Goal: Task Accomplishment & Management: Use online tool/utility

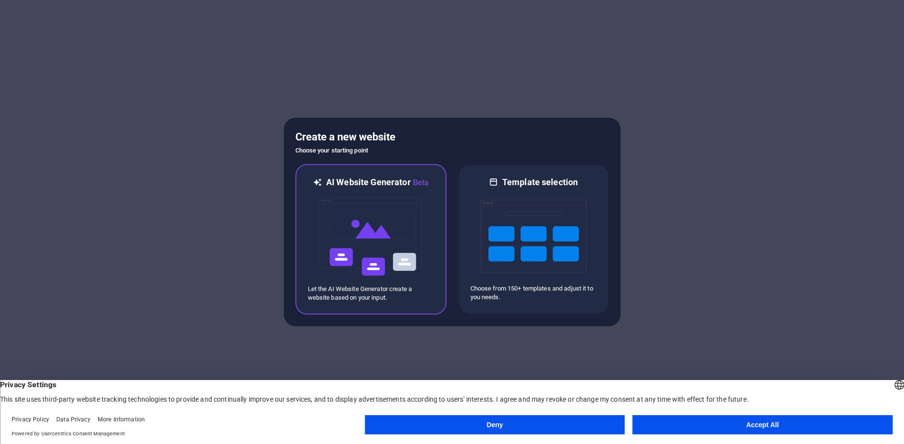
click at [381, 245] on img at bounding box center [371, 237] width 106 height 96
click at [770, 423] on button "Accept All" at bounding box center [763, 424] width 260 height 19
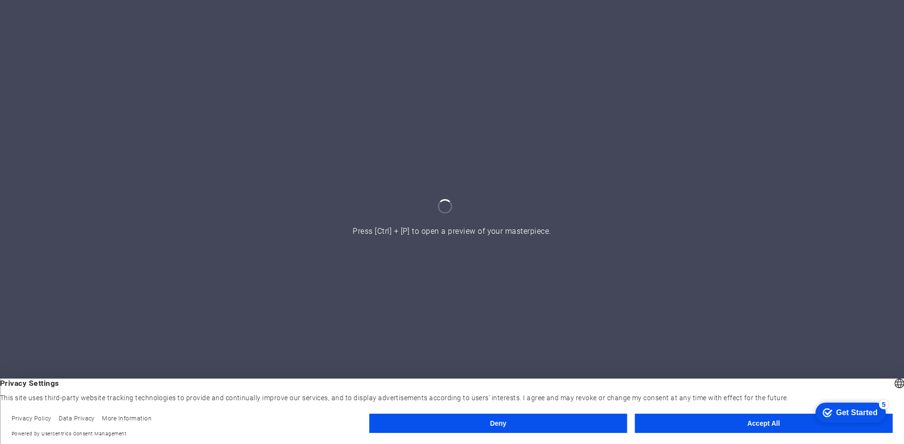
click at [727, 430] on button "Accept All" at bounding box center [764, 423] width 258 height 19
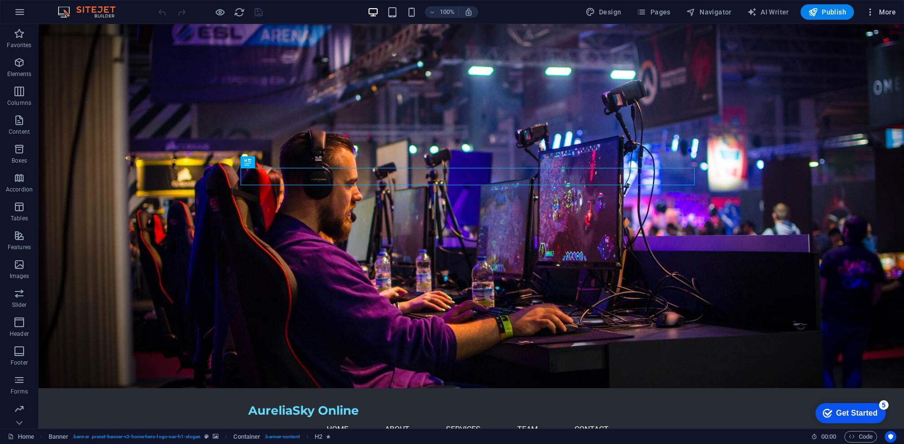
click at [878, 13] on span "More" at bounding box center [881, 12] width 30 height 10
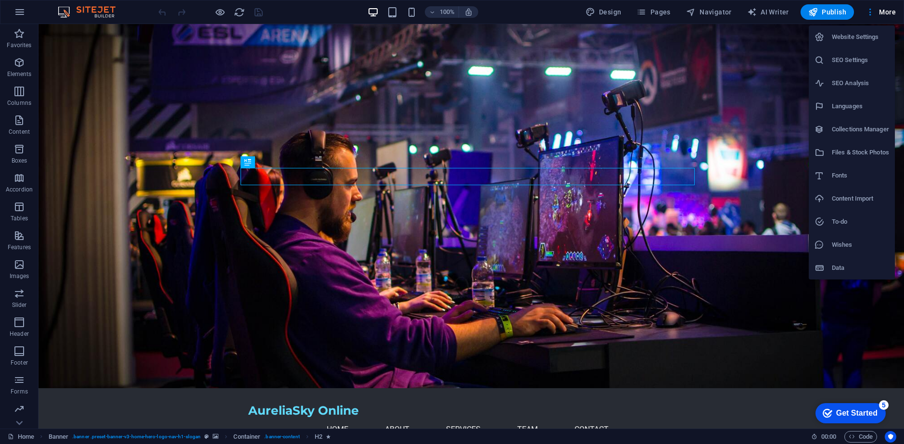
click at [824, 315] on div at bounding box center [452, 222] width 904 height 444
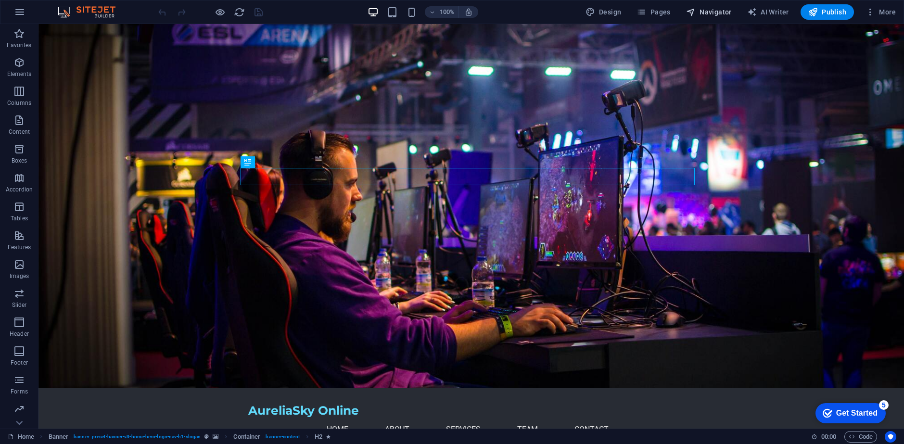
click at [715, 10] on span "Navigator" at bounding box center [709, 12] width 46 height 10
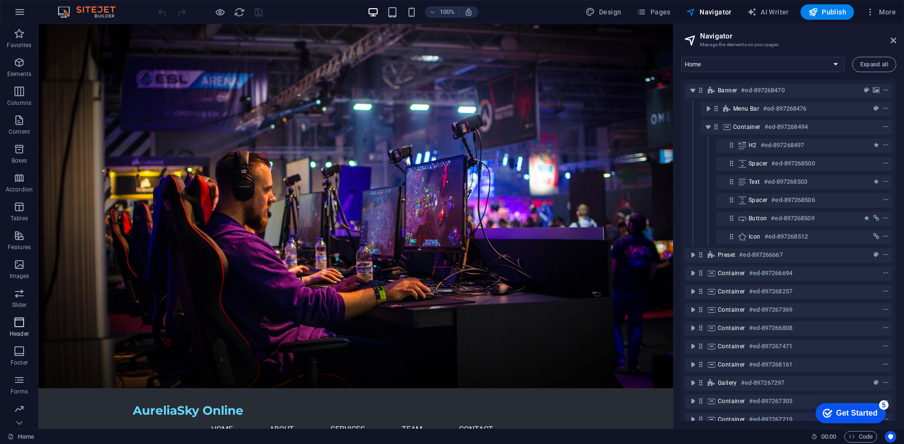
click at [19, 333] on p "Header" at bounding box center [19, 334] width 19 height 8
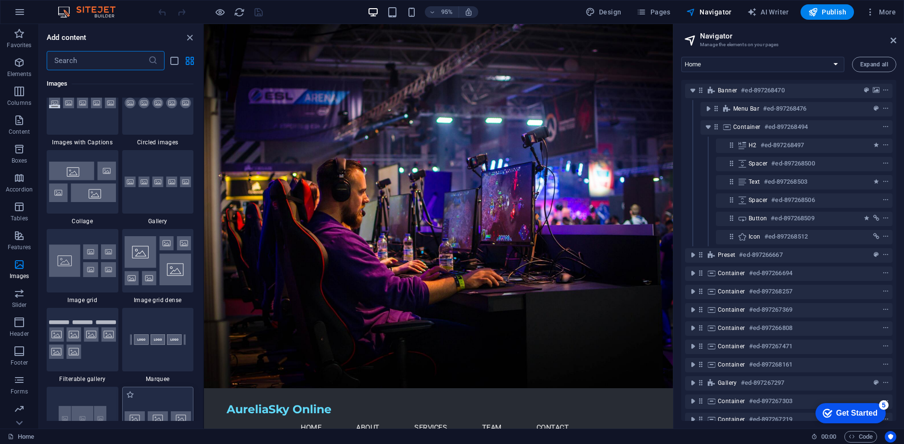
scroll to position [4832, 0]
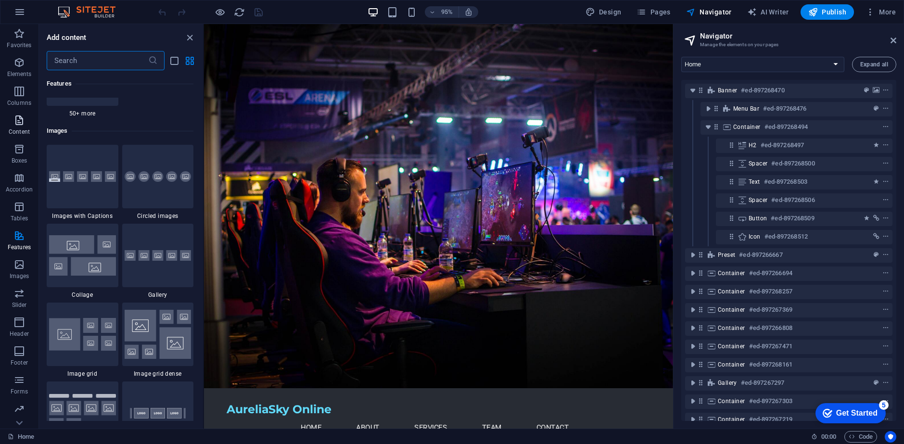
click at [18, 128] on span "Content" at bounding box center [19, 126] width 38 height 23
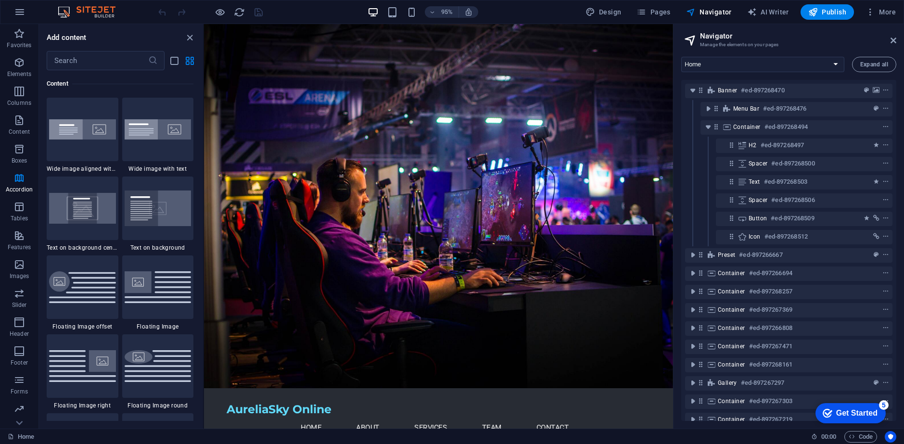
scroll to position [1924, 0]
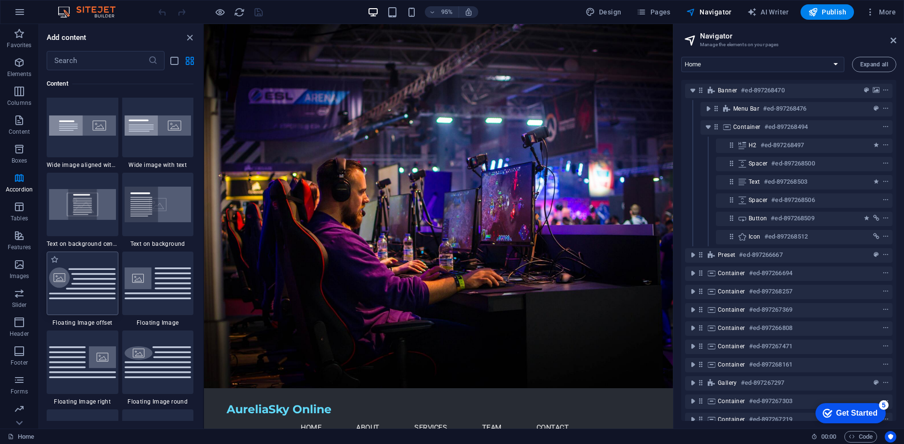
click at [100, 302] on div at bounding box center [83, 284] width 72 height 64
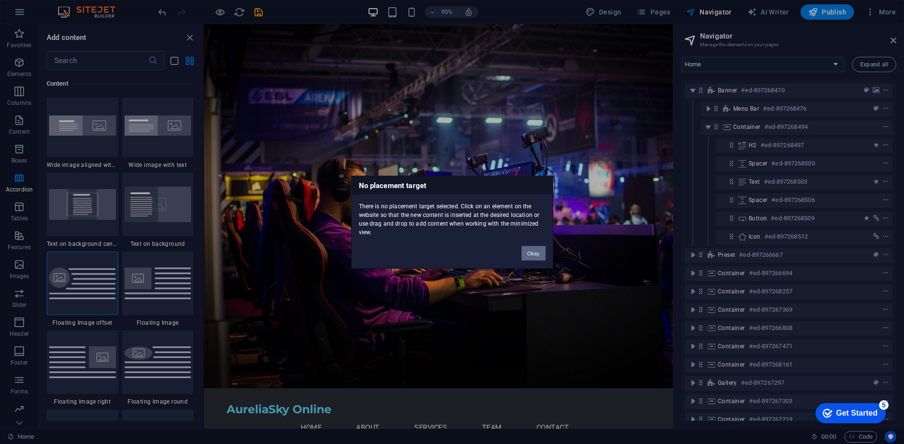
click at [541, 249] on button "Okay" at bounding box center [534, 253] width 24 height 14
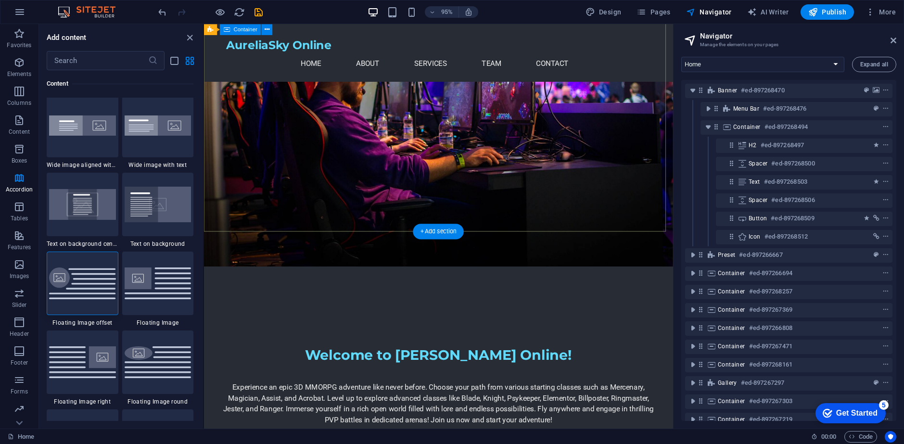
scroll to position [241, 0]
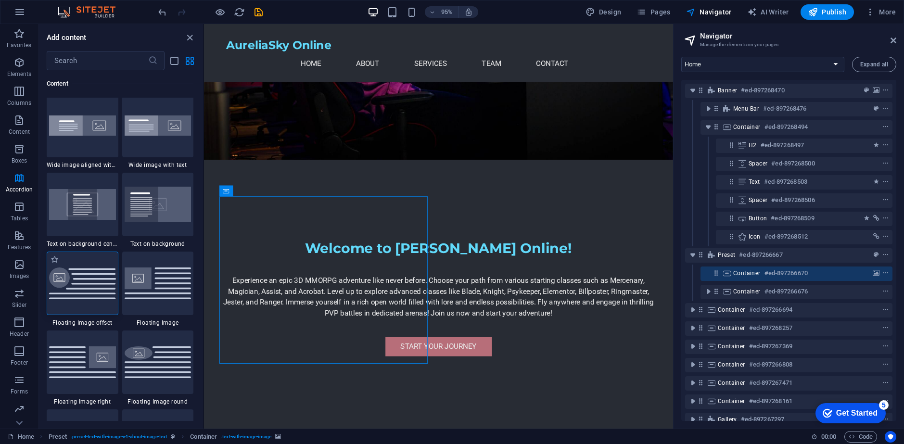
click at [80, 292] on img at bounding box center [82, 284] width 67 height 32
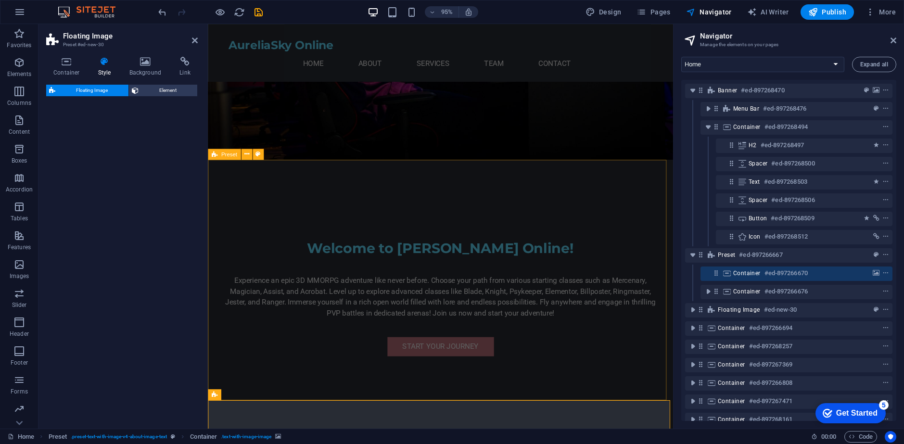
select select "%"
select select "rem"
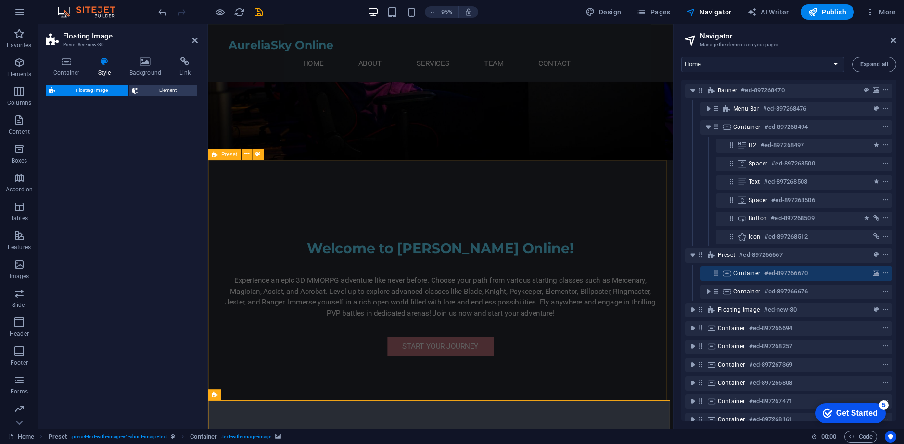
select select "%"
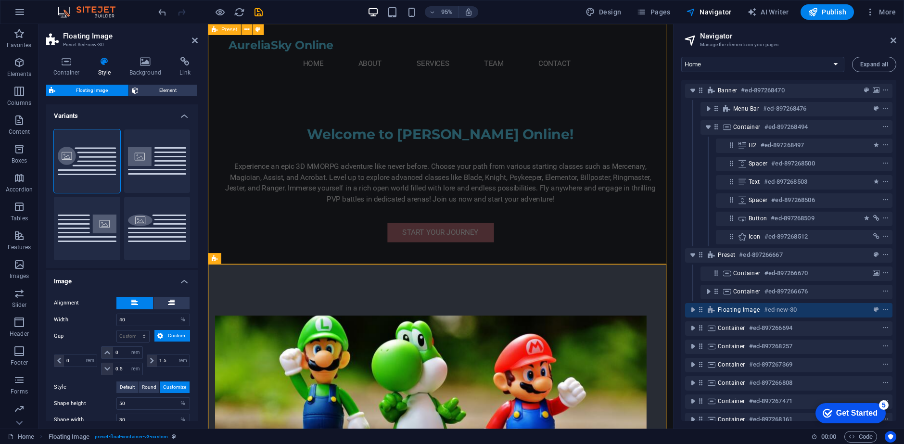
scroll to position [337, 0]
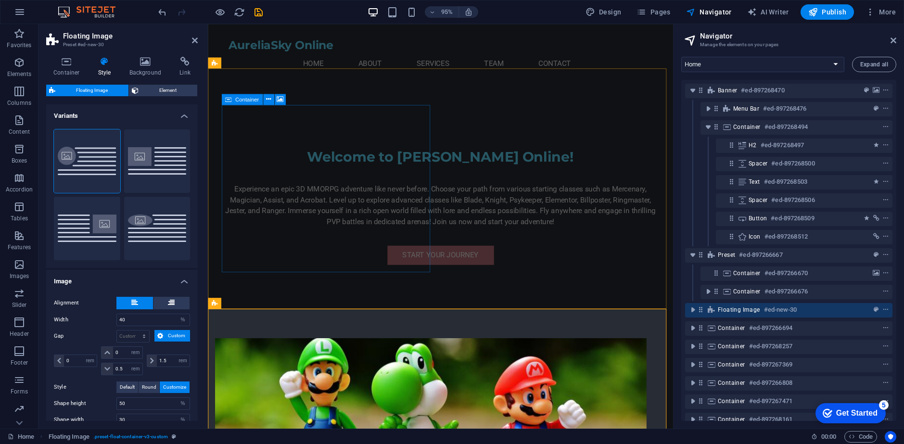
click at [234, 103] on div "Container" at bounding box center [241, 99] width 41 height 11
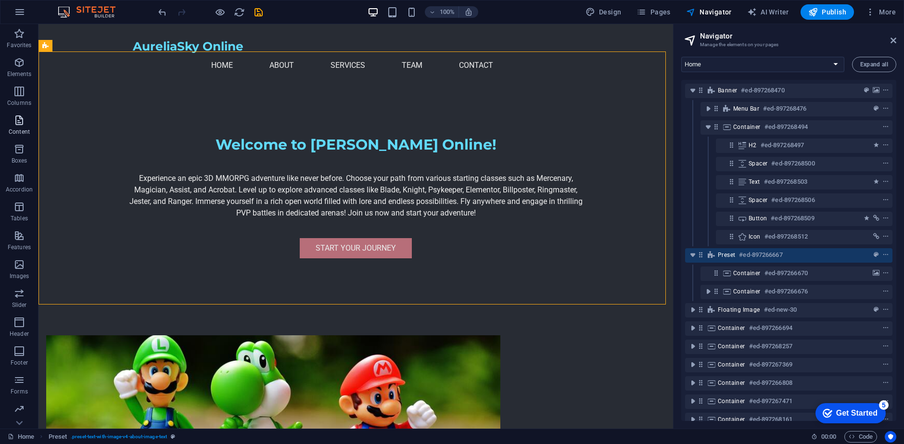
click at [20, 121] on icon "button" at bounding box center [19, 121] width 12 height 12
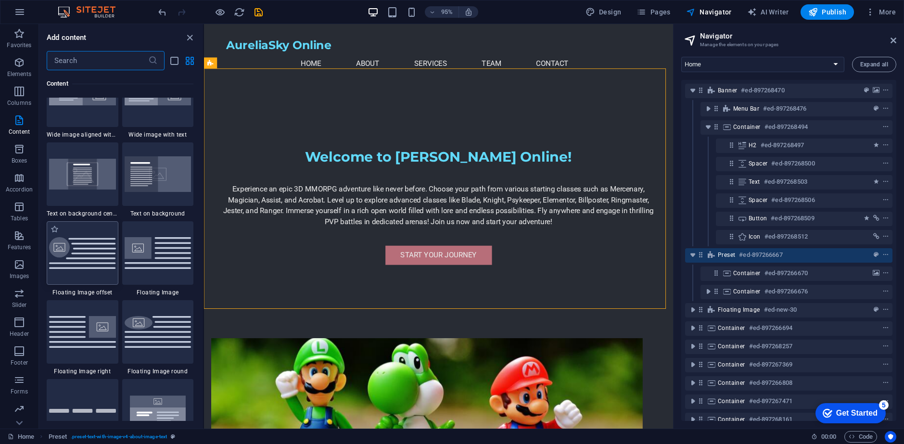
scroll to position [1972, 0]
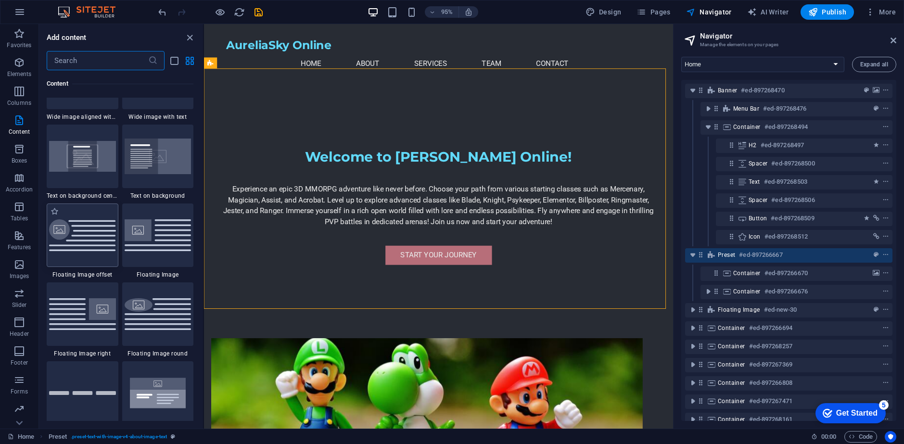
click at [83, 252] on div at bounding box center [83, 236] width 72 height 64
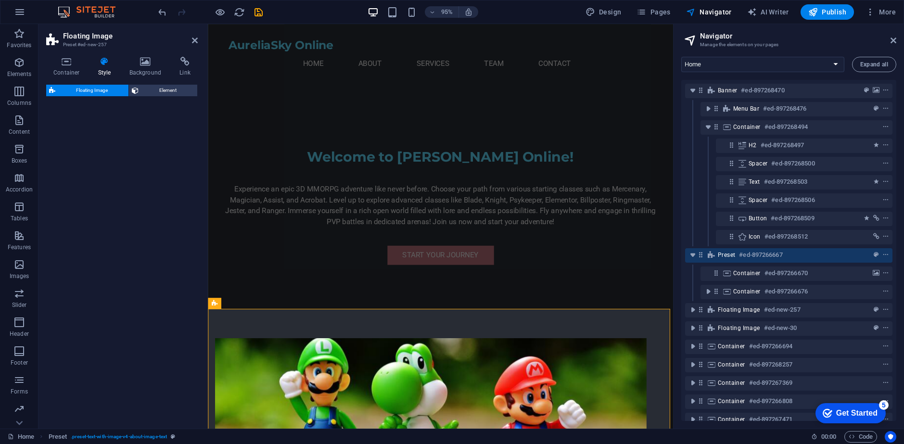
select select "%"
select select "rem"
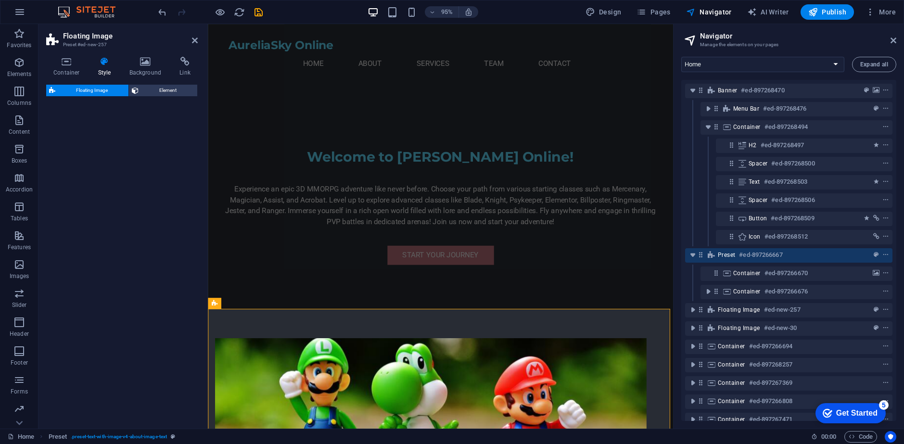
select select "%"
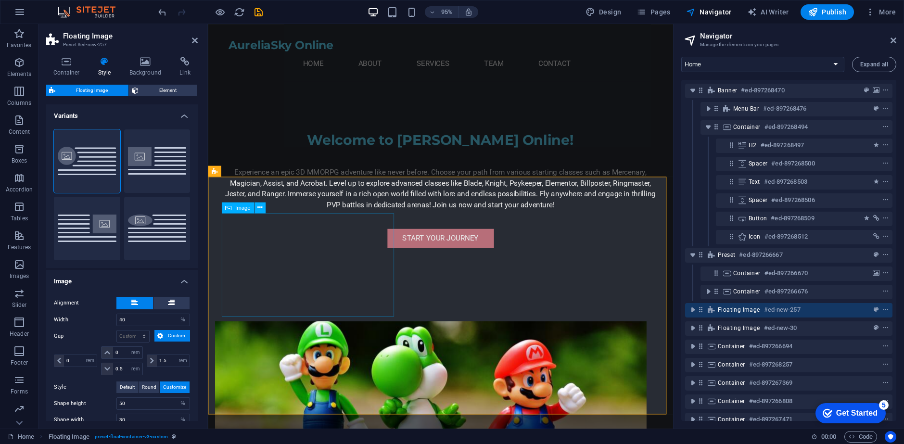
scroll to position [337, 0]
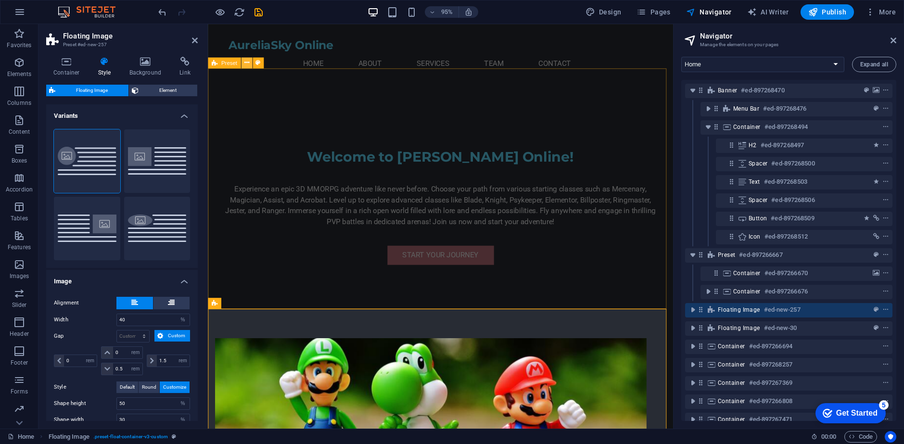
click at [247, 62] on icon at bounding box center [246, 63] width 5 height 10
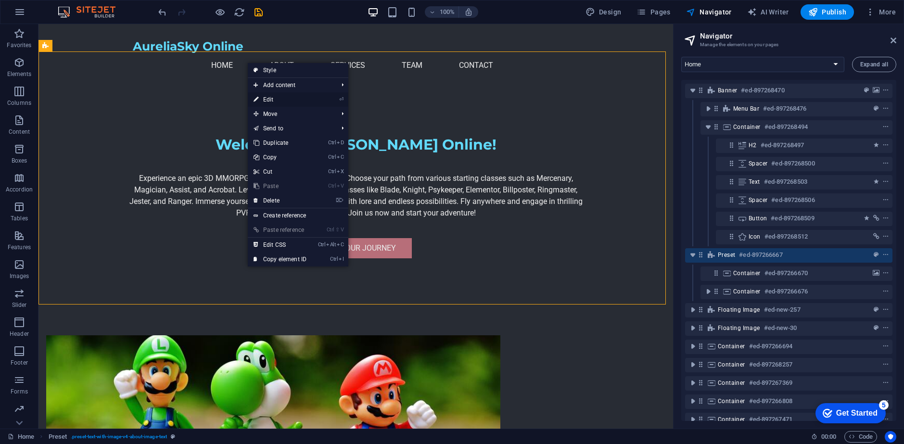
click at [277, 99] on link "⏎ Edit" at bounding box center [280, 99] width 64 height 14
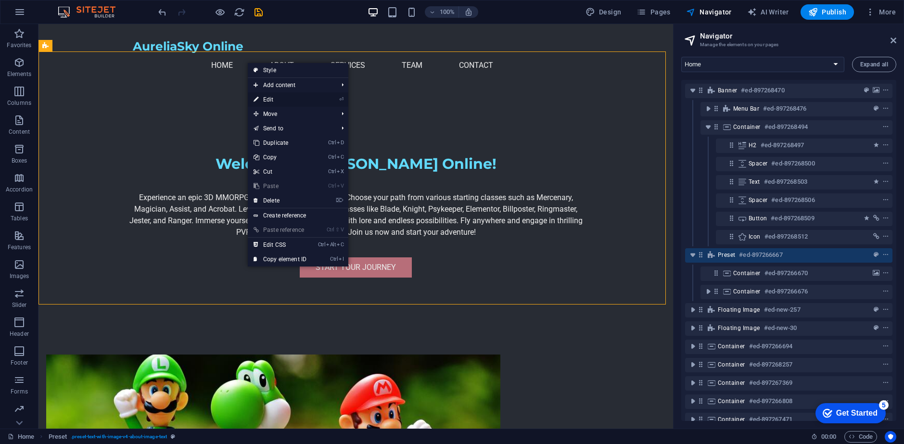
select select "rem"
select select "px"
select select "preset-text-with-image-v4-about-image-text"
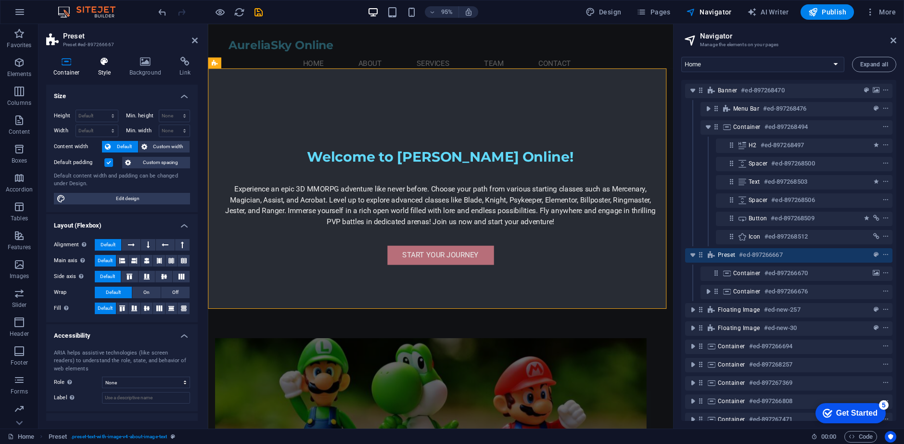
click at [107, 71] on h4 "Style" at bounding box center [106, 67] width 31 height 20
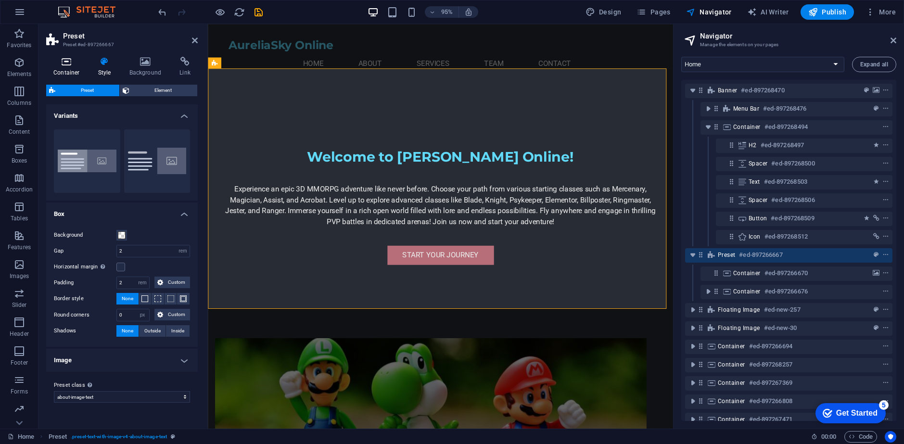
click at [64, 67] on h4 "Container" at bounding box center [68, 67] width 45 height 20
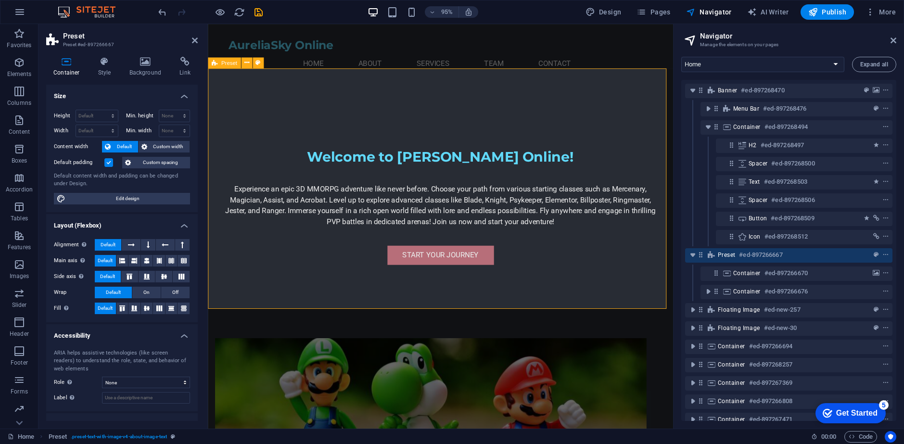
click at [220, 62] on div "Preset" at bounding box center [224, 62] width 33 height 11
click at [246, 63] on icon at bounding box center [246, 63] width 5 height 10
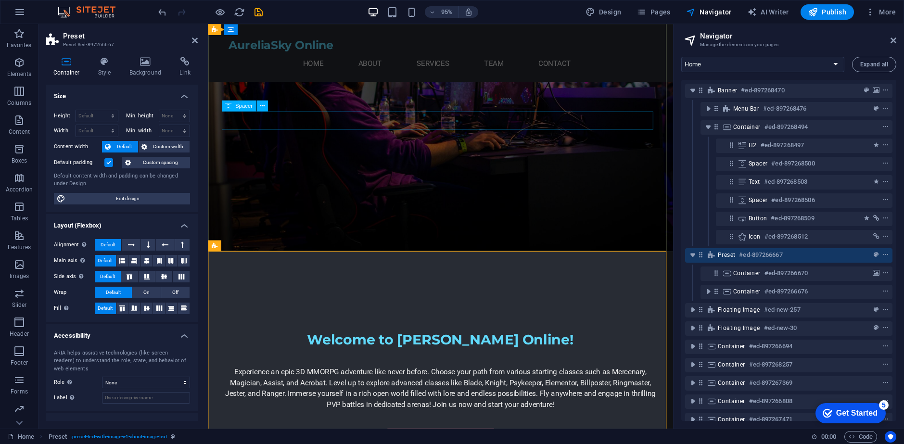
scroll to position [0, 0]
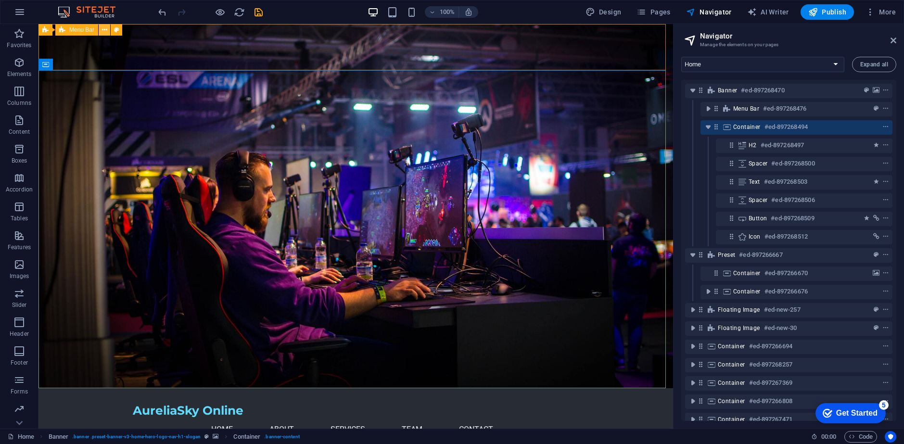
click at [107, 30] on icon at bounding box center [104, 30] width 5 height 10
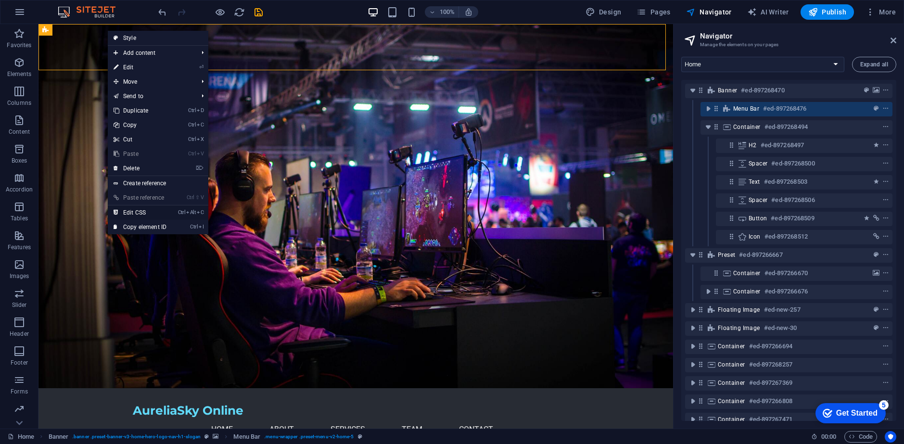
click at [152, 213] on link "Ctrl Alt C Edit CSS" at bounding box center [140, 212] width 64 height 14
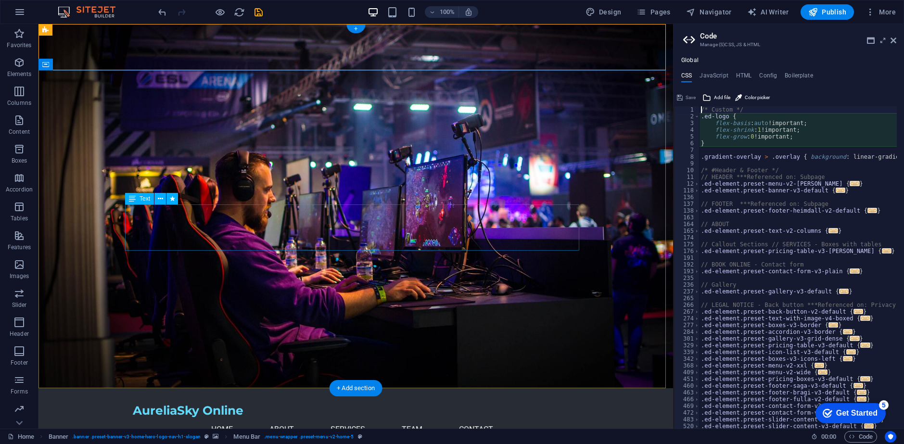
type textarea "@include menu-v2("
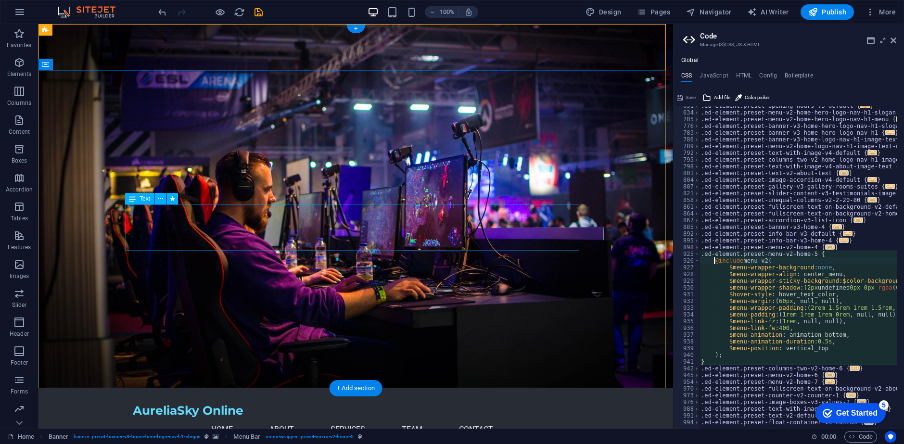
scroll to position [408, 0]
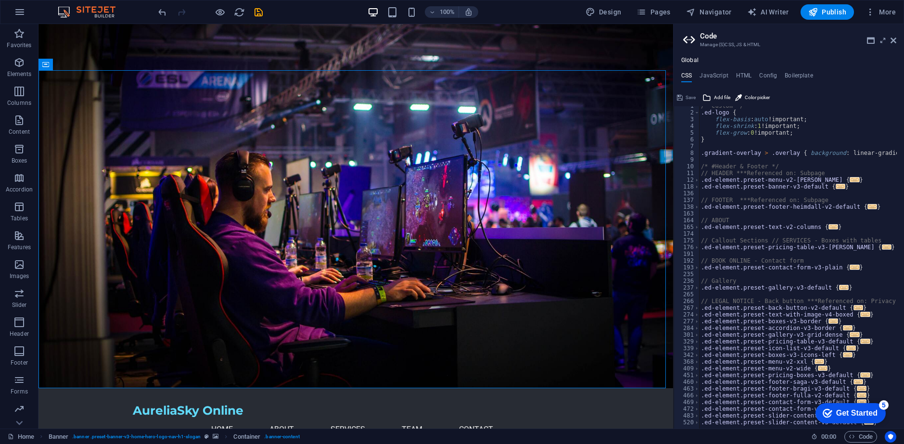
scroll to position [0, 0]
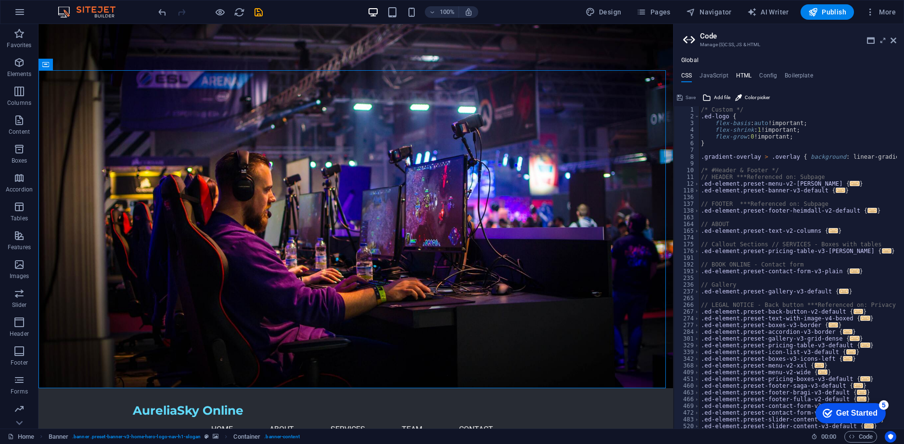
click at [742, 77] on h4 "HTML" at bounding box center [744, 77] width 16 height 11
type textarea "<a href="#main-content" class="wv-link-content button">Skip to main content</a>"
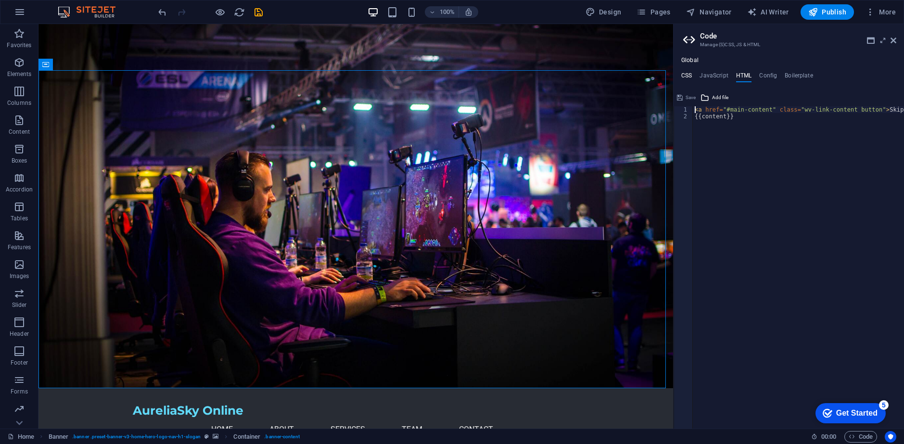
click at [689, 77] on h4 "CSS" at bounding box center [686, 77] width 11 height 11
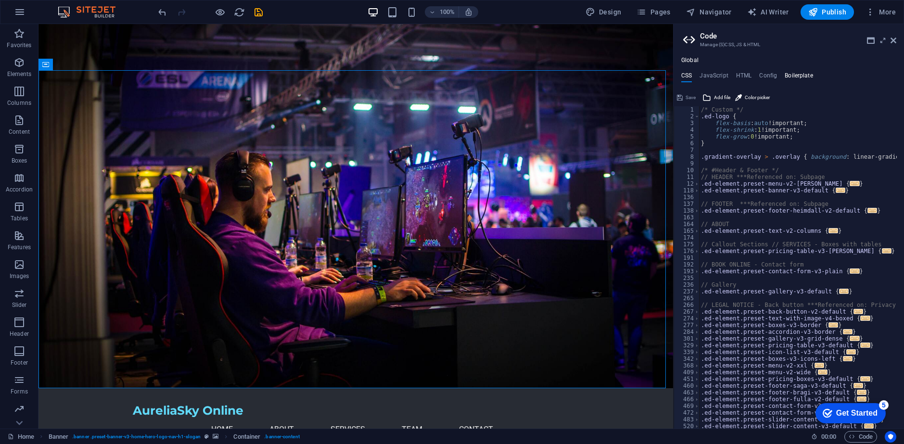
click at [795, 82] on h4 "Boilerplate" at bounding box center [799, 77] width 28 height 11
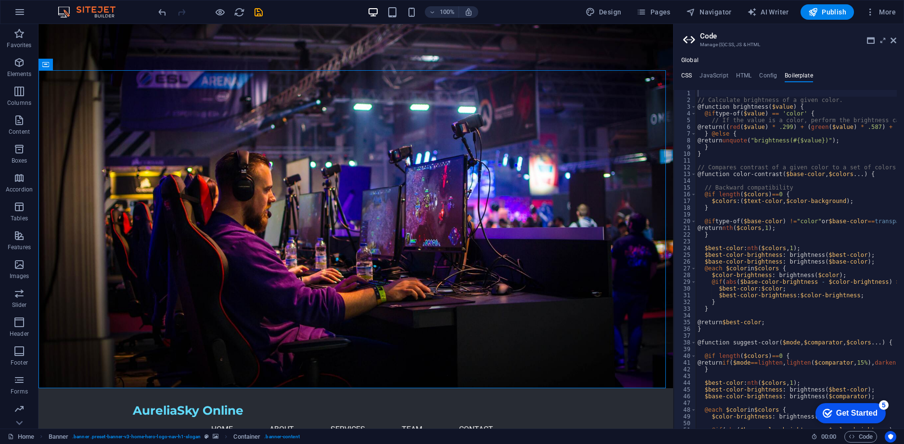
click at [689, 78] on h4 "CSS" at bounding box center [686, 77] width 11 height 11
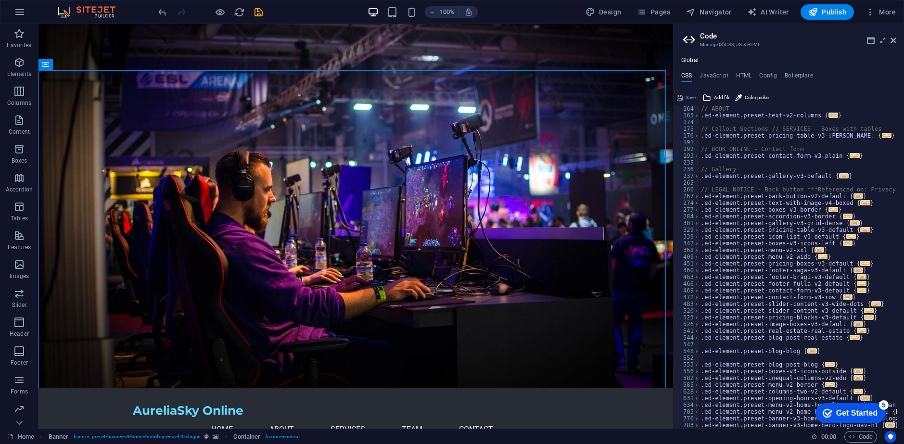
scroll to position [144, 0]
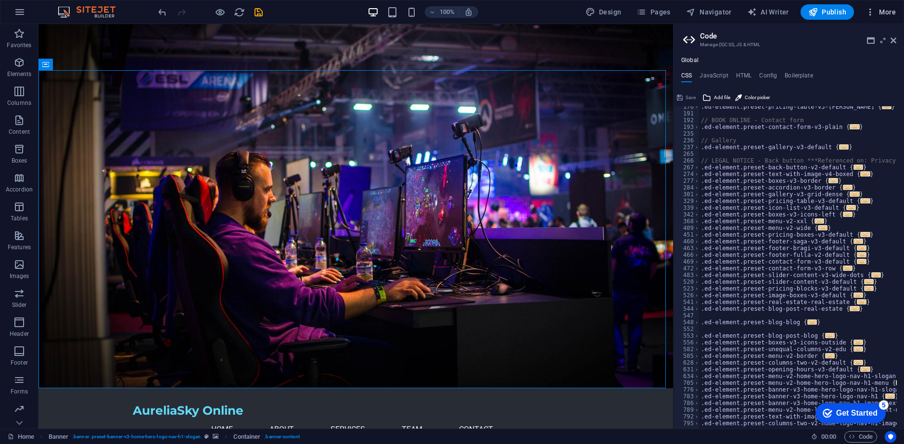
click at [884, 12] on span "More" at bounding box center [881, 12] width 30 height 10
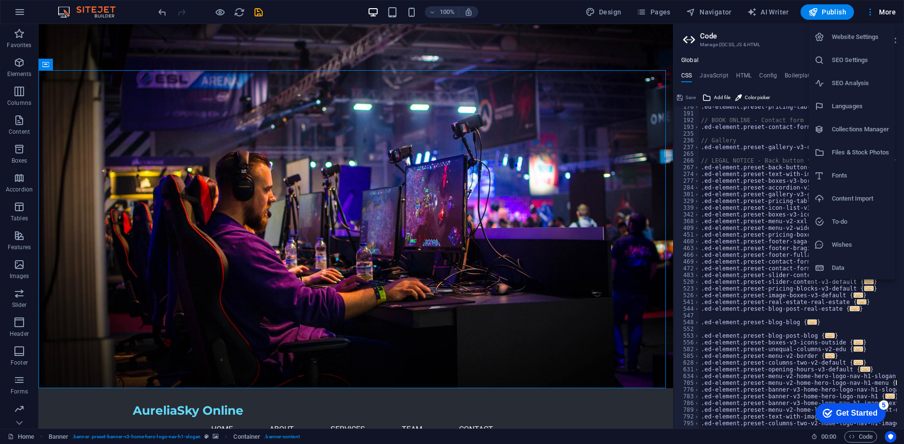
click at [877, 13] on div at bounding box center [452, 222] width 904 height 444
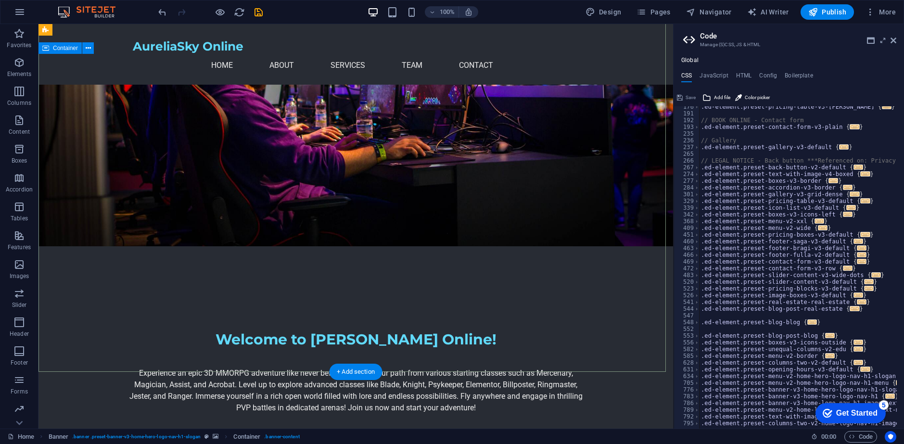
scroll to position [0, 0]
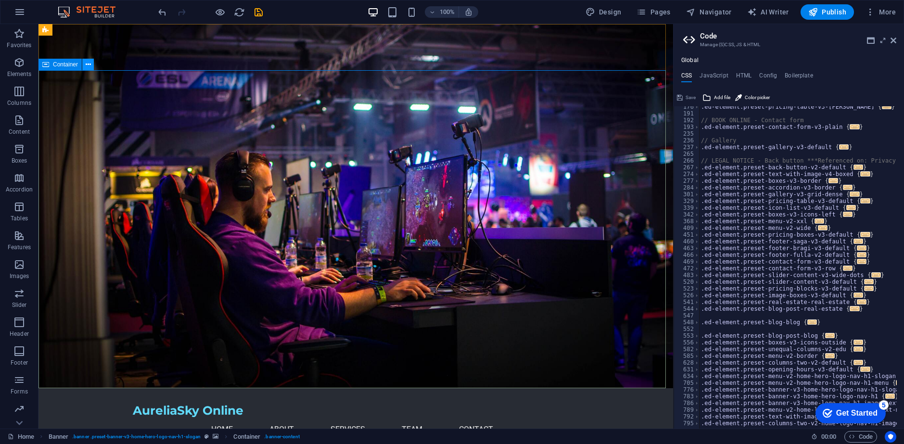
click at [89, 61] on icon at bounding box center [88, 65] width 5 height 10
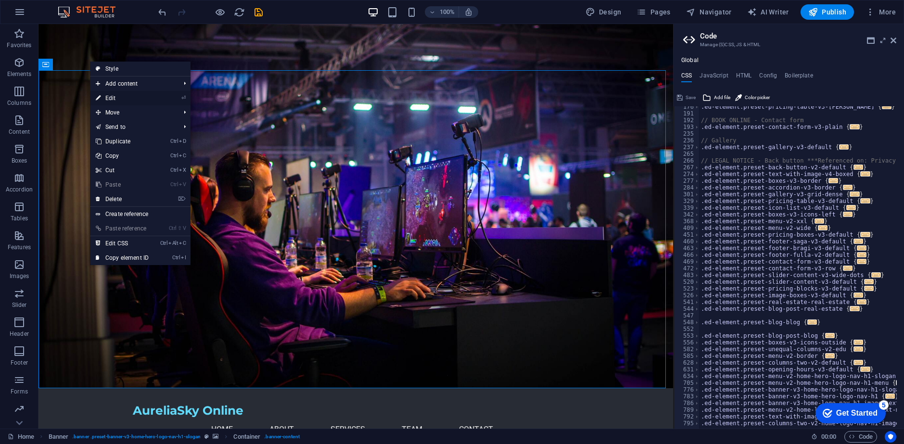
click at [112, 99] on link "⏎ Edit" at bounding box center [122, 98] width 64 height 14
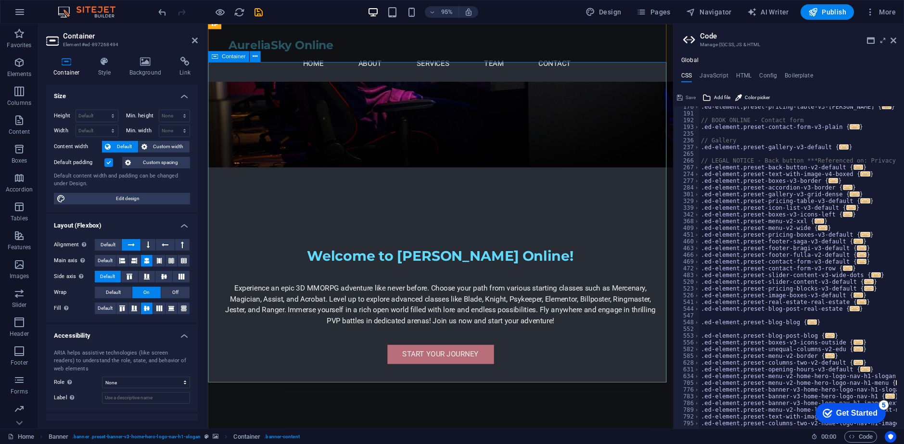
scroll to position [241, 0]
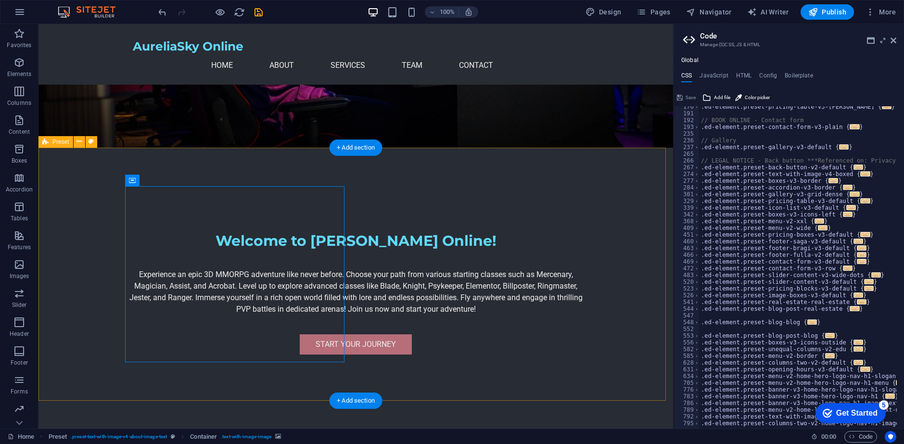
click at [82, 140] on button at bounding box center [80, 142] width 12 height 12
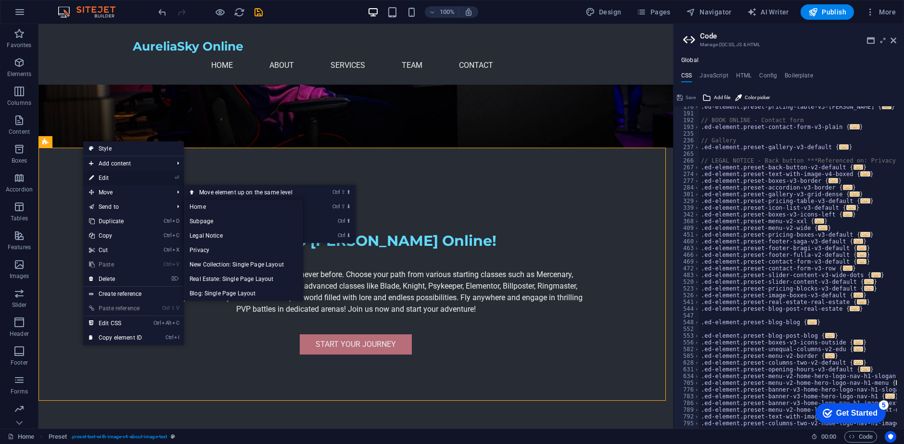
click at [111, 181] on link "⏎ Edit" at bounding box center [115, 178] width 64 height 14
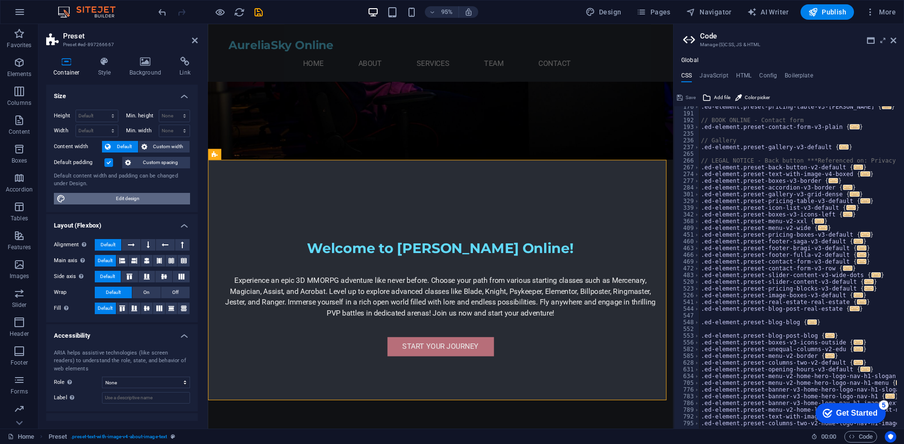
click at [128, 199] on span "Edit design" at bounding box center [127, 199] width 119 height 12
select select "rem"
select select "ease-in-out"
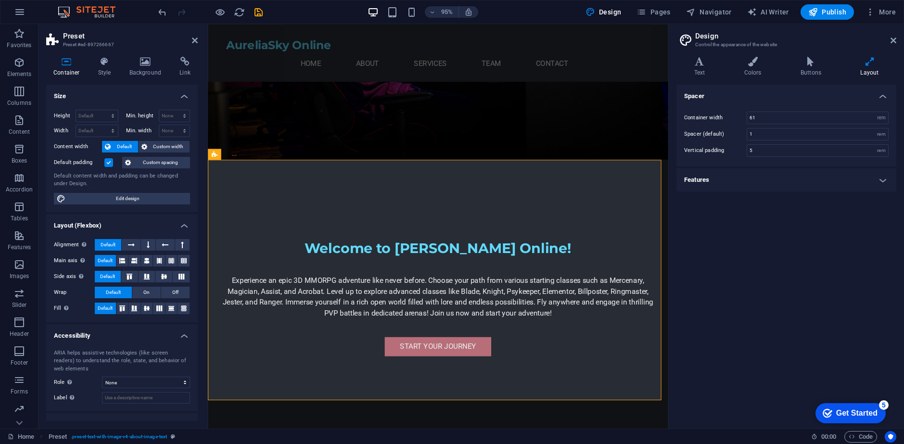
drag, startPoint x: 739, startPoint y: 191, endPoint x: 740, endPoint y: 187, distance: 4.9
click at [740, 188] on div "Spacer Container width 61 rem px Spacer (default) 1 rem Vertical padding 5 rem …" at bounding box center [786, 253] width 220 height 336
click at [740, 187] on h4 "Features" at bounding box center [786, 179] width 220 height 23
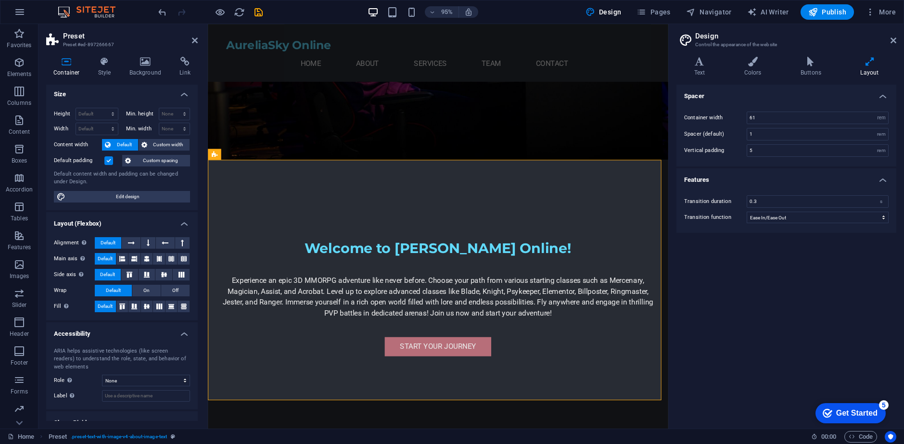
scroll to position [0, 0]
click at [108, 78] on div "Container Style Background Link Size Height Default px rem % vh vw Min. height …" at bounding box center [122, 239] width 152 height 364
click at [101, 66] on icon at bounding box center [104, 62] width 27 height 10
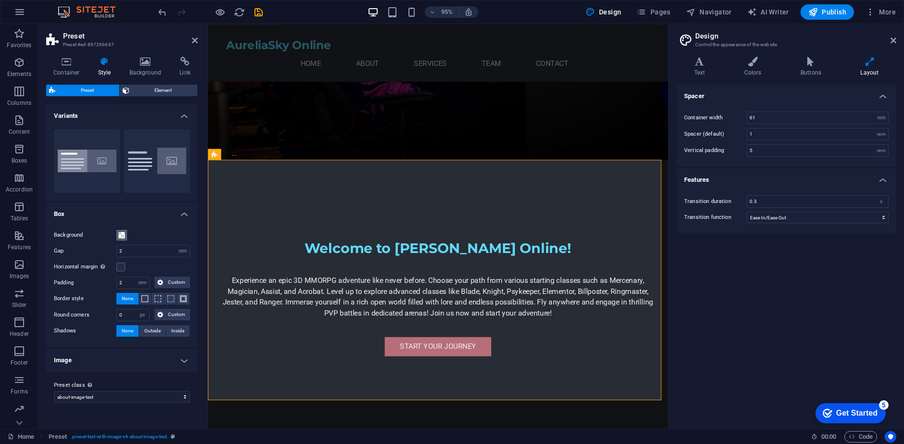
click at [117, 234] on button "Background" at bounding box center [121, 235] width 11 height 11
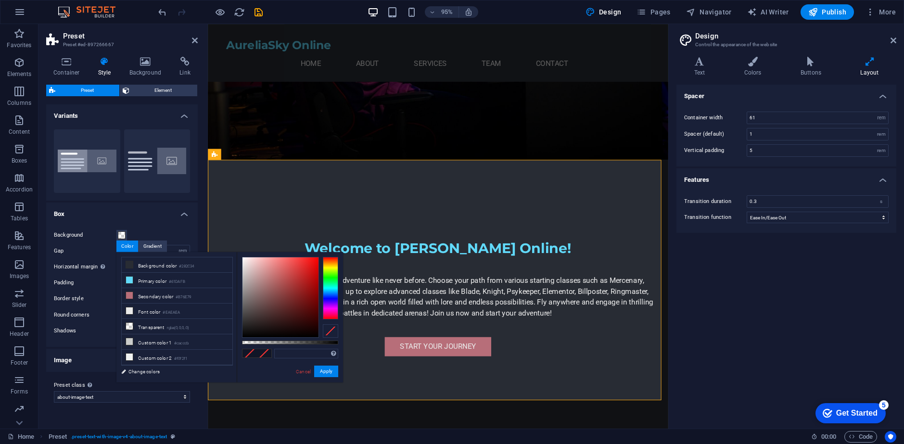
click at [132, 230] on div "Background" at bounding box center [122, 236] width 136 height 12
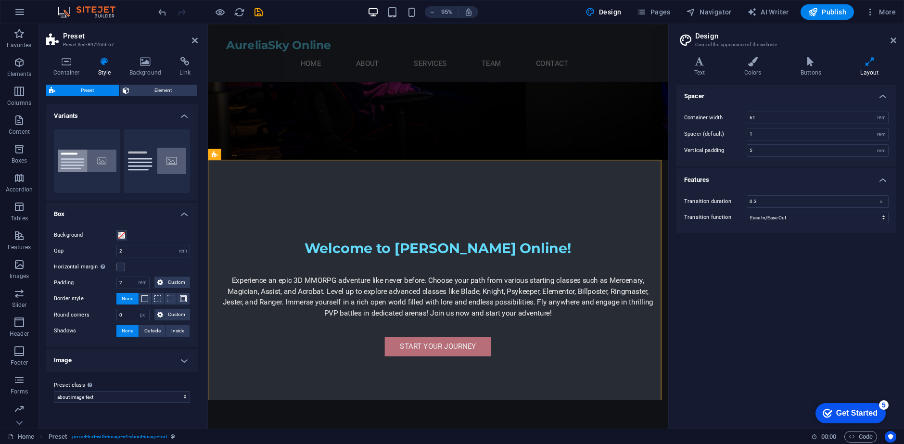
click at [117, 367] on h4 "Image" at bounding box center [122, 360] width 152 height 23
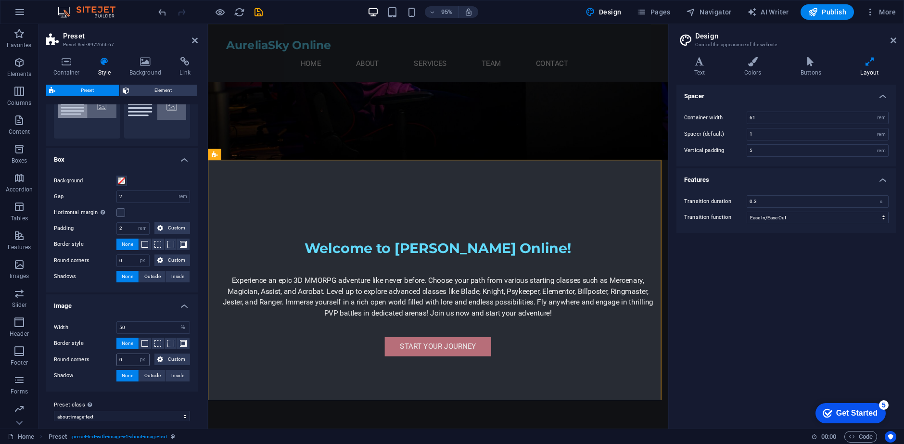
scroll to position [64, 0]
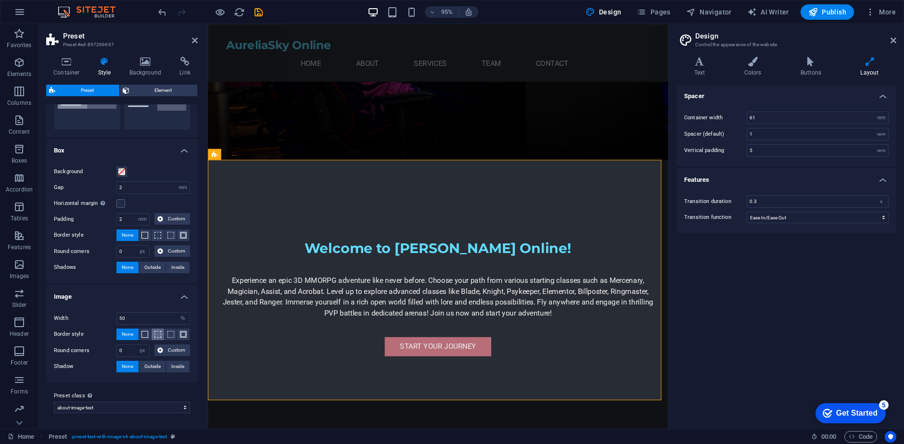
click at [157, 336] on span at bounding box center [157, 334] width 7 height 7
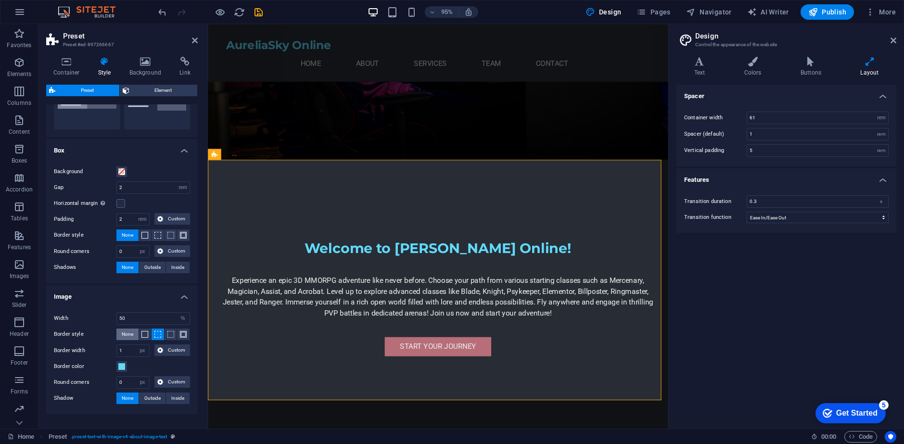
click at [129, 334] on span "None" at bounding box center [128, 335] width 12 height 12
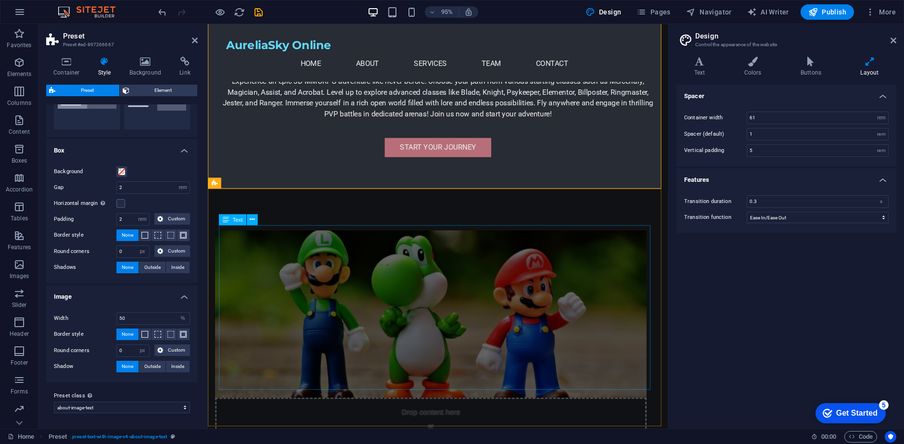
scroll to position [481, 0]
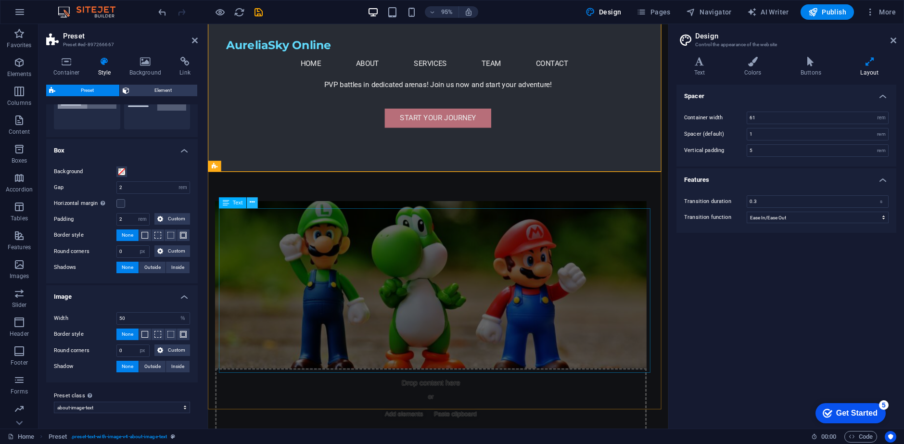
click at [251, 205] on icon at bounding box center [252, 203] width 5 height 10
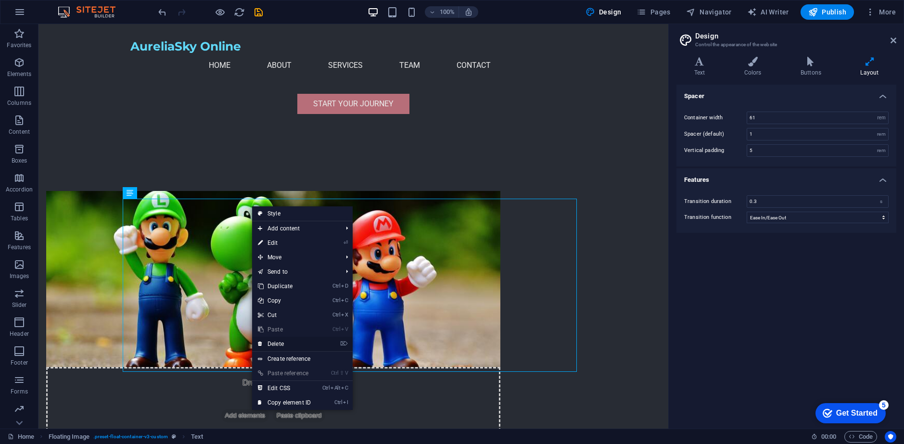
click at [289, 343] on link "⌦ Delete" at bounding box center [284, 344] width 64 height 14
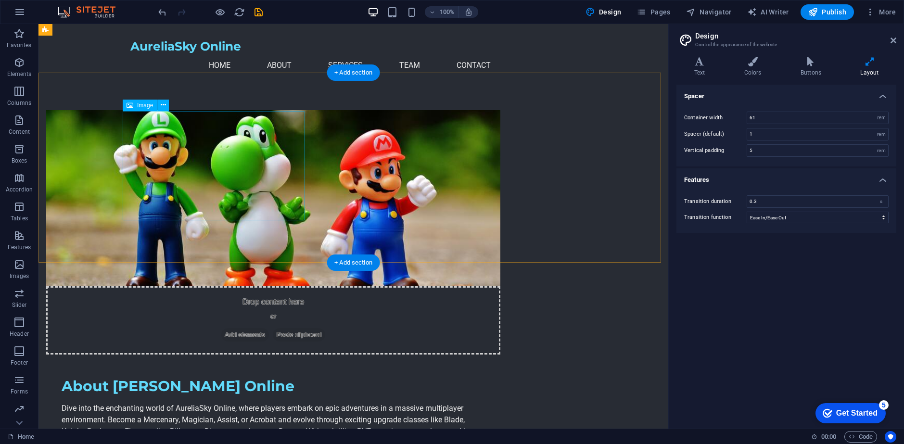
scroll to position [529, 0]
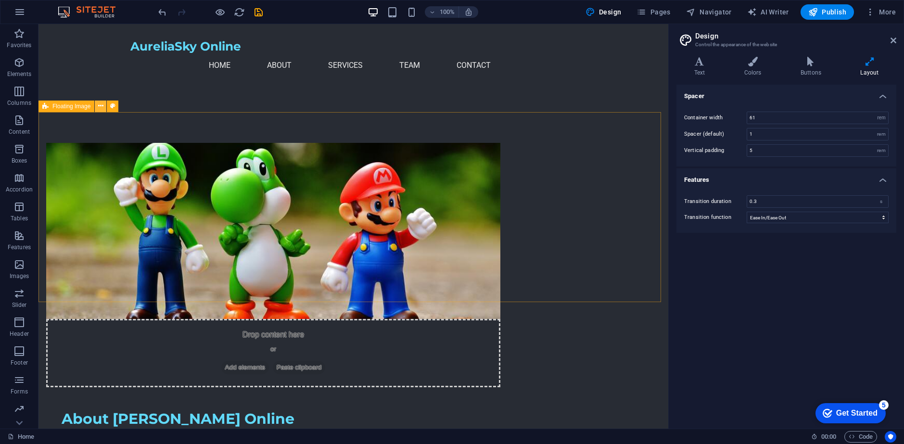
click at [100, 109] on icon at bounding box center [100, 106] width 5 height 10
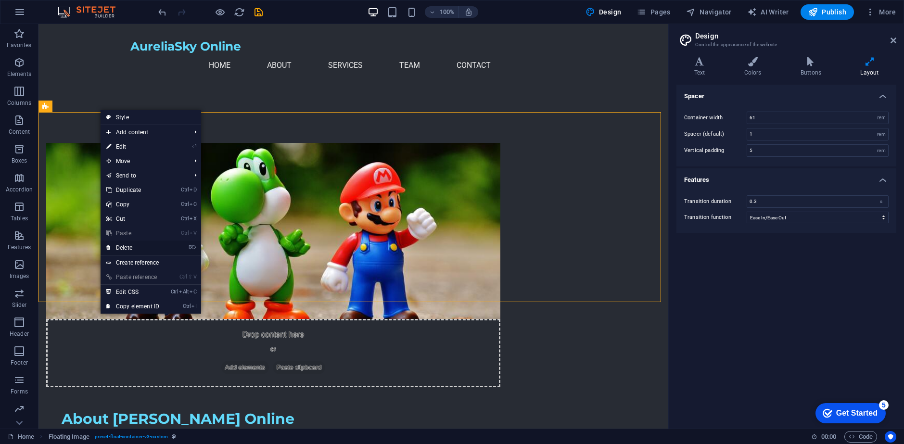
click at [124, 252] on link "⌦ Delete" at bounding box center [133, 248] width 64 height 14
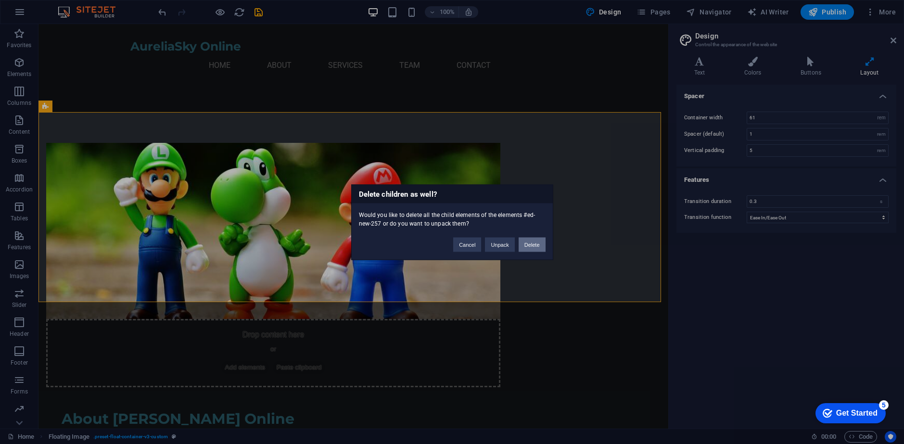
click at [527, 242] on button "Delete" at bounding box center [532, 244] width 27 height 14
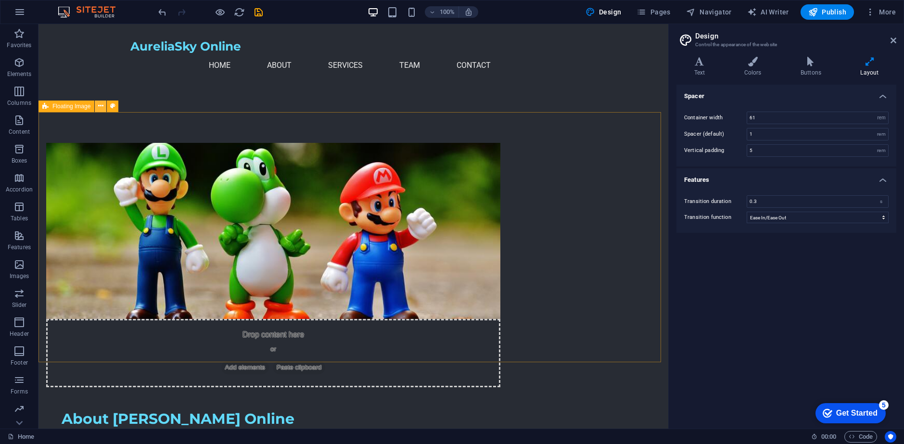
click at [102, 105] on icon at bounding box center [100, 106] width 5 height 10
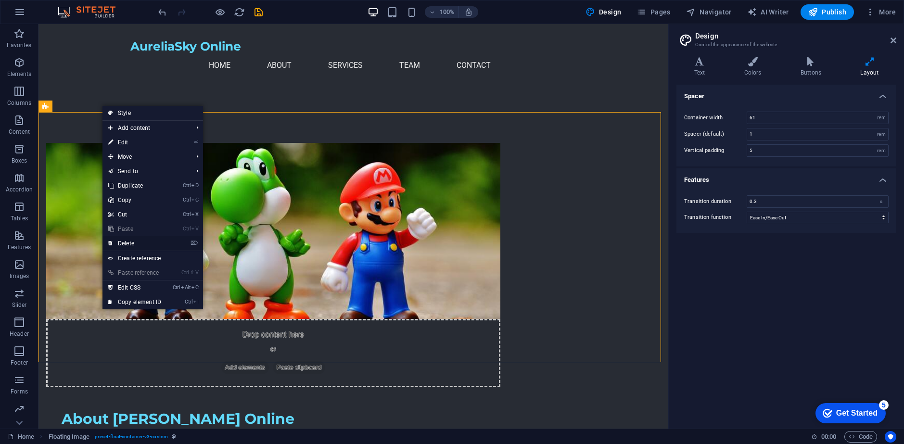
click at [158, 246] on link "⌦ Delete" at bounding box center [134, 243] width 64 height 14
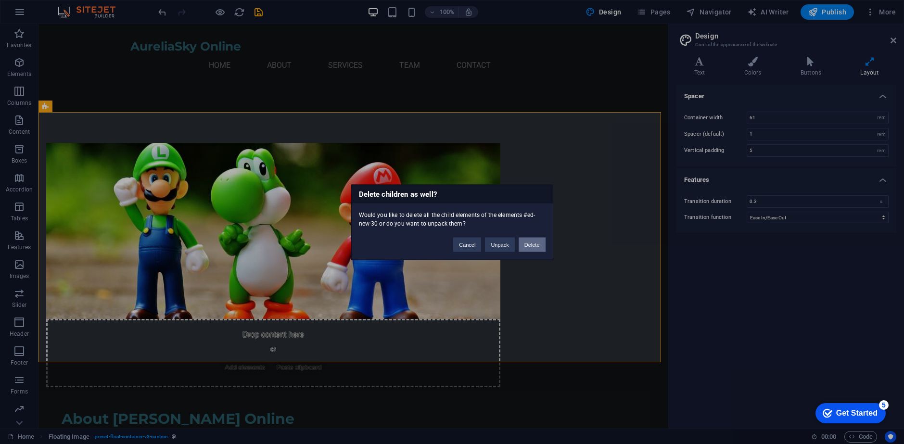
click at [531, 245] on button "Delete" at bounding box center [532, 244] width 27 height 14
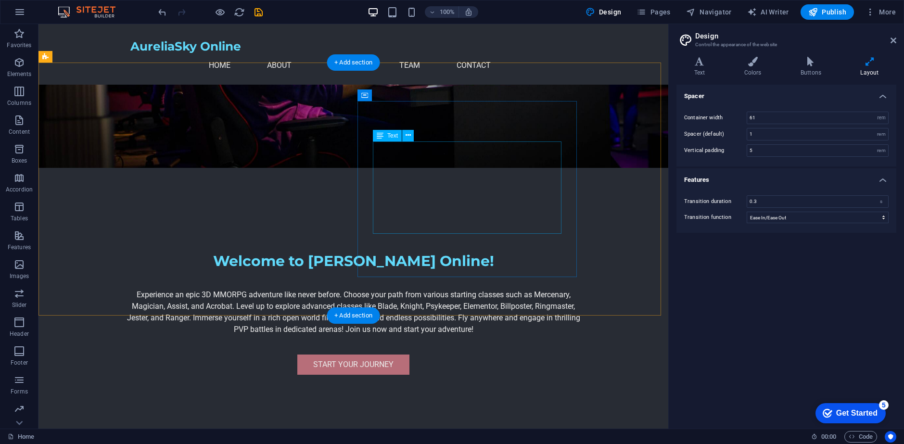
scroll to position [192, 0]
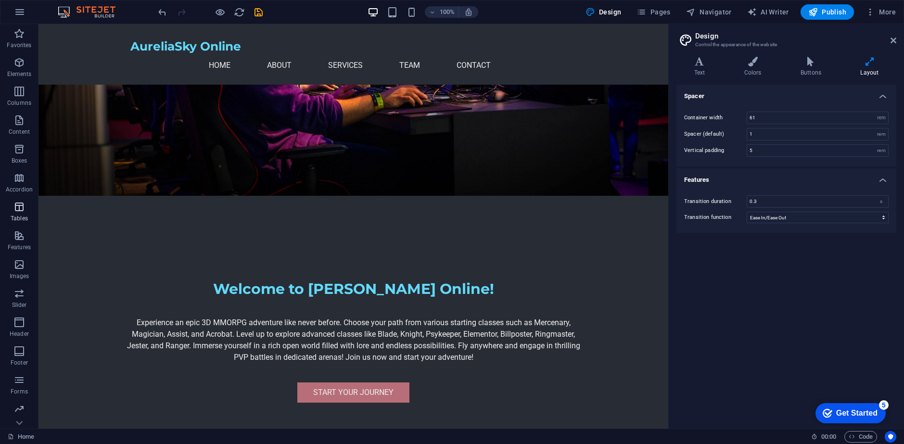
click at [14, 214] on span "Tables" at bounding box center [19, 212] width 38 height 23
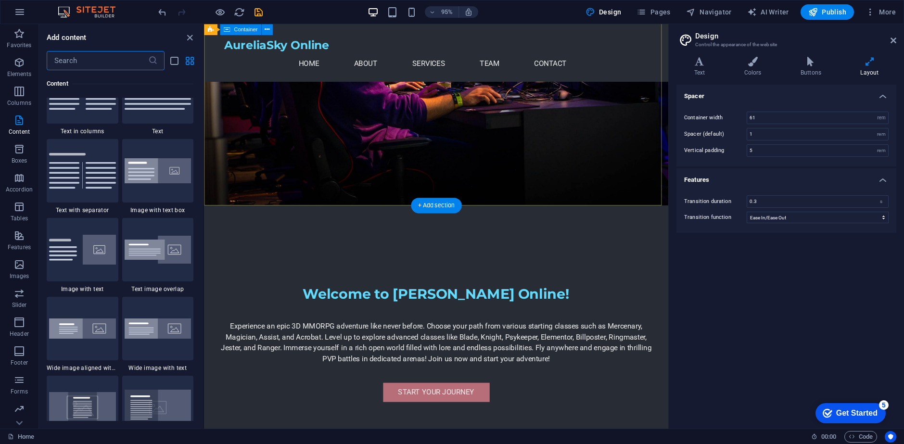
scroll to position [1697, 0]
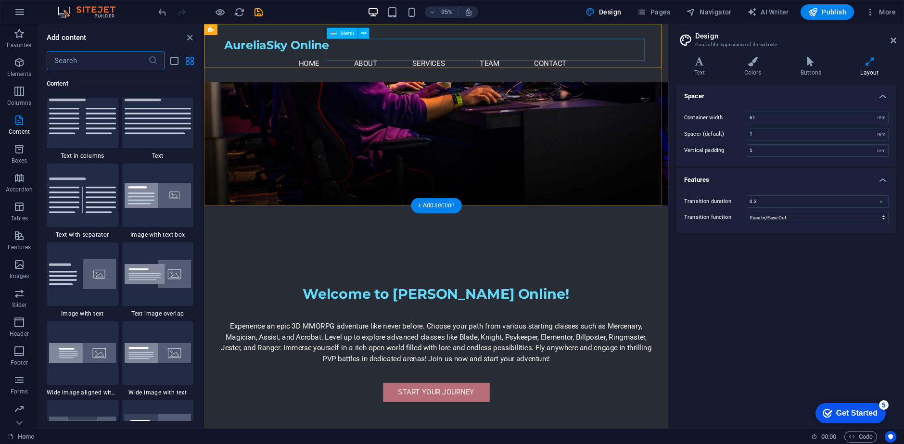
click at [429, 54] on nav "Home About Services Team Contact" at bounding box center [448, 65] width 447 height 23
click at [265, 50] on div "AureliaSky Online" at bounding box center [448, 46] width 447 height 14
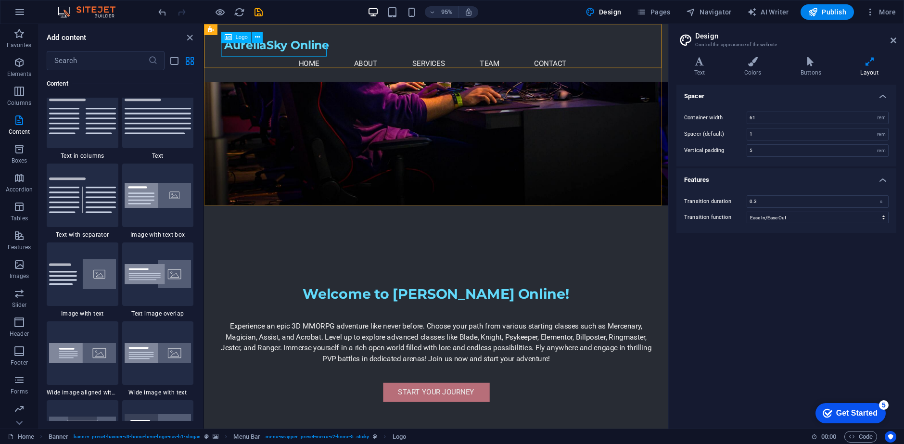
click at [237, 38] on span "Logo" at bounding box center [241, 37] width 12 height 5
click at [259, 35] on icon at bounding box center [257, 38] width 5 height 10
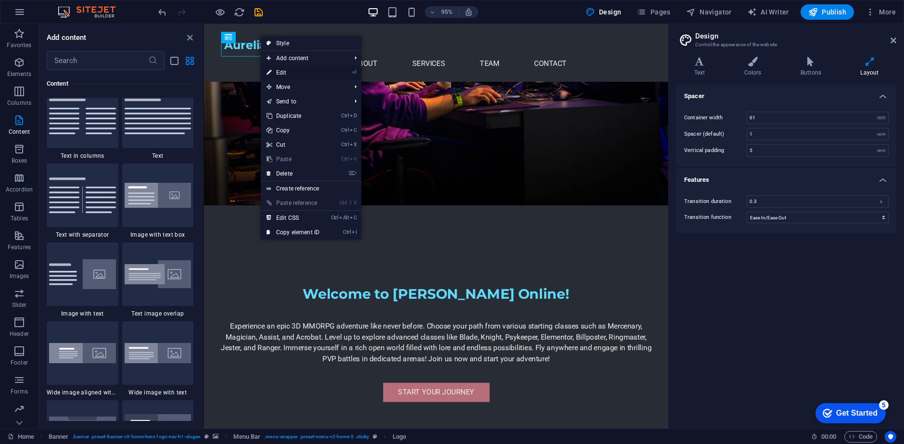
click at [287, 75] on link "⏎ Edit" at bounding box center [293, 72] width 64 height 14
select select "px"
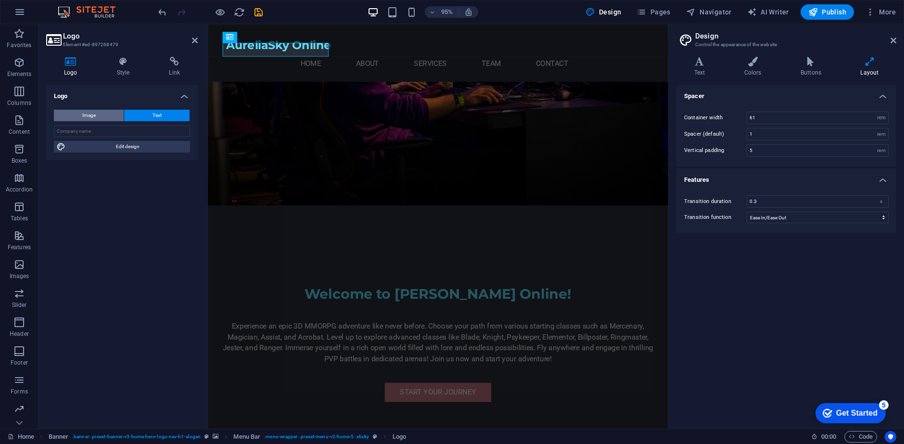
click at [100, 116] on button "Image" at bounding box center [89, 116] width 70 height 12
select select "DISABLED_OPTION_VALUE"
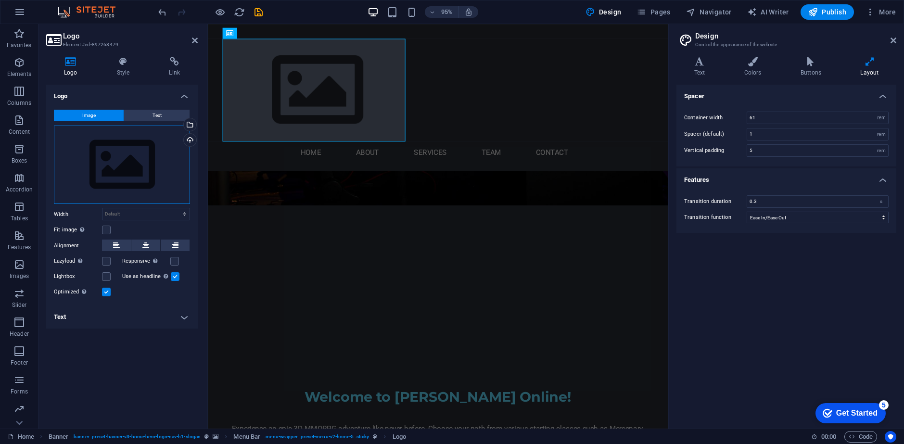
click at [127, 163] on div "Drag files here, click to choose files or select files from Files or our free s…" at bounding box center [122, 165] width 136 height 79
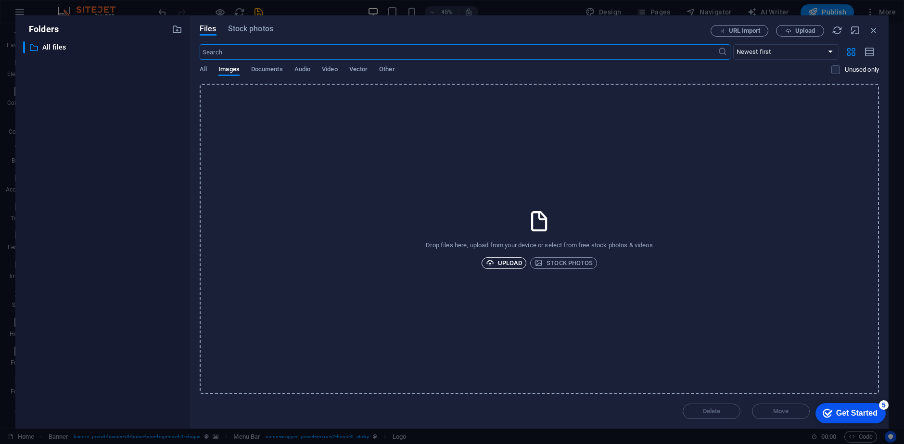
click at [517, 262] on span "Upload" at bounding box center [504, 263] width 37 height 12
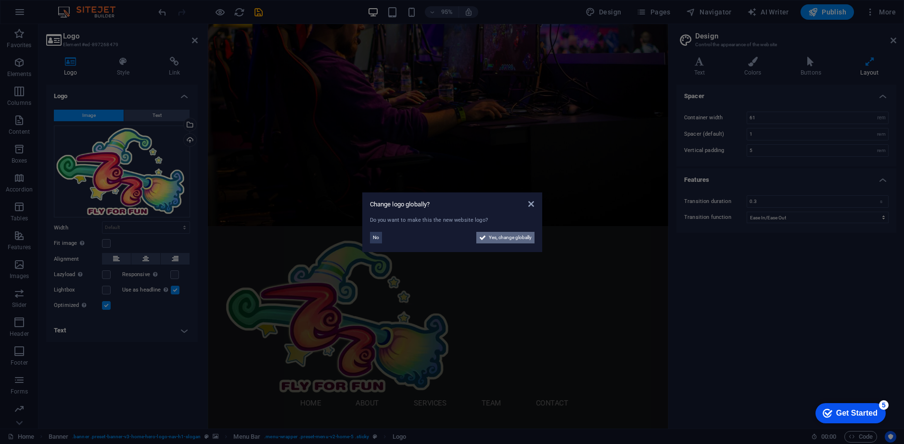
click at [507, 236] on span "Yes, change globally" at bounding box center [510, 238] width 43 height 12
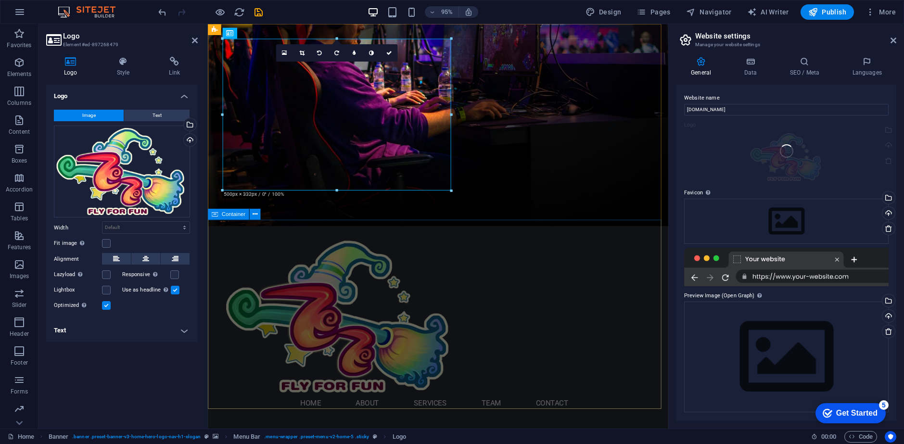
scroll to position [0, 0]
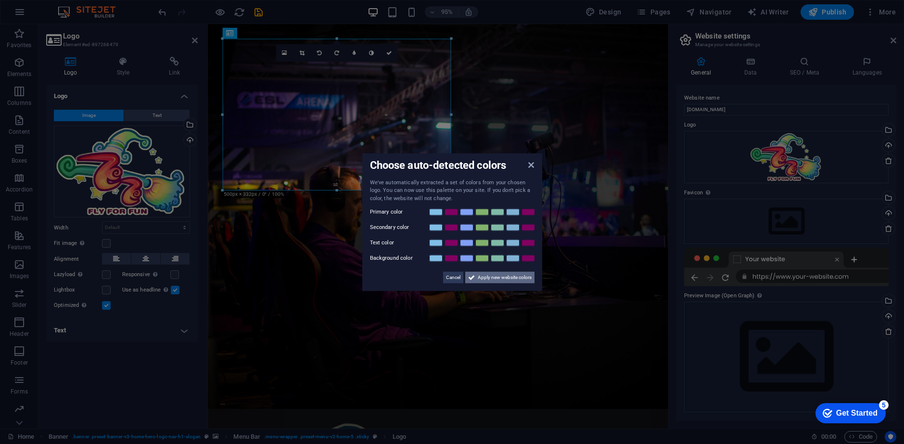
click at [489, 278] on span "Apply new website colors" at bounding box center [505, 278] width 54 height 12
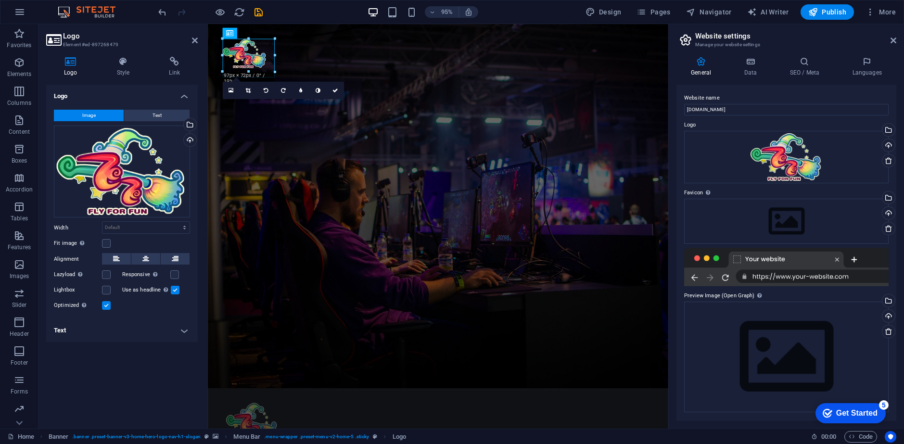
drag, startPoint x: 453, startPoint y: 190, endPoint x: 262, endPoint y: 71, distance: 224.6
type input "114"
select select "px"
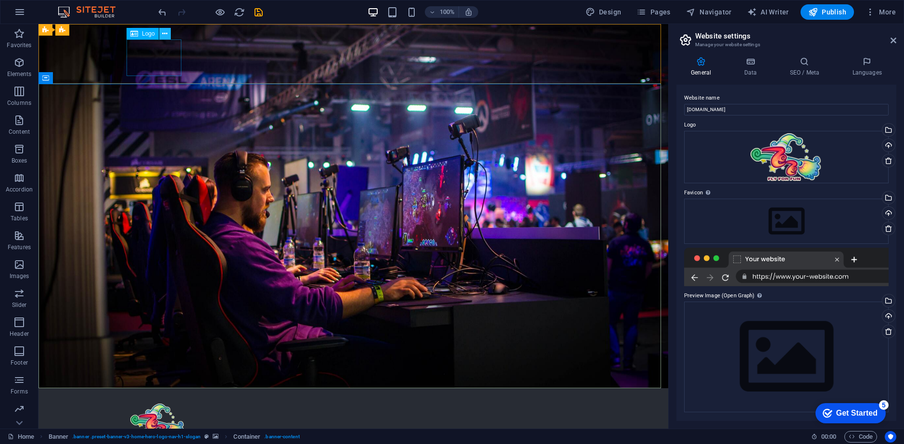
click at [161, 33] on button at bounding box center [165, 34] width 12 height 12
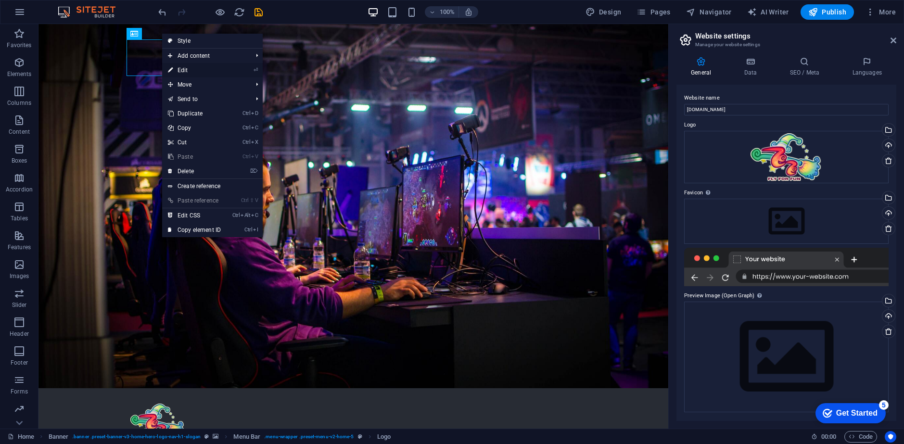
click at [190, 71] on link "⏎ Edit" at bounding box center [194, 70] width 64 height 14
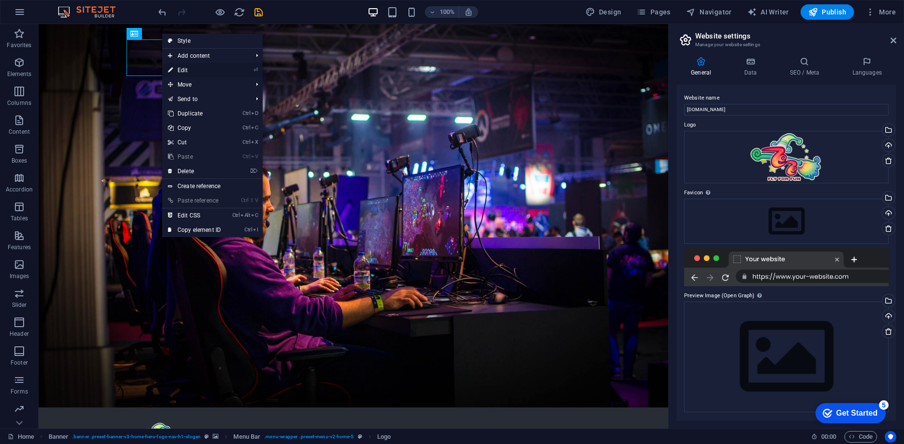
select select "px"
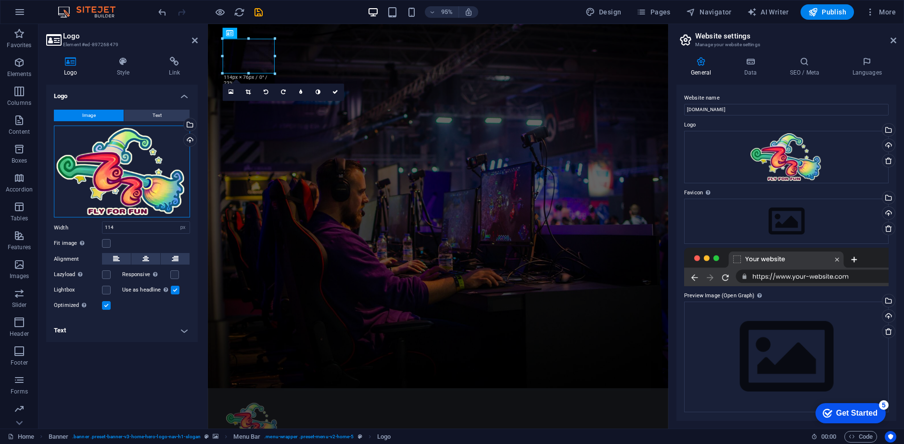
click at [128, 184] on div "Drag files here, click to choose files or select files from Files or our free s…" at bounding box center [122, 172] width 136 height 92
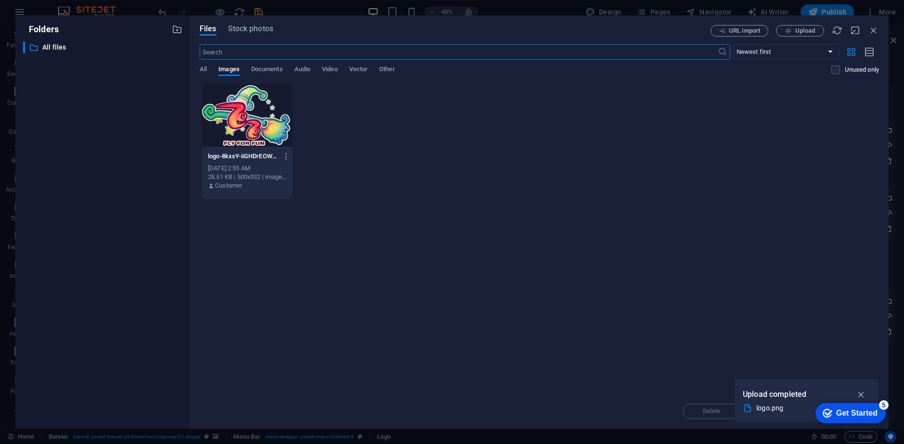
click at [210, 132] on div at bounding box center [247, 115] width 90 height 63
click at [722, 420] on div "Files Stock photos URL import Upload ​ Newest first Oldest first Name (A-Z) Nam…" at bounding box center [539, 221] width 699 height 413
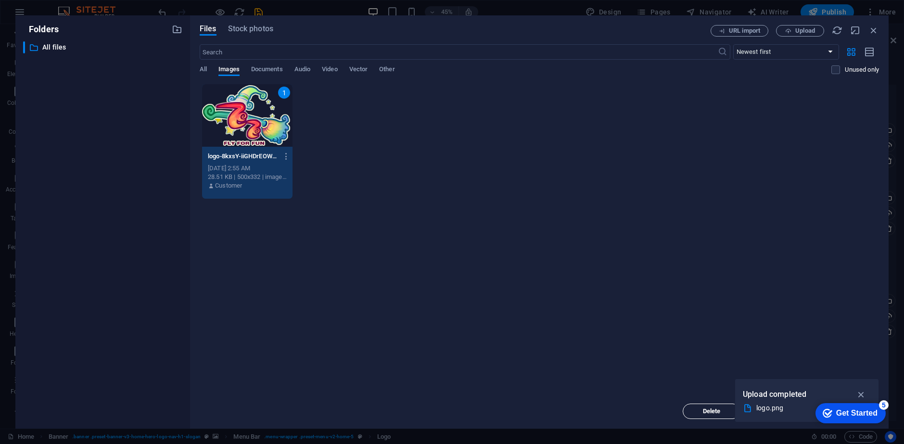
click at [722, 408] on span "Delete" at bounding box center [711, 411] width 49 height 6
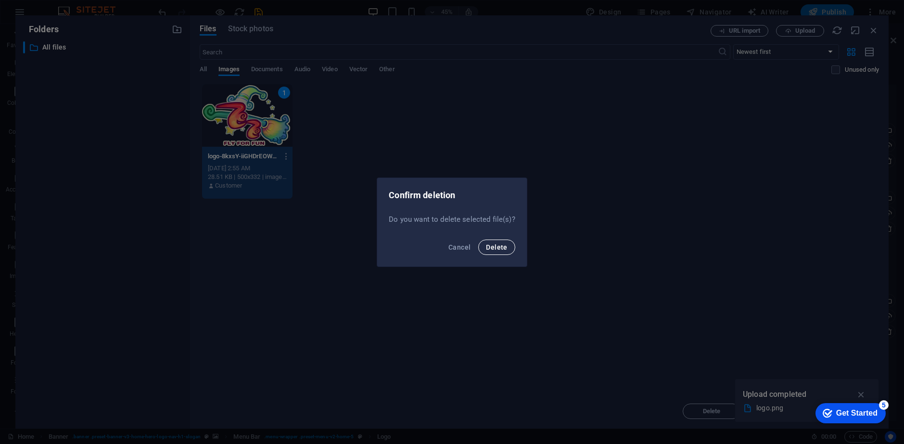
click at [508, 251] on button "Delete" at bounding box center [496, 247] width 37 height 15
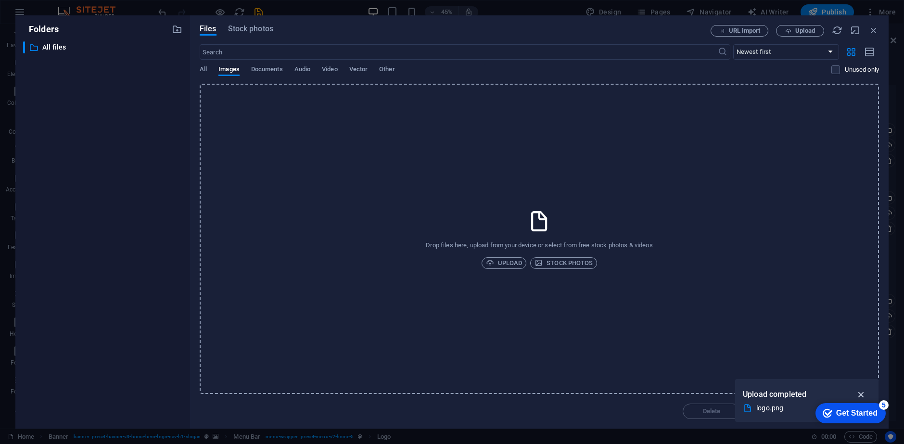
click at [863, 394] on icon "button" at bounding box center [861, 394] width 11 height 11
click at [510, 261] on span "Upload" at bounding box center [504, 263] width 37 height 12
click at [509, 266] on span "Upload" at bounding box center [504, 263] width 37 height 12
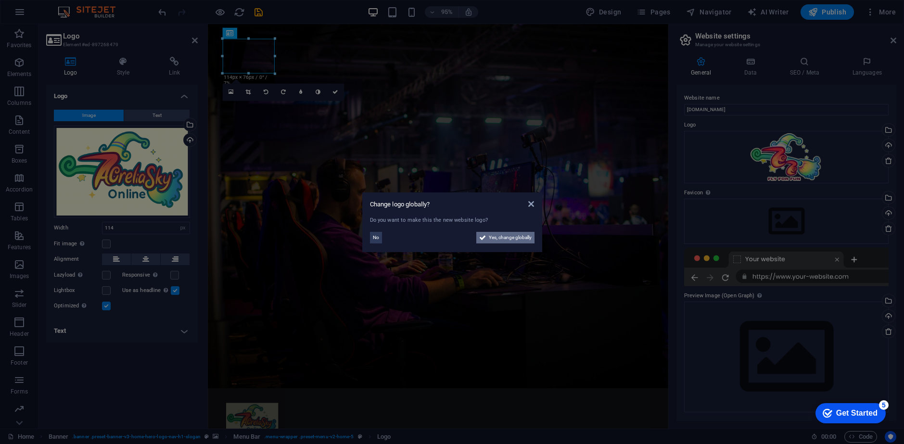
click at [508, 236] on span "Yes, change globally" at bounding box center [510, 238] width 43 height 12
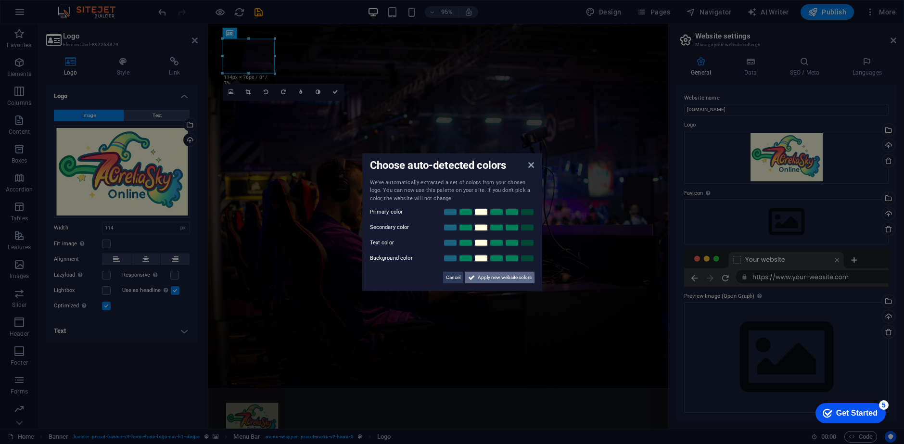
click at [481, 276] on span "Apply new website colors" at bounding box center [505, 278] width 54 height 12
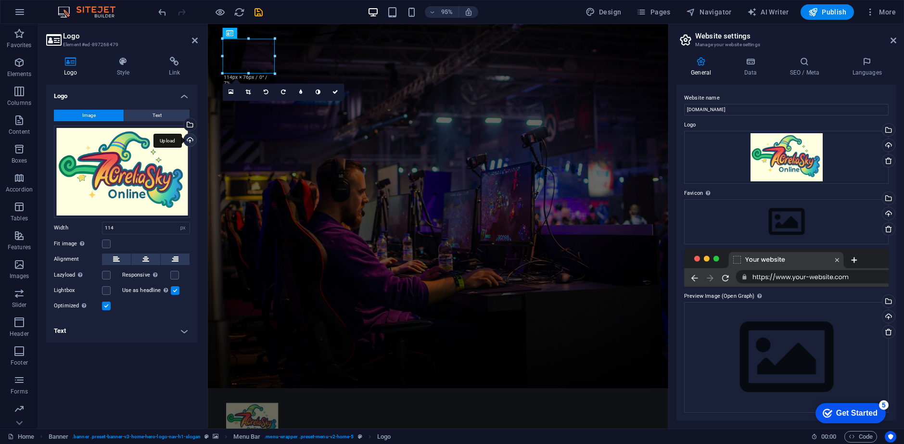
click at [190, 142] on div "Upload" at bounding box center [189, 141] width 14 height 14
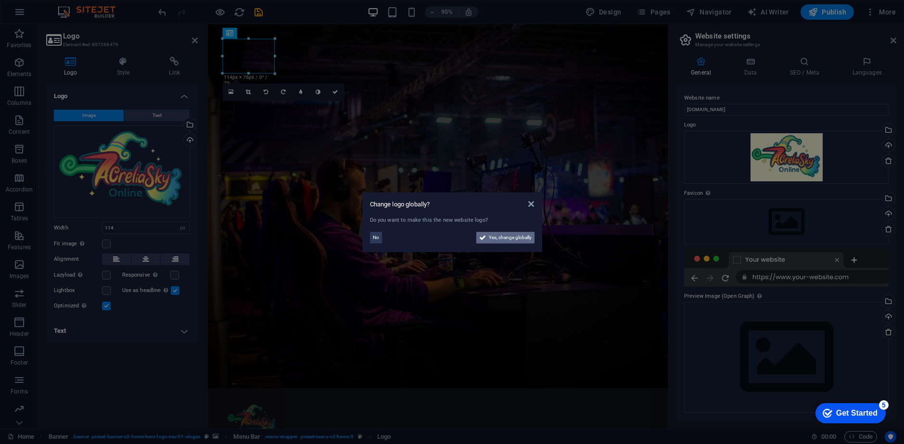
click at [507, 242] on span "Yes, change globally" at bounding box center [510, 238] width 43 height 12
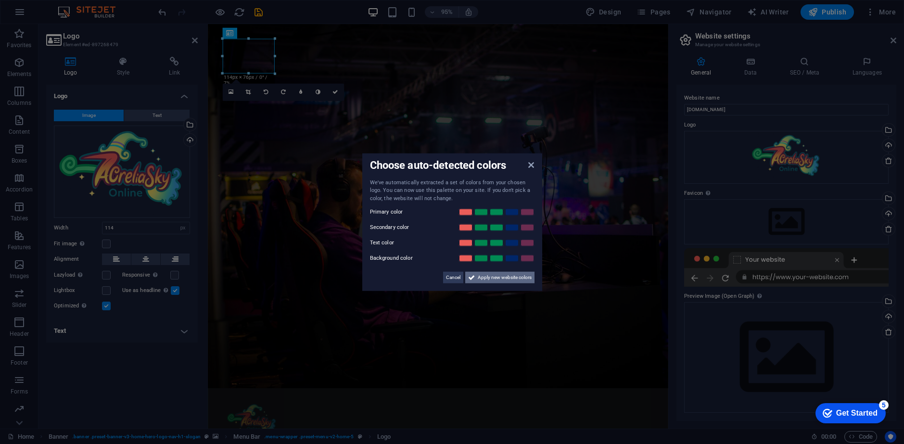
click at [493, 273] on span "Apply new website colors" at bounding box center [505, 278] width 54 height 12
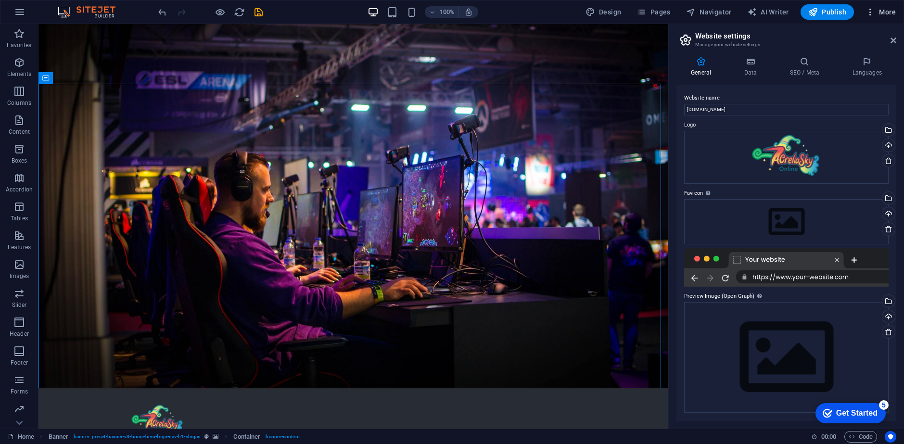
click at [869, 10] on icon "button" at bounding box center [871, 12] width 10 height 10
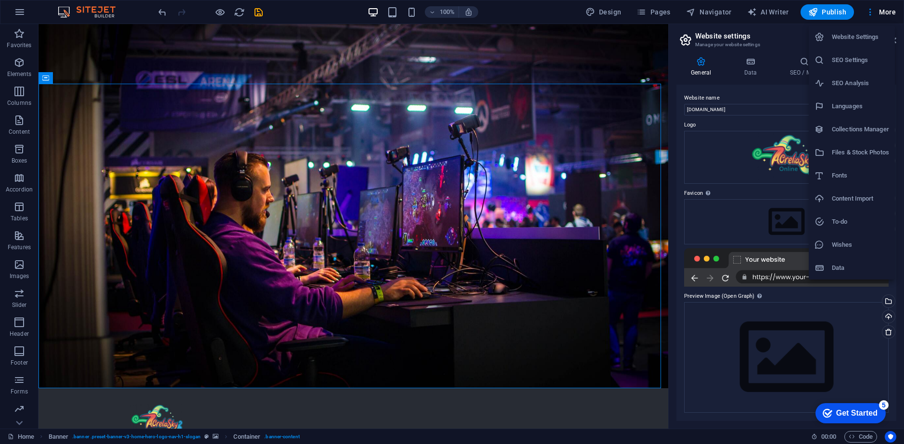
click at [867, 11] on div at bounding box center [452, 222] width 904 height 444
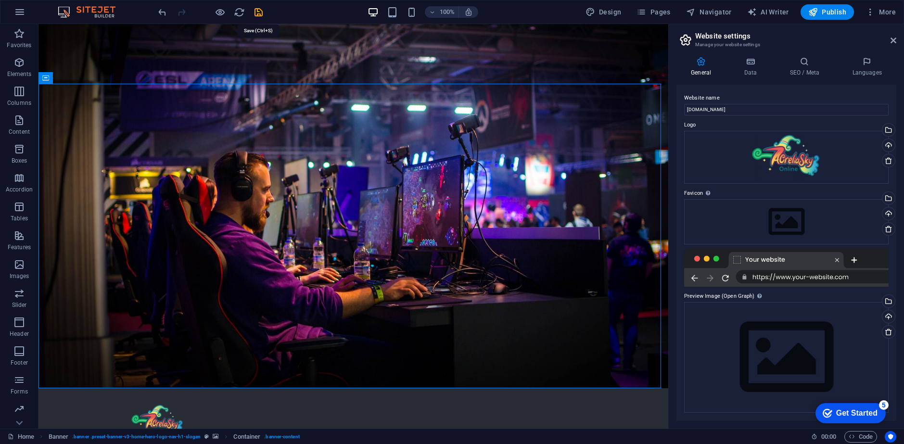
click at [262, 10] on icon "save" at bounding box center [258, 12] width 11 height 11
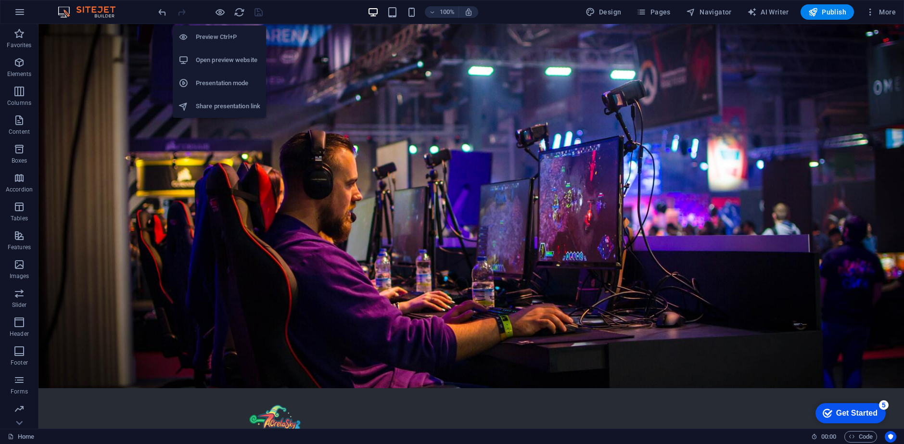
click at [210, 38] on h6 "Preview Ctrl+P" at bounding box center [228, 37] width 64 height 12
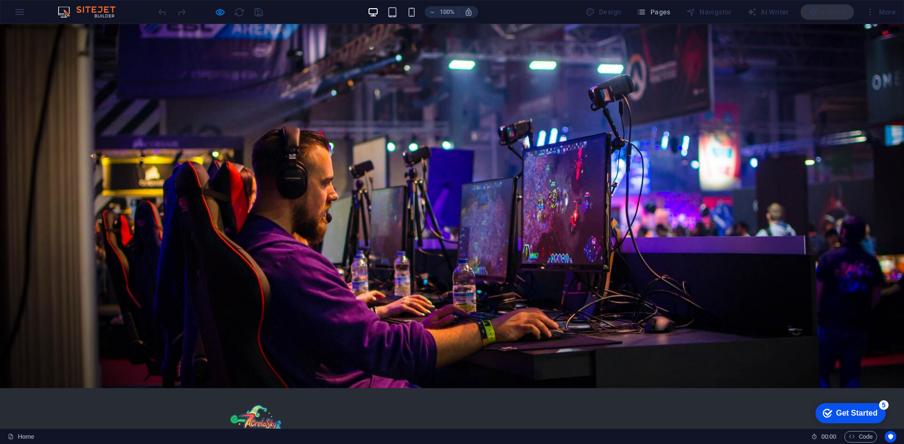
click at [260, 404] on img at bounding box center [256, 422] width 55 height 37
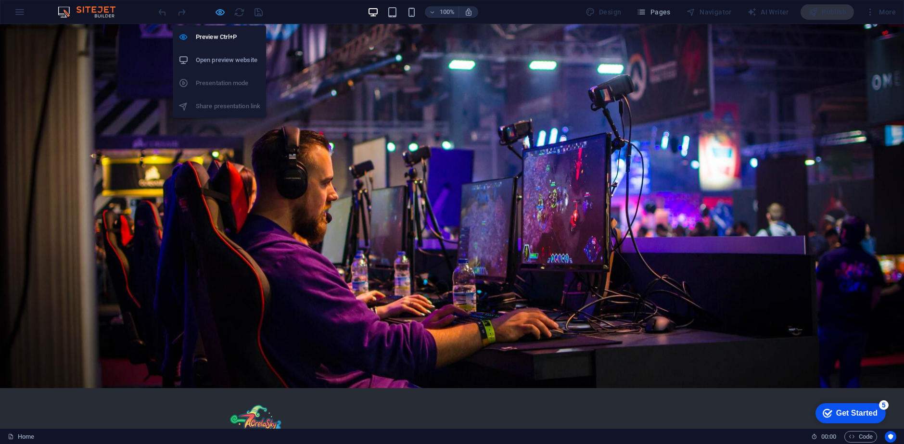
click at [218, 13] on icon "button" at bounding box center [220, 12] width 11 height 11
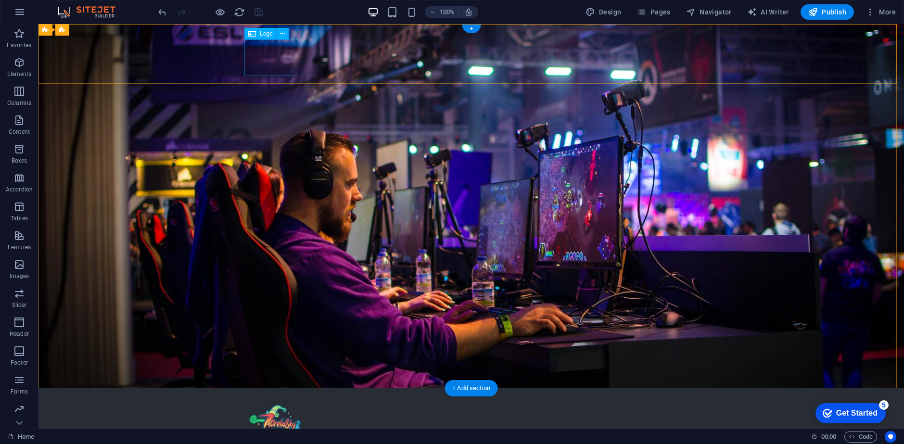
click at [289, 404] on div at bounding box center [471, 422] width 447 height 37
click at [282, 36] on icon at bounding box center [282, 34] width 5 height 10
click at [291, 404] on div at bounding box center [471, 422] width 447 height 37
click at [289, 404] on div at bounding box center [471, 422] width 447 height 37
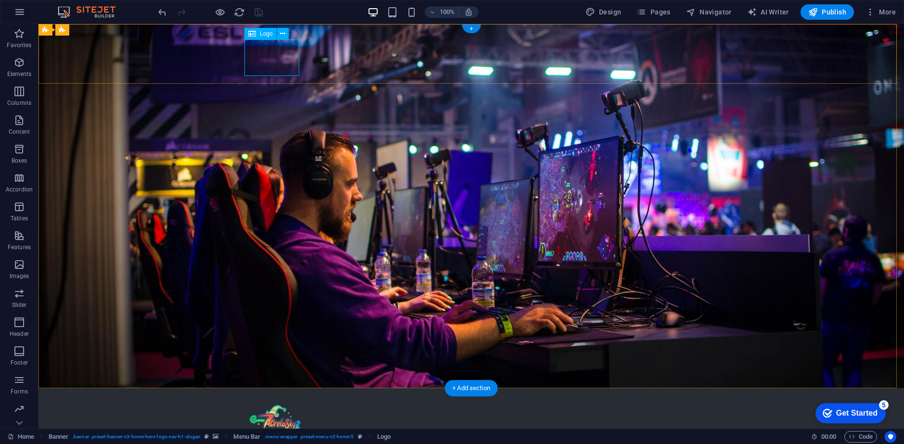
select select "px"
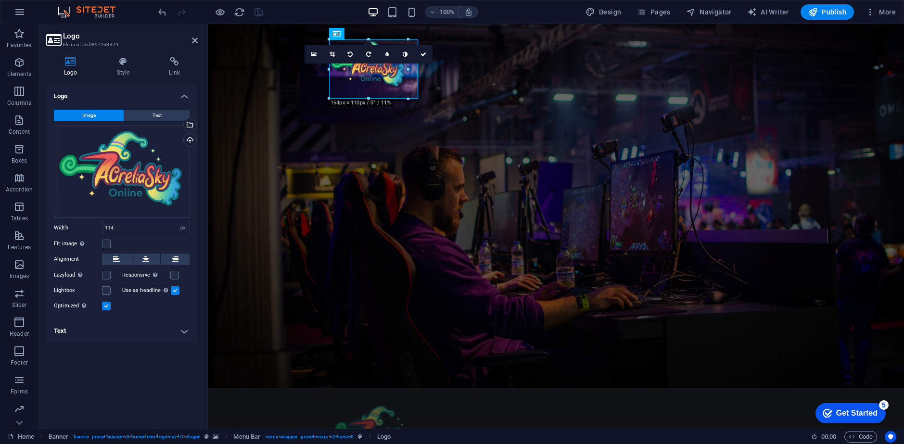
drag, startPoint x: 384, startPoint y: 77, endPoint x: 418, endPoint y: 95, distance: 38.7
type input "185"
drag, startPoint x: 367, startPoint y: 70, endPoint x: 345, endPoint y: 69, distance: 21.2
click at [345, 64] on div "16:10 16:9 4:3 1:1 1:2 0" at bounding box center [374, 54] width 128 height 18
click at [106, 244] on label at bounding box center [106, 244] width 9 height 9
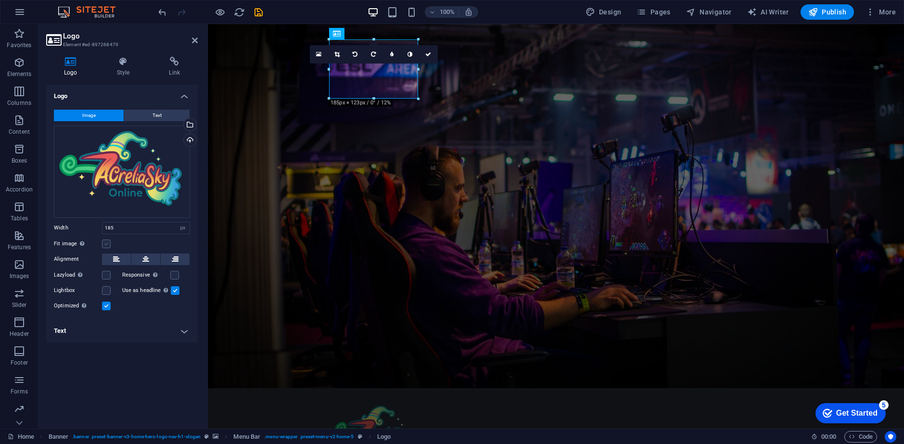
click at [0, 0] on input "Fit image Automatically fit image to a fixed width and height" at bounding box center [0, 0] width 0 height 0
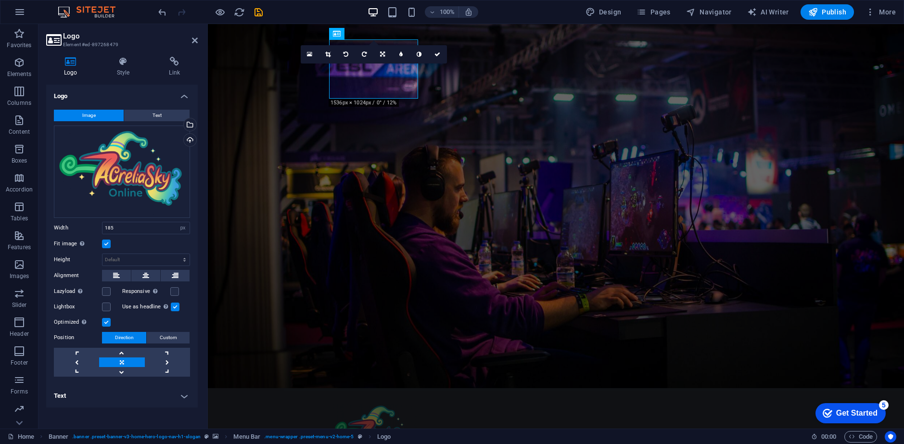
click at [105, 244] on label at bounding box center [106, 244] width 9 height 9
click at [0, 0] on input "Fit image Automatically fit image to a fixed width and height" at bounding box center [0, 0] width 0 height 0
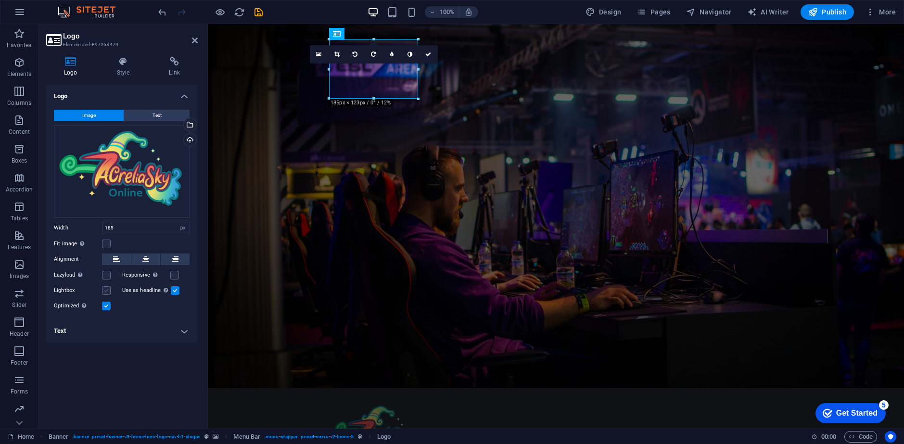
click at [106, 290] on label at bounding box center [106, 290] width 9 height 9
click at [0, 0] on input "Lightbox" at bounding box center [0, 0] width 0 height 0
click at [106, 290] on label at bounding box center [106, 290] width 9 height 9
click at [0, 0] on input "Lightbox" at bounding box center [0, 0] width 0 height 0
click at [143, 259] on icon at bounding box center [145, 260] width 7 height 12
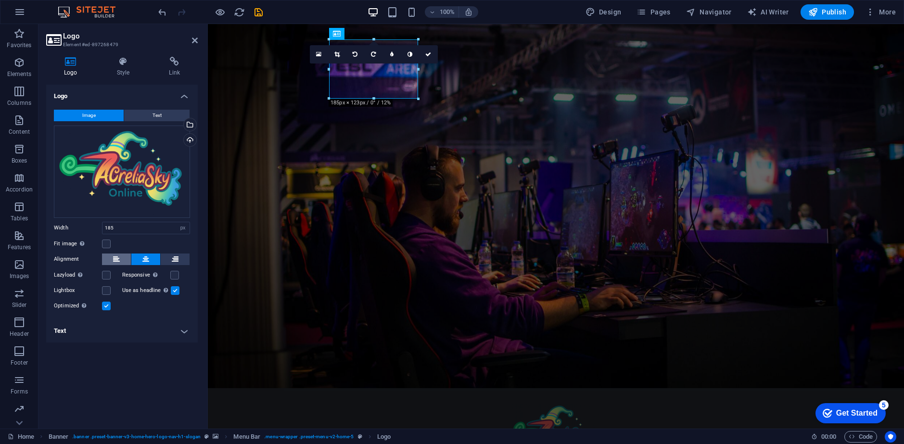
click at [117, 258] on icon at bounding box center [116, 260] width 7 height 12
click at [118, 259] on icon at bounding box center [116, 260] width 7 height 12
click at [174, 292] on label at bounding box center [175, 290] width 9 height 9
click at [0, 0] on input "Use as headline The image will be wrapped in an H1 headline tag. Useful for giv…" at bounding box center [0, 0] width 0 height 0
click at [174, 292] on label at bounding box center [175, 290] width 9 height 9
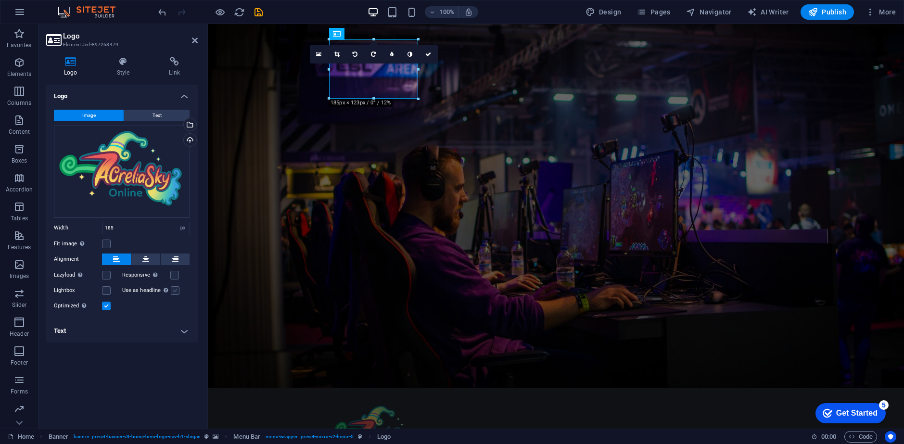
click at [0, 0] on input "Use as headline The image will be wrapped in an H1 headline tag. Useful for giv…" at bounding box center [0, 0] width 0 height 0
click at [175, 274] on label at bounding box center [174, 275] width 9 height 9
click at [0, 0] on input "Responsive Automatically load retina image and smartphone optimized sizes." at bounding box center [0, 0] width 0 height 0
click at [173, 273] on label at bounding box center [174, 275] width 9 height 9
click at [0, 0] on input "Responsive Automatically load retina image and smartphone optimized sizes." at bounding box center [0, 0] width 0 height 0
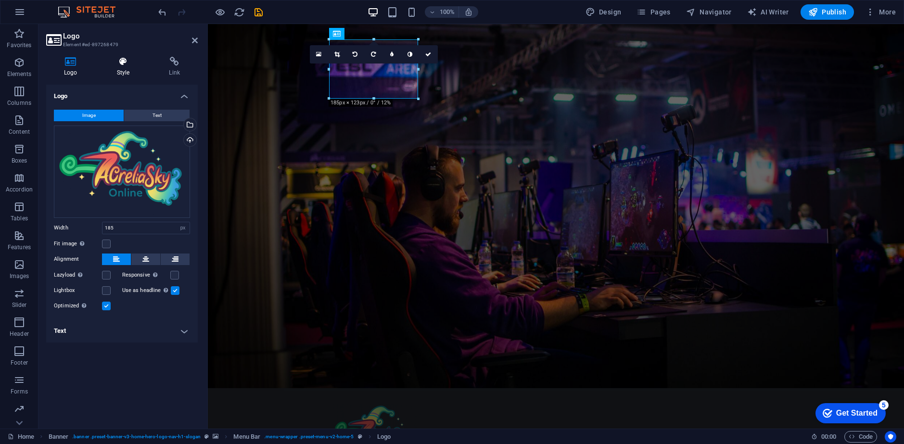
click at [120, 68] on h4 "Style" at bounding box center [125, 67] width 52 height 20
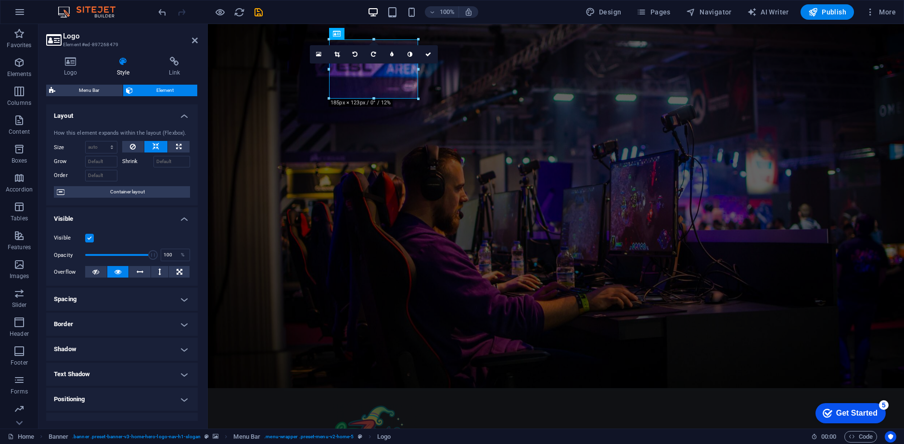
click at [128, 390] on h4 "Positioning" at bounding box center [122, 399] width 152 height 23
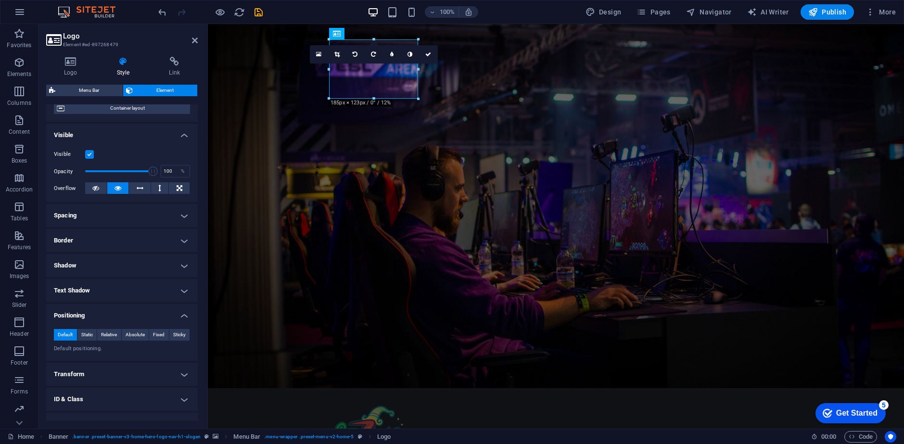
scroll to position [124, 0]
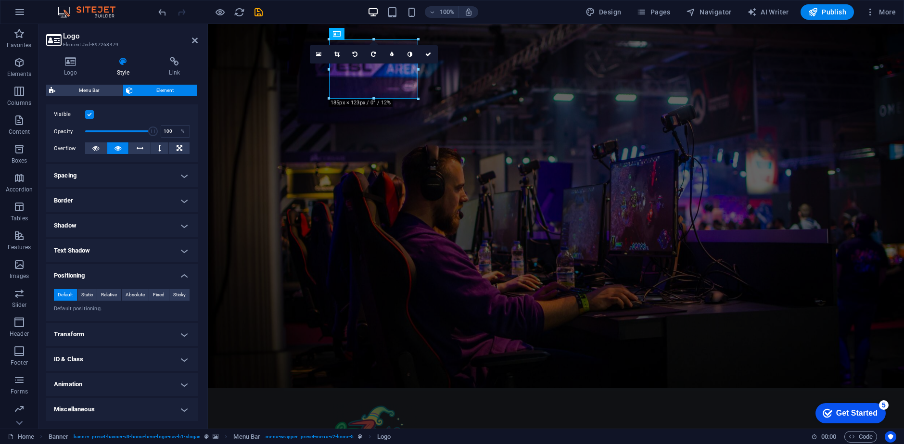
click at [84, 366] on h4 "ID & Class" at bounding box center [122, 359] width 152 height 23
click at [100, 354] on h4 "ID & Class" at bounding box center [122, 356] width 152 height 17
click at [85, 386] on h4 "Animation" at bounding box center [122, 384] width 152 height 23
click at [99, 358] on h4 "ID & Class" at bounding box center [122, 359] width 152 height 23
click at [99, 358] on h4 "ID & Class" at bounding box center [122, 356] width 152 height 17
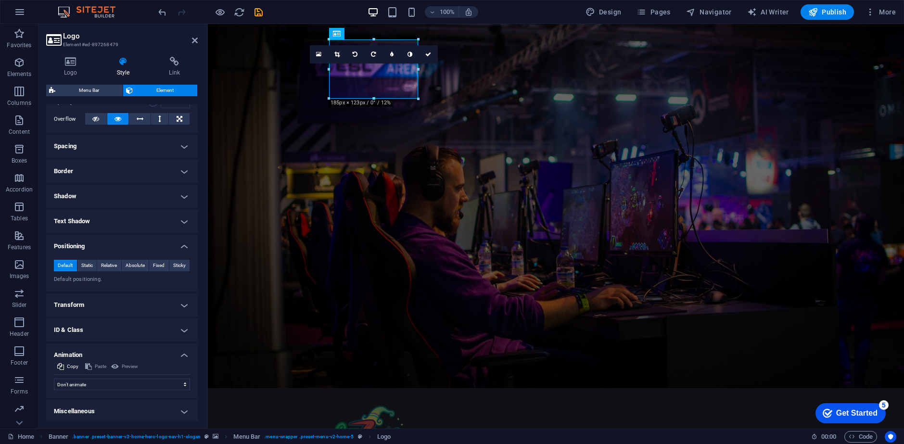
scroll to position [155, 0]
click at [104, 383] on select "Don't animate Show / Hide Slide up/down Zoom in/out Slide left to right Slide r…" at bounding box center [122, 383] width 136 height 12
select select "flash"
click at [54, 377] on select "Don't animate Show / Hide Slide up/down Zoom in/out Slide left to right Slide r…" at bounding box center [122, 383] width 136 height 12
select select "scroll"
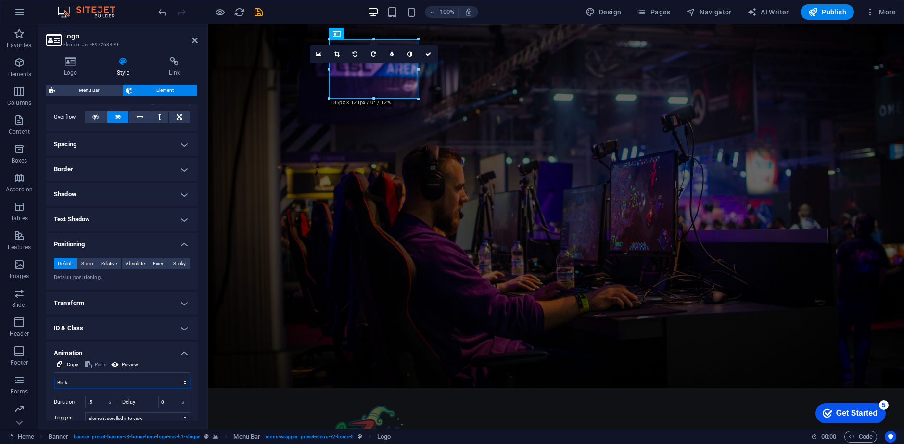
click at [82, 381] on select "Don't animate Show / Hide Slide up/down Zoom in/out Slide left to right Slide r…" at bounding box center [122, 383] width 136 height 12
click at [54, 377] on select "Don't animate Show / Hide Slide up/down Zoom in/out Slide left to right Slide r…" at bounding box center [122, 383] width 136 height 12
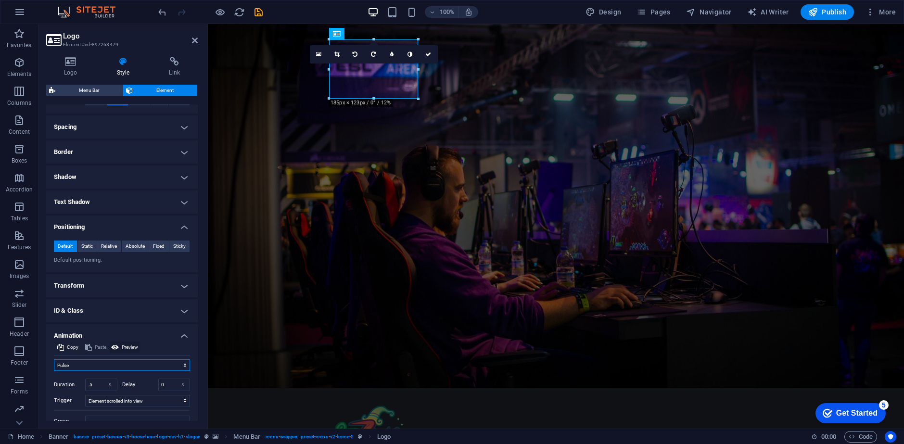
scroll to position [211, 0]
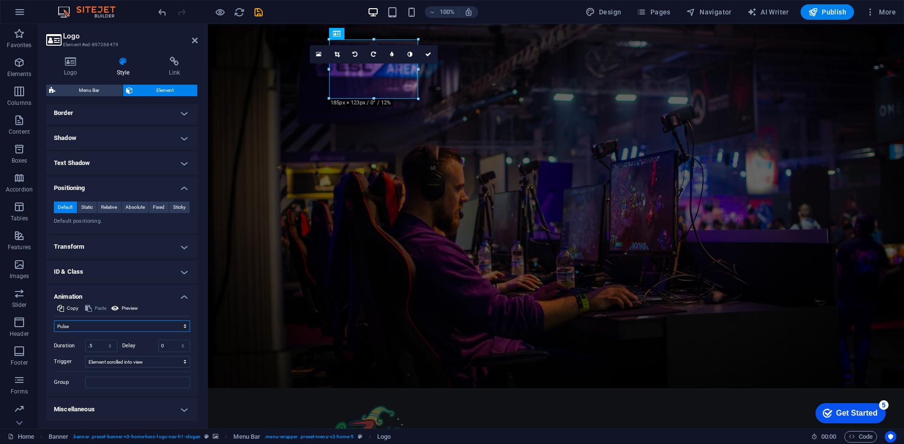
click at [94, 322] on select "Don't animate Show / Hide Slide up/down Zoom in/out Slide left to right Slide r…" at bounding box center [122, 326] width 136 height 12
click at [54, 320] on select "Don't animate Show / Hide Slide up/down Zoom in/out Slide left to right Slide r…" at bounding box center [122, 326] width 136 height 12
click at [105, 327] on select "Don't animate Show / Hide Slide up/down Zoom in/out Slide left to right Slide r…" at bounding box center [122, 326] width 136 height 12
click at [54, 320] on select "Don't animate Show / Hide Slide up/down Zoom in/out Slide left to right Slide r…" at bounding box center [122, 326] width 136 height 12
click at [115, 320] on select "Don't animate Show / Hide Slide up/down Zoom in/out Slide left to right Slide r…" at bounding box center [122, 326] width 136 height 12
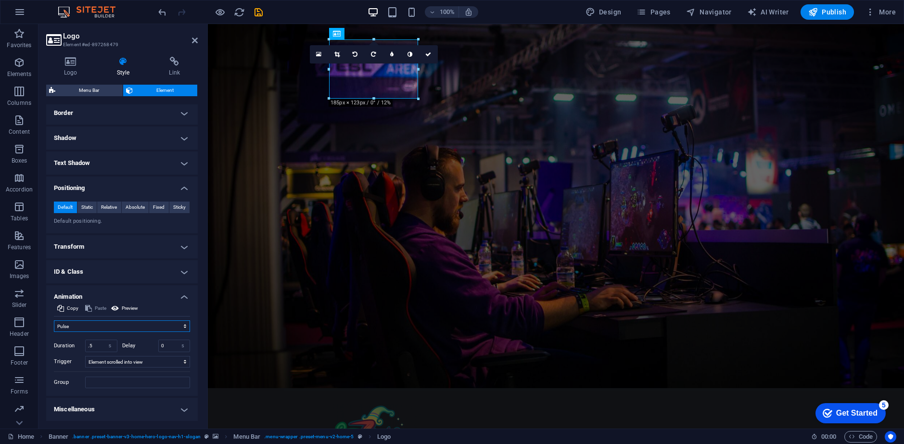
click at [54, 320] on select "Don't animate Show / Hide Slide up/down Zoom in/out Slide left to right Slide r…" at bounding box center [122, 326] width 136 height 12
click at [144, 363] on select "No automatic trigger On page load Element scrolled into view" at bounding box center [137, 362] width 105 height 12
click at [57, 373] on div "Initial Element hidden Element shown Duration .5 s [PERSON_NAME] 0 s ms [PERSON…" at bounding box center [122, 360] width 136 height 56
click at [84, 325] on select "Don't animate Show / Hide Slide up/down Zoom in/out Slide left to right Slide r…" at bounding box center [122, 326] width 136 height 12
click at [54, 320] on select "Don't animate Show / Hide Slide up/down Zoom in/out Slide left to right Slide r…" at bounding box center [122, 326] width 136 height 12
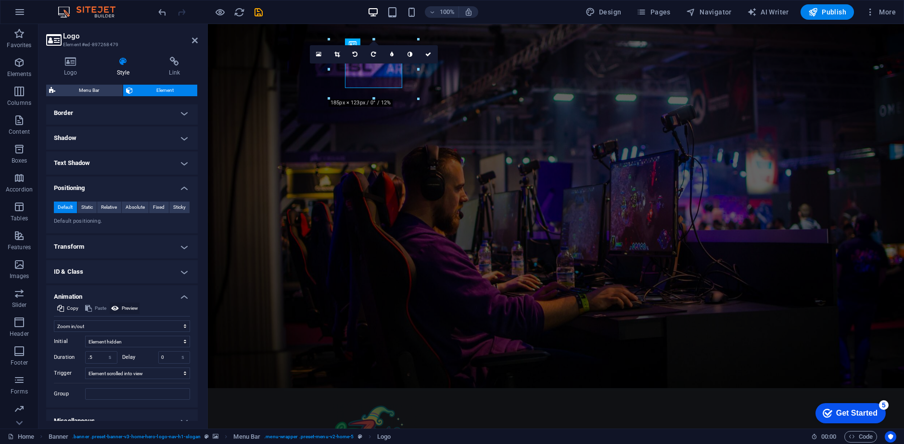
click at [125, 309] on span "Preview" at bounding box center [130, 309] width 16 height 12
click at [93, 329] on select "Don't animate Show / Hide Slide up/down Zoom in/out Slide left to right Slide r…" at bounding box center [122, 326] width 136 height 12
select select "move-right-to-left"
click at [54, 320] on select "Don't animate Show / Hide Slide up/down Zoom in/out Slide left to right Slide r…" at bounding box center [122, 326] width 136 height 12
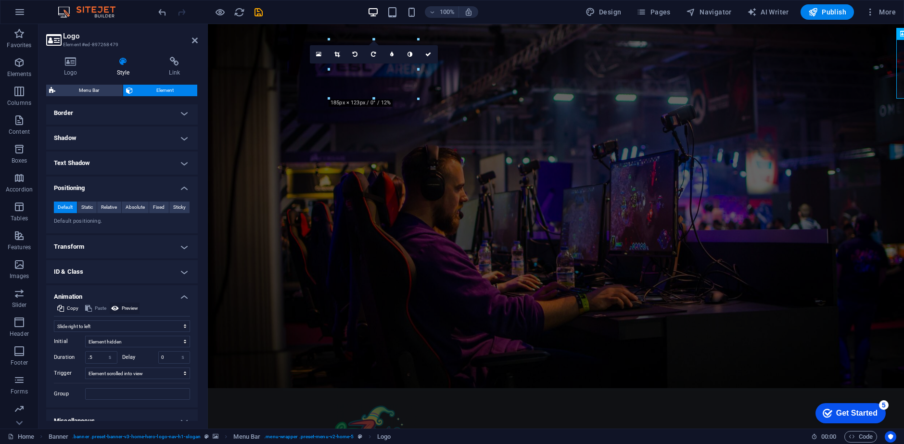
click at [130, 309] on span "Preview" at bounding box center [130, 309] width 16 height 12
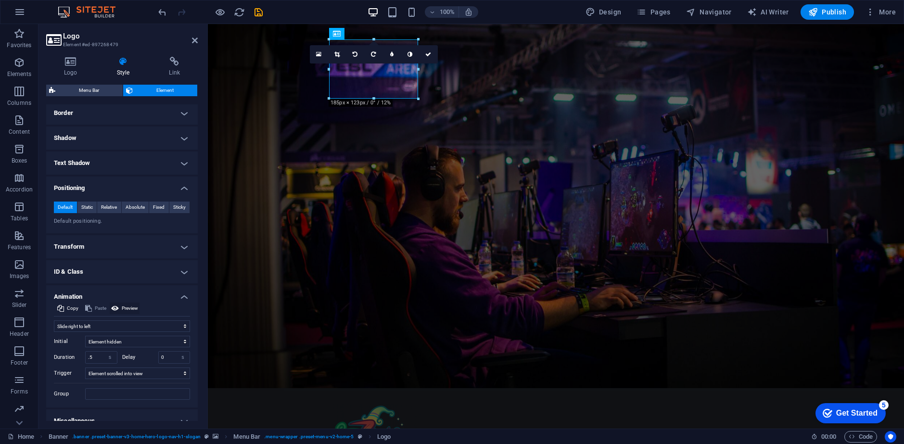
click at [130, 309] on span "Preview" at bounding box center [130, 309] width 16 height 12
click at [129, 137] on h4 "Shadow" at bounding box center [122, 138] width 152 height 23
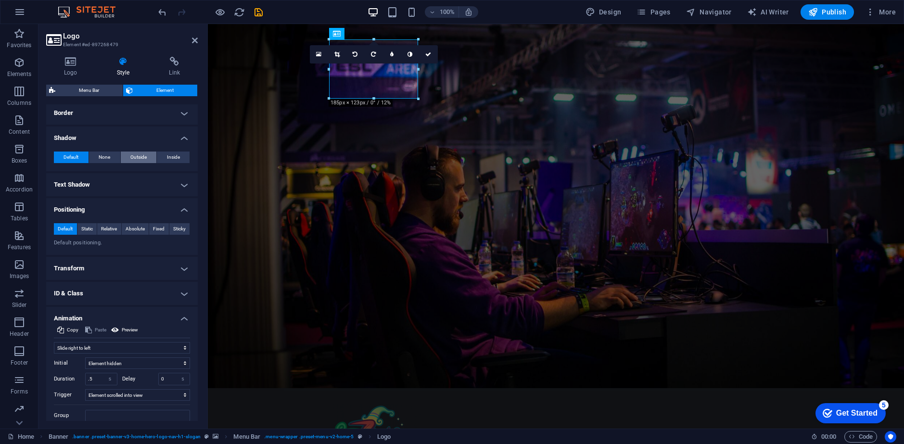
click at [136, 155] on span "Outside" at bounding box center [138, 158] width 16 height 12
type input "2"
type input "4"
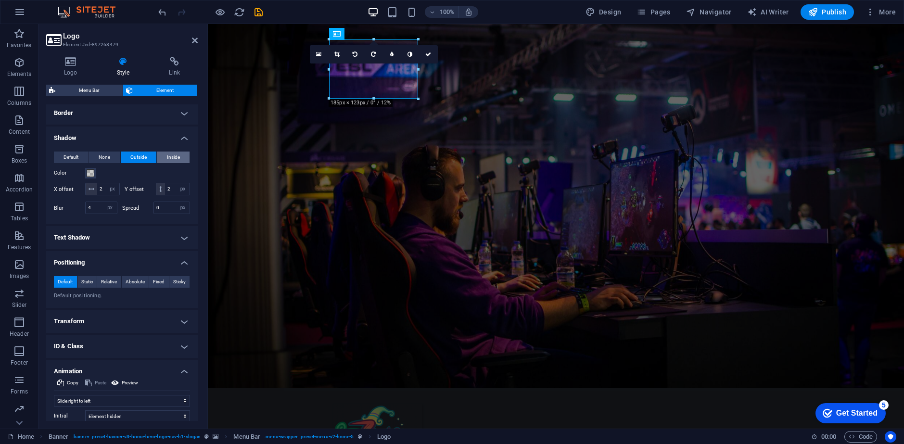
click at [180, 160] on button "Inside" at bounding box center [173, 158] width 33 height 12
click at [68, 157] on span "Default" at bounding box center [71, 158] width 15 height 12
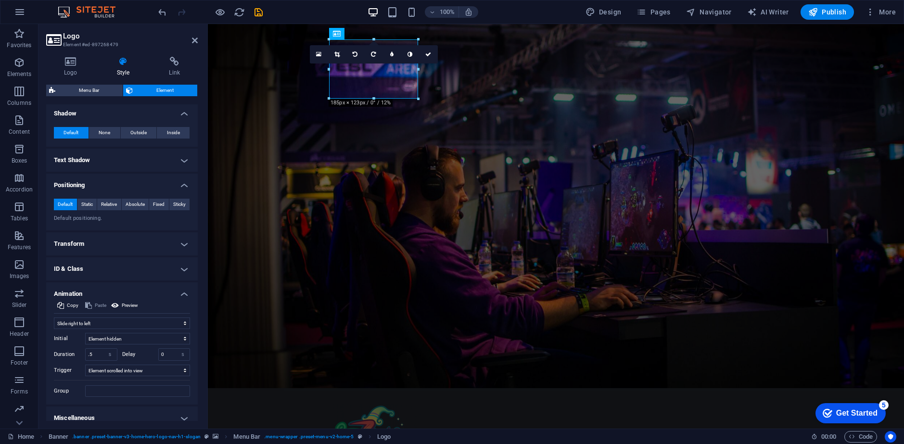
scroll to position [244, 0]
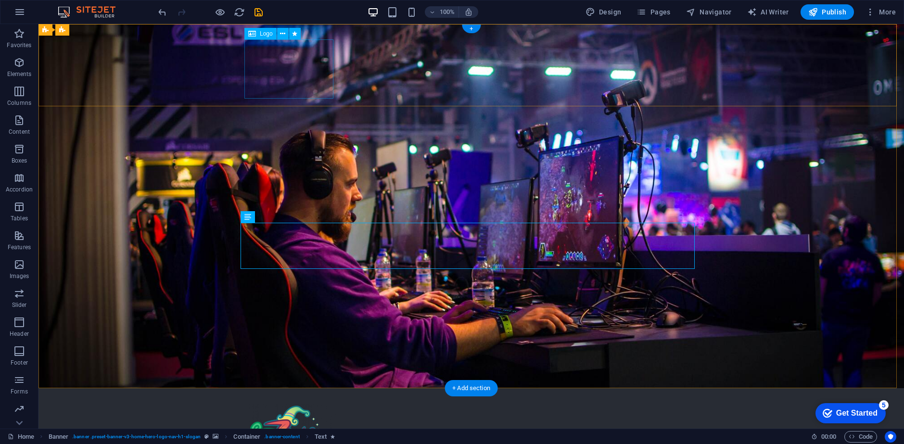
click at [299, 404] on div at bounding box center [471, 433] width 447 height 59
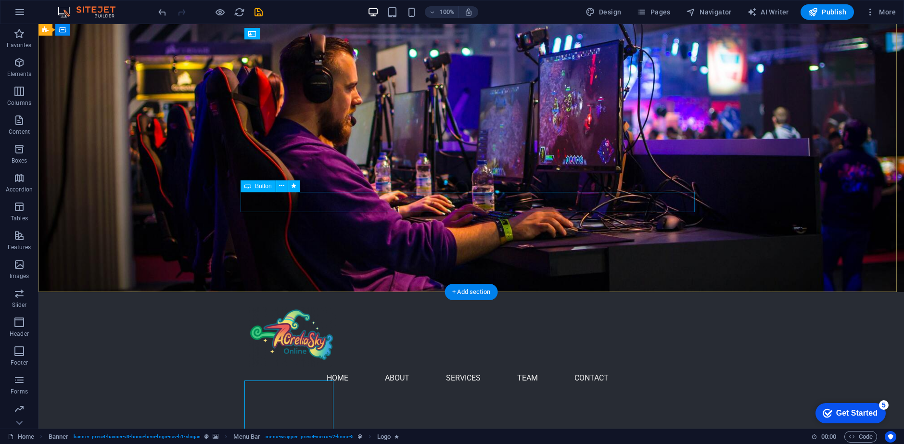
scroll to position [0, 0]
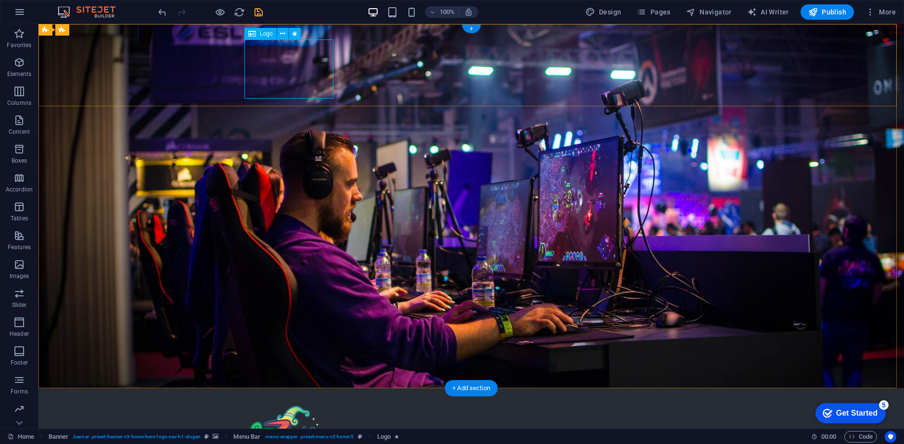
click at [303, 404] on div at bounding box center [471, 433] width 447 height 59
click at [285, 33] on icon at bounding box center [282, 34] width 5 height 10
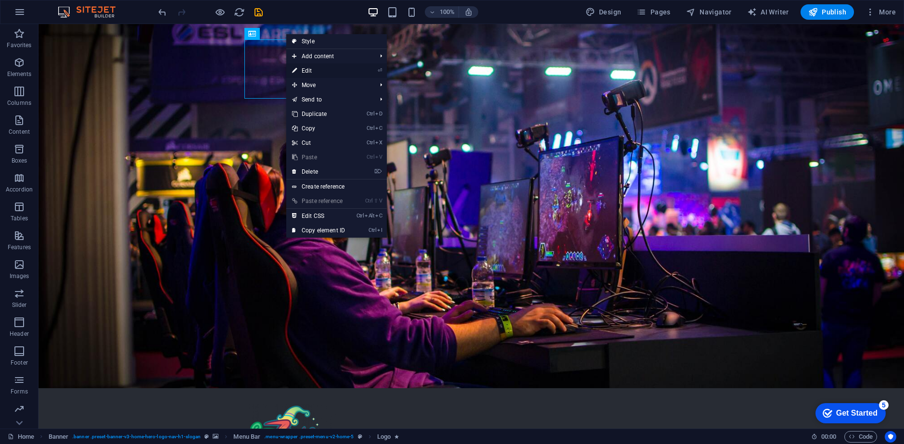
click at [313, 67] on link "⏎ Edit" at bounding box center [318, 71] width 64 height 14
select select "move-right-to-left"
select select "s"
select select "scroll"
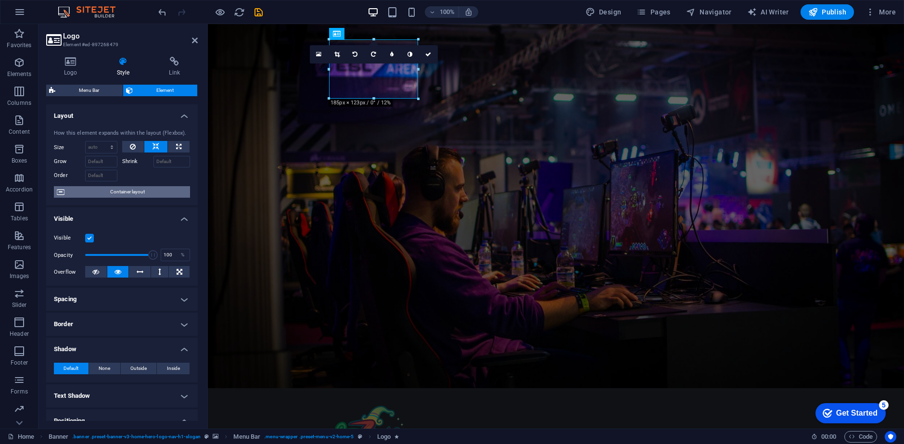
click at [134, 194] on span "Container layout" at bounding box center [127, 192] width 120 height 12
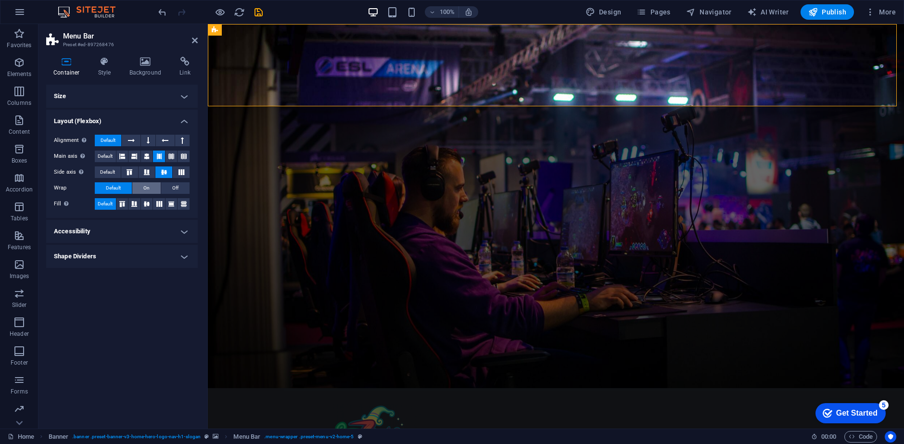
click at [151, 189] on button "On" at bounding box center [146, 188] width 28 height 12
click at [111, 187] on span "Default" at bounding box center [113, 188] width 15 height 12
click at [174, 188] on span "Off" at bounding box center [175, 188] width 6 height 12
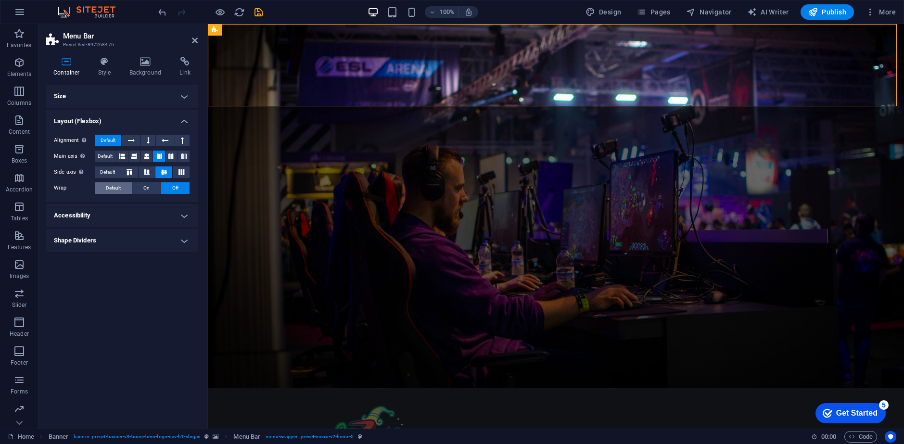
click at [123, 189] on button "Default" at bounding box center [113, 188] width 37 height 12
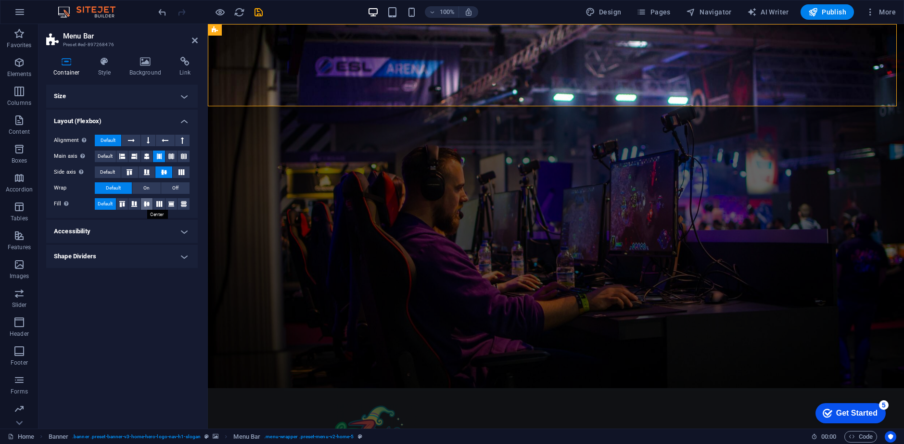
click at [149, 202] on icon at bounding box center [147, 204] width 12 height 6
click at [104, 204] on span "Default" at bounding box center [105, 204] width 15 height 12
click at [133, 140] on icon at bounding box center [131, 141] width 7 height 12
click at [112, 140] on span "Default" at bounding box center [108, 141] width 15 height 12
click at [105, 65] on icon at bounding box center [104, 62] width 27 height 10
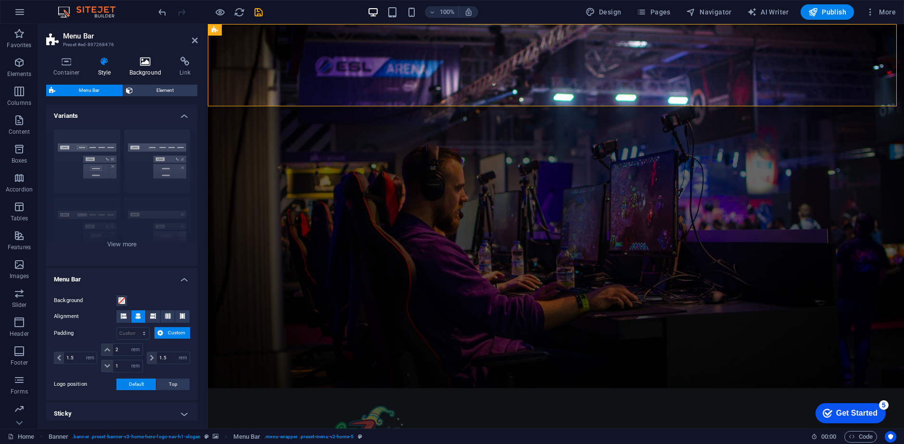
click at [141, 70] on h4 "Background" at bounding box center [147, 67] width 51 height 20
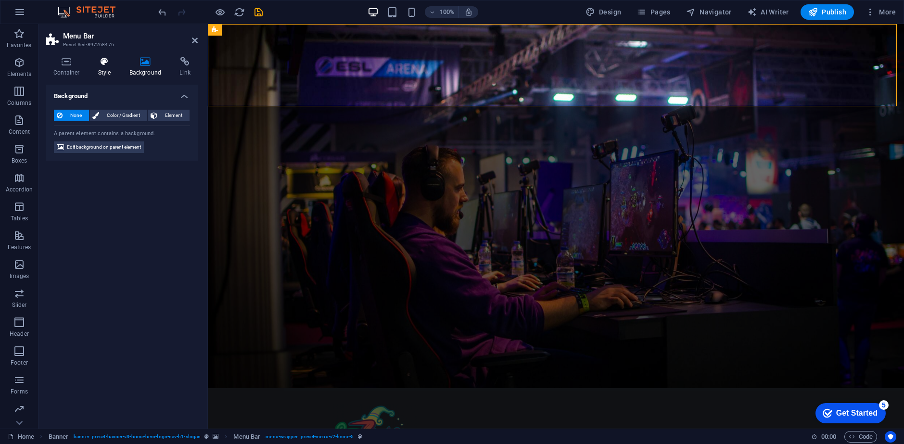
click at [109, 67] on h4 "Style" at bounding box center [106, 67] width 31 height 20
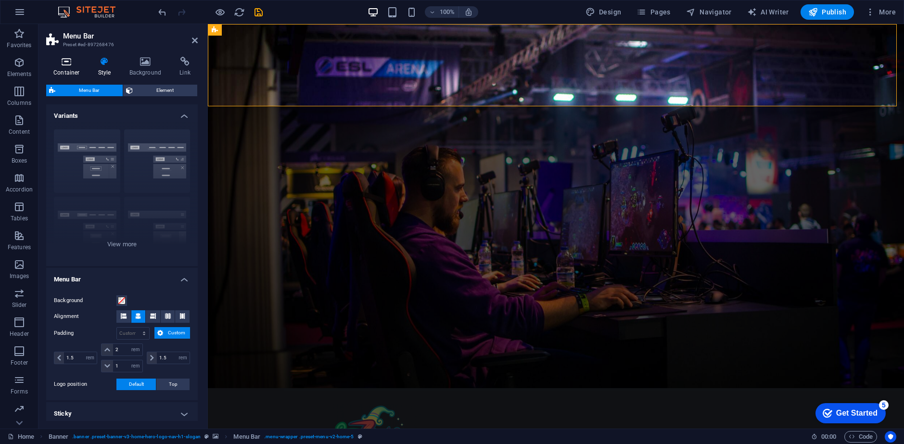
click at [67, 69] on h4 "Container" at bounding box center [68, 67] width 45 height 20
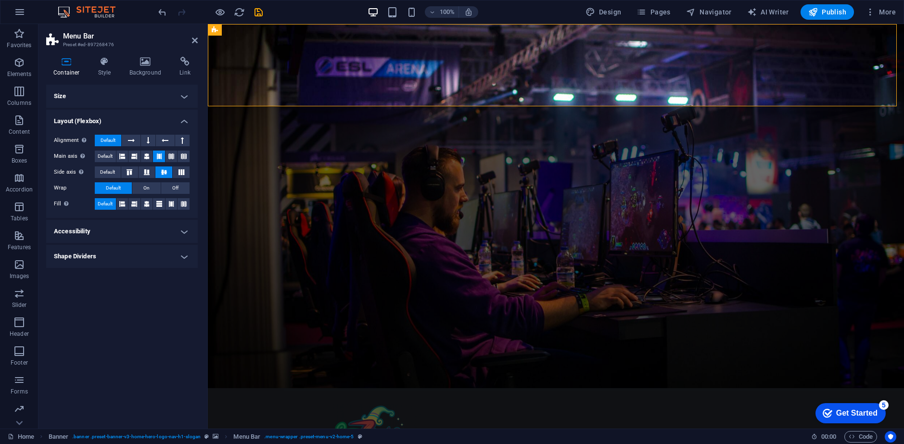
click at [108, 229] on h4 "Accessibility" at bounding box center [122, 231] width 152 height 23
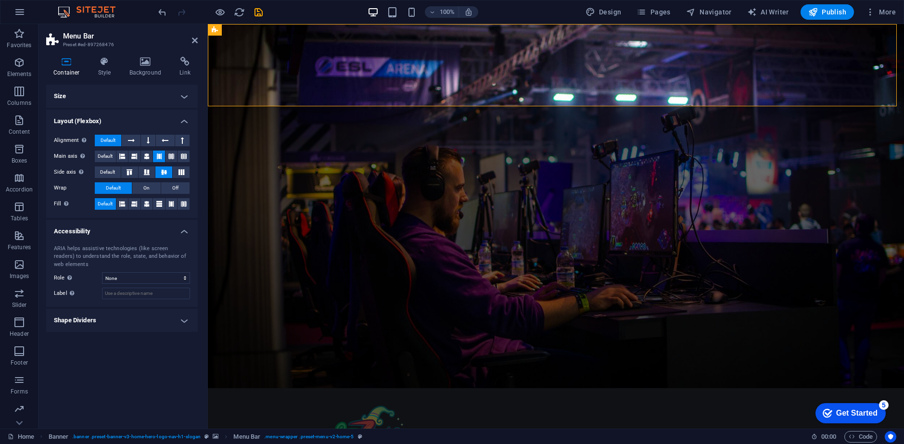
click at [108, 229] on h4 "Accessibility" at bounding box center [122, 228] width 152 height 17
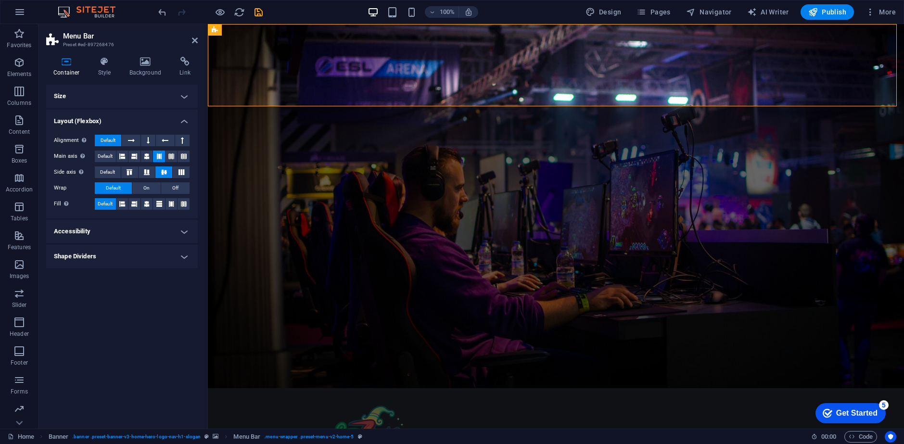
click at [115, 266] on h4 "Shape Dividers" at bounding box center [122, 256] width 152 height 23
click at [115, 260] on h4 "Shape Dividers" at bounding box center [122, 253] width 152 height 17
click at [107, 65] on icon at bounding box center [104, 62] width 27 height 10
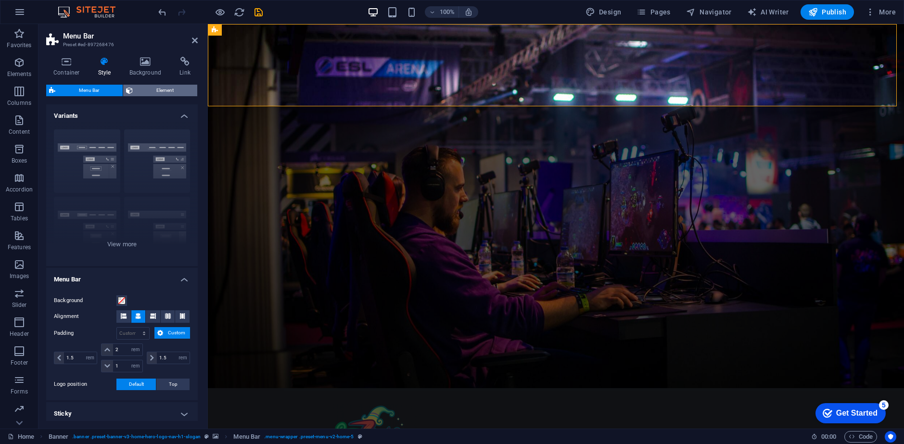
click at [158, 91] on span "Element" at bounding box center [165, 91] width 59 height 12
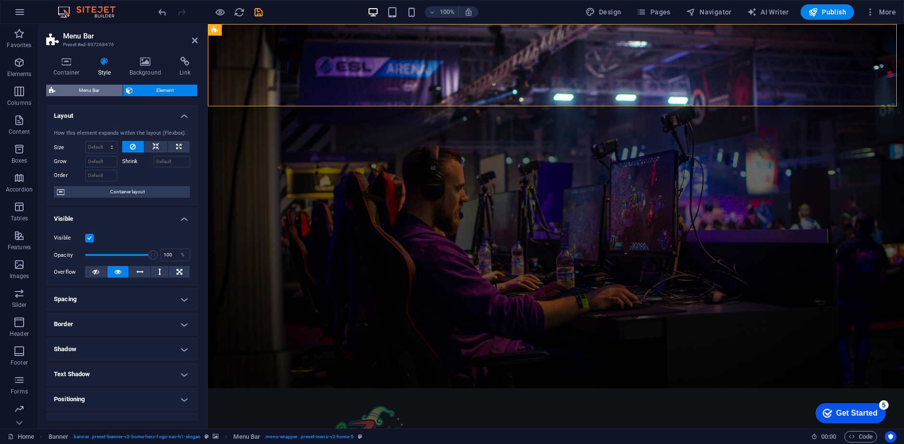
click at [96, 89] on span "Menu Bar" at bounding box center [89, 91] width 62 height 12
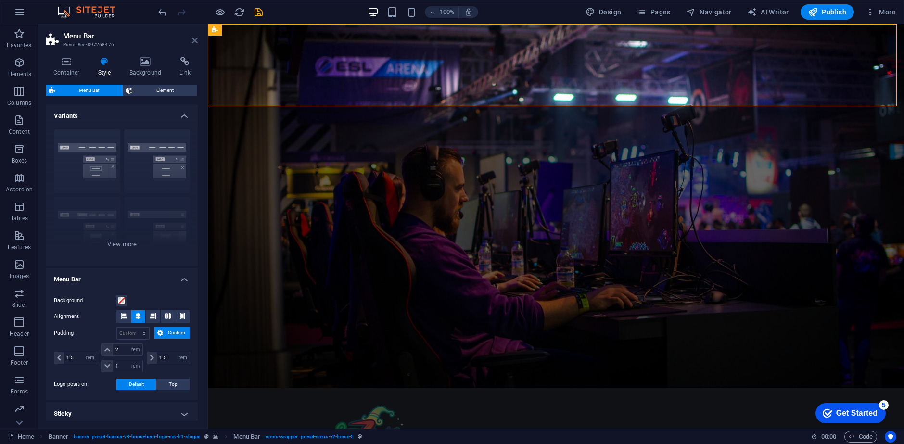
drag, startPoint x: 194, startPoint y: 41, endPoint x: 337, endPoint y: 95, distance: 152.6
click at [194, 41] on icon at bounding box center [195, 41] width 6 height 8
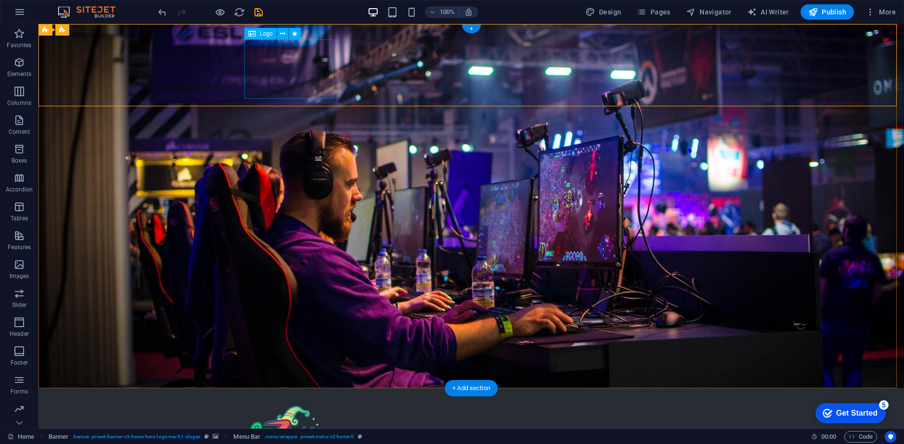
click at [303, 404] on div at bounding box center [471, 433] width 447 height 59
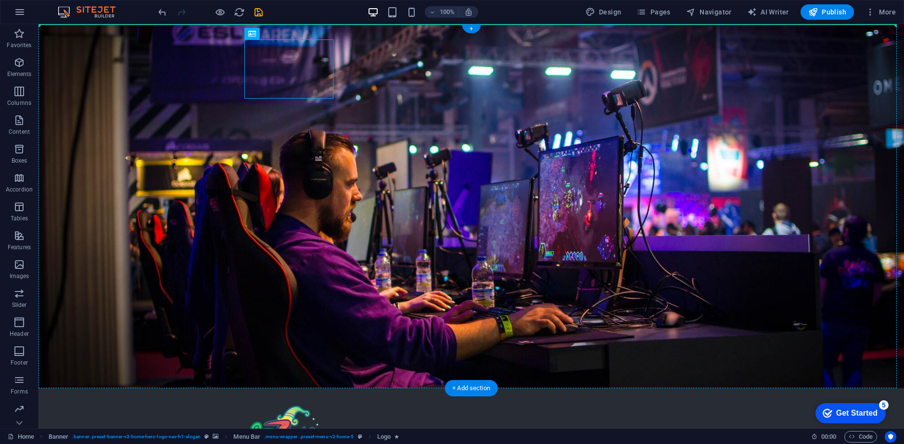
drag, startPoint x: 298, startPoint y: 76, endPoint x: 191, endPoint y: 54, distance: 109.5
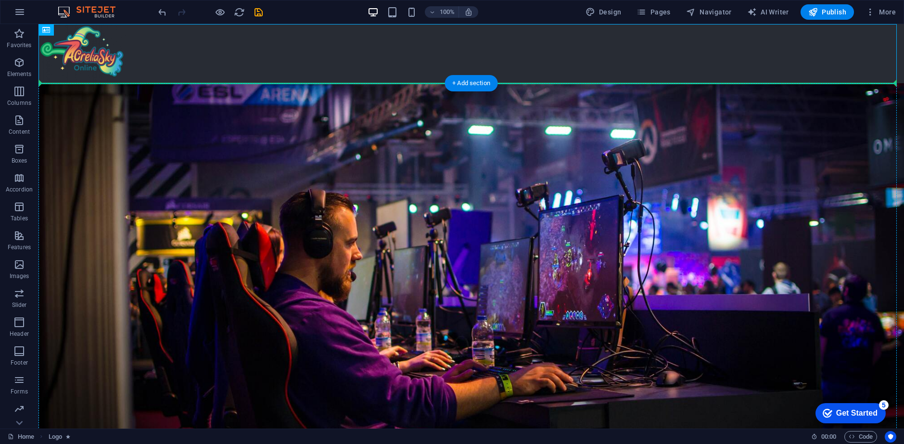
drag, startPoint x: 92, startPoint y: 56, endPoint x: 104, endPoint y: 84, distance: 30.4
drag, startPoint x: 97, startPoint y: 56, endPoint x: 107, endPoint y: 67, distance: 14.6
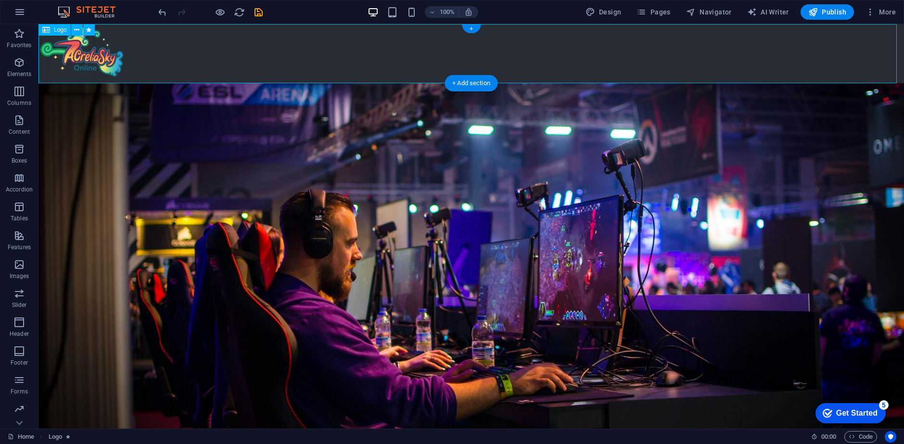
click at [99, 60] on div at bounding box center [471, 53] width 866 height 59
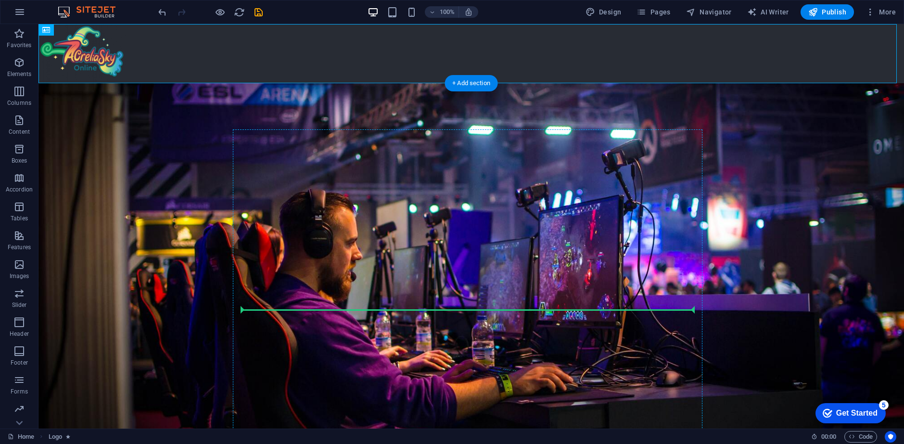
drag, startPoint x: 96, startPoint y: 58, endPoint x: 279, endPoint y: 261, distance: 273.2
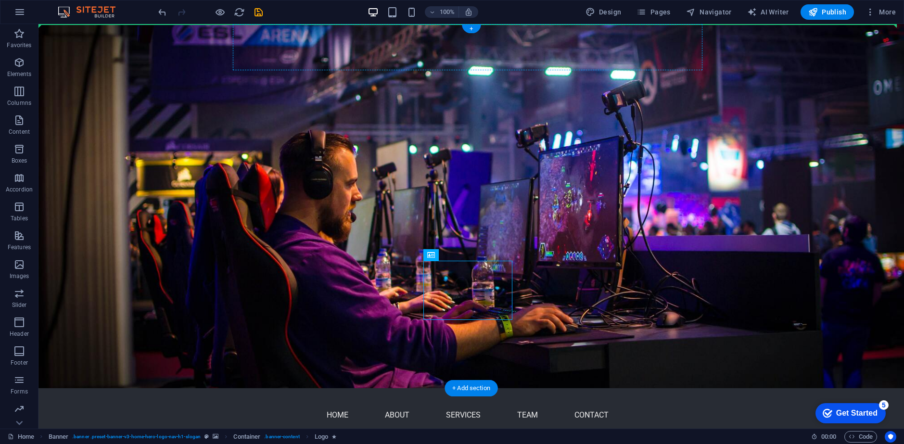
drag, startPoint x: 465, startPoint y: 293, endPoint x: 261, endPoint y: 51, distance: 316.9
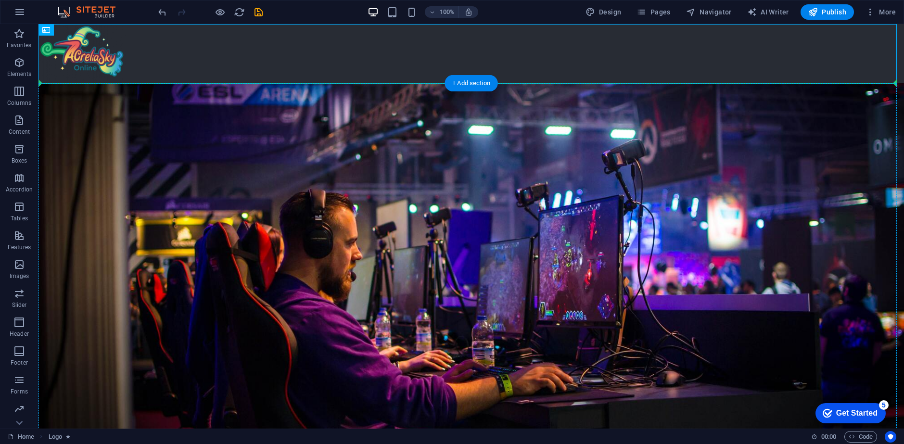
drag, startPoint x: 101, startPoint y: 61, endPoint x: 262, endPoint y: 128, distance: 174.5
drag, startPoint x: 98, startPoint y: 55, endPoint x: 259, endPoint y: 123, distance: 174.6
drag, startPoint x: 115, startPoint y: 60, endPoint x: 348, endPoint y: 109, distance: 238.1
drag, startPoint x: 133, startPoint y: 76, endPoint x: 409, endPoint y: 121, distance: 280.3
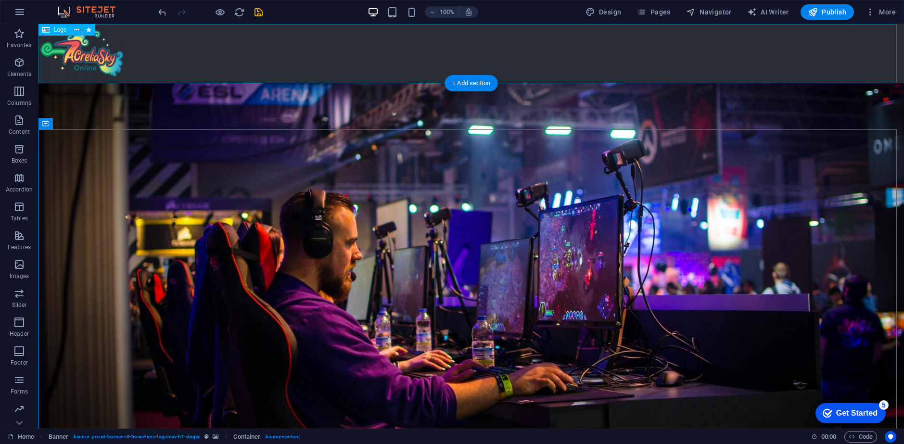
click at [102, 58] on div at bounding box center [471, 53] width 866 height 59
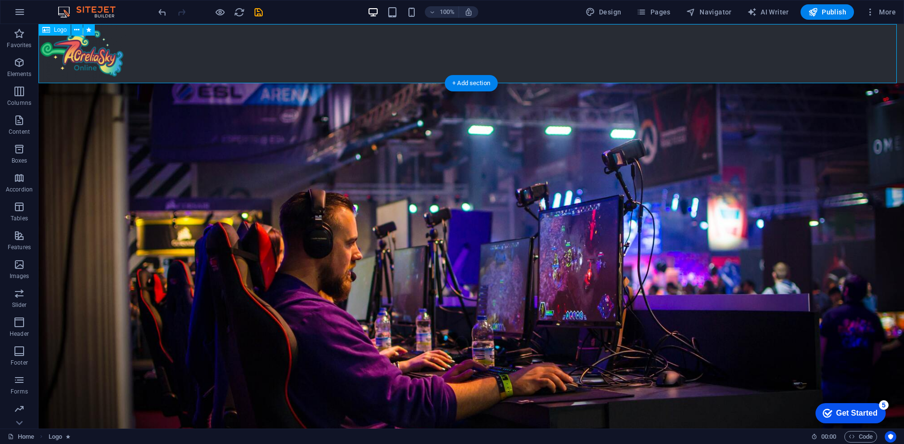
click at [102, 58] on div at bounding box center [471, 53] width 866 height 59
select select "move-right-to-left"
select select "s"
select select "scroll"
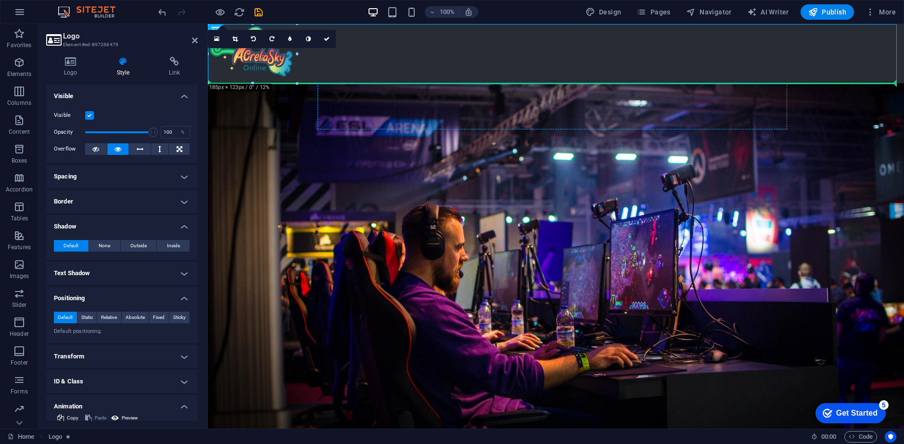
drag, startPoint x: 273, startPoint y: 61, endPoint x: 388, endPoint y: 107, distance: 124.1
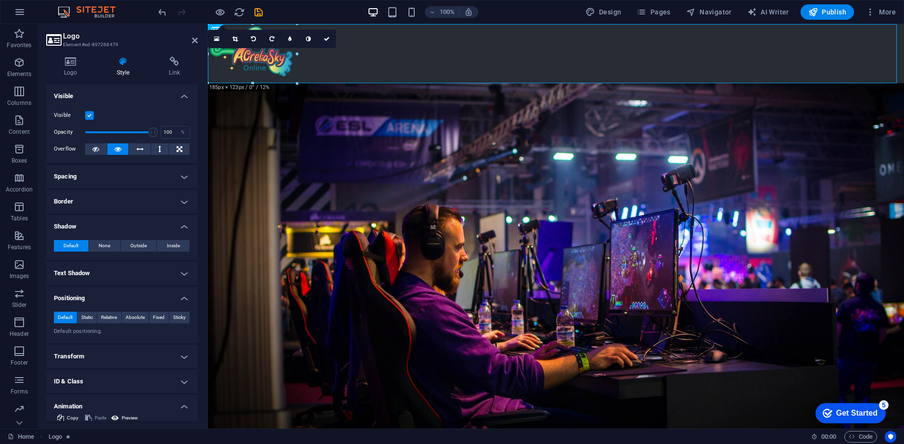
click at [168, 13] on div at bounding box center [210, 11] width 108 height 15
click at [155, 11] on div "100% Design Pages Navigator AI Writer Publish More" at bounding box center [451, 11] width 903 height 23
click at [161, 11] on icon "undo" at bounding box center [162, 12] width 11 height 11
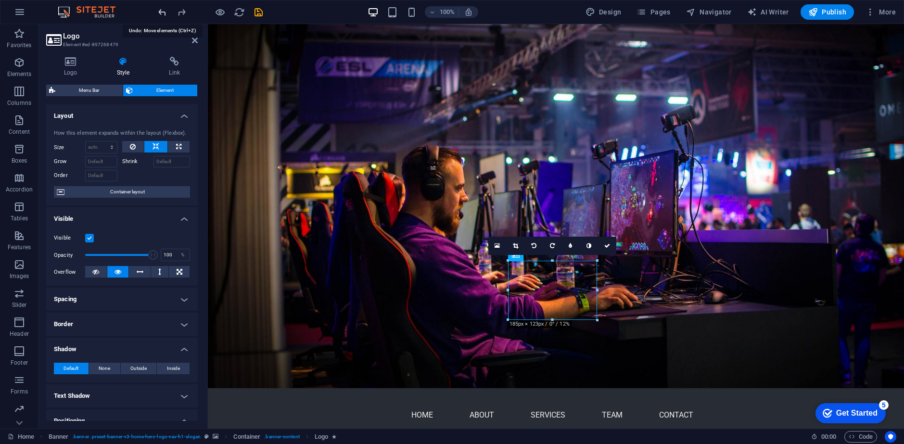
click at [161, 11] on icon "undo" at bounding box center [162, 12] width 11 height 11
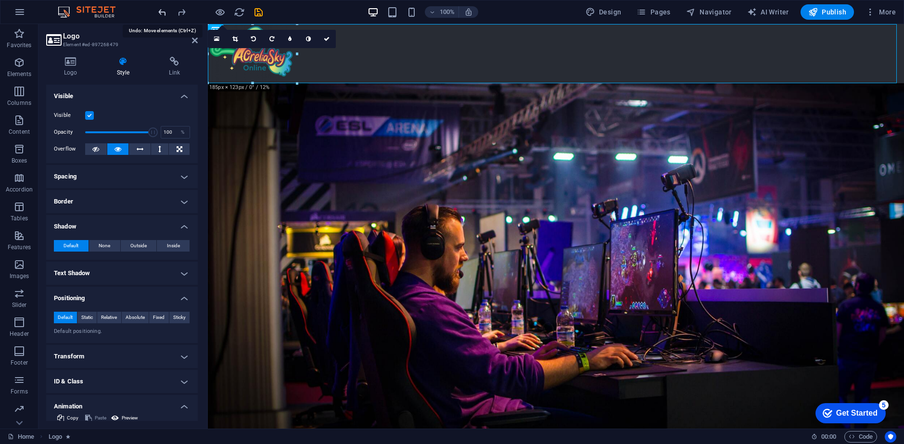
click at [161, 11] on icon "undo" at bounding box center [162, 12] width 11 height 11
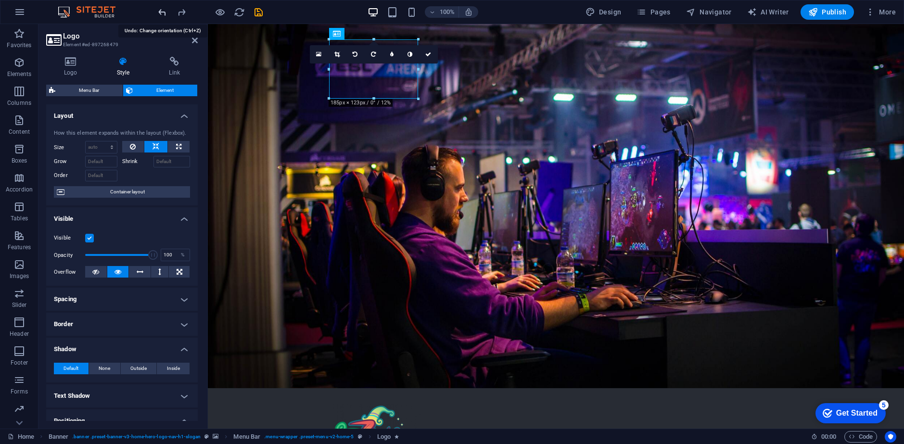
click at [161, 11] on icon "undo" at bounding box center [162, 12] width 11 height 11
click at [162, 12] on icon "undo" at bounding box center [162, 12] width 11 height 11
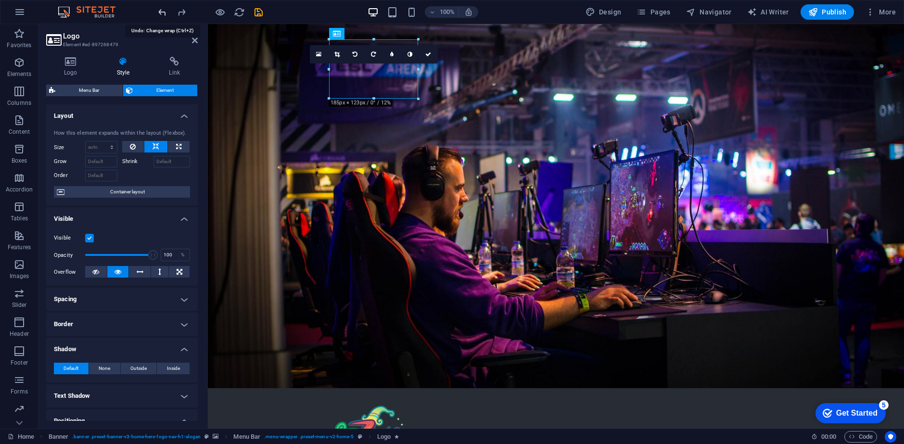
click at [162, 12] on icon "undo" at bounding box center [162, 12] width 11 height 11
click at [170, 14] on div at bounding box center [210, 11] width 108 height 15
click at [165, 14] on icon "undo" at bounding box center [162, 12] width 11 height 11
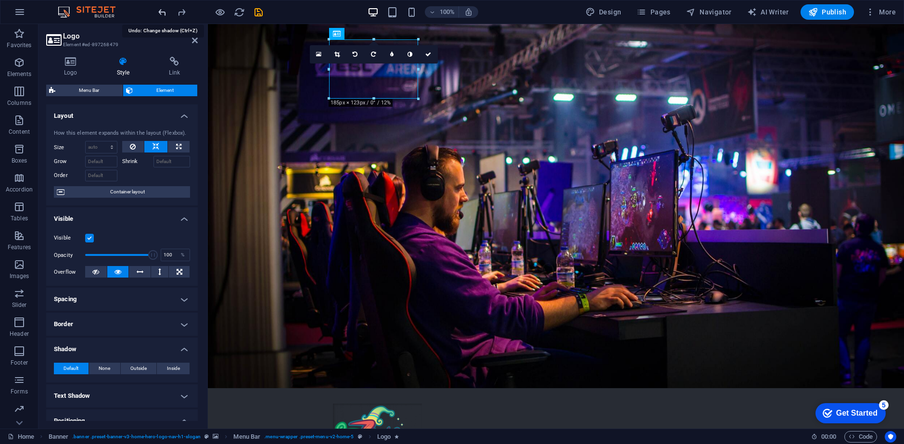
type input "2"
type input "4"
click at [165, 14] on icon "undo" at bounding box center [162, 12] width 11 height 11
click at [163, 14] on icon "undo" at bounding box center [162, 12] width 11 height 11
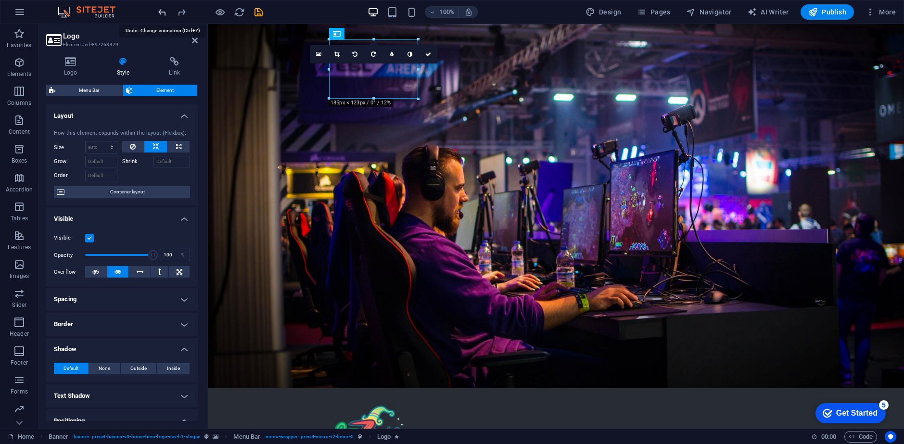
click at [163, 14] on icon "undo" at bounding box center [162, 12] width 11 height 11
drag, startPoint x: 159, startPoint y: 9, endPoint x: 153, endPoint y: 10, distance: 5.3
click at [158, 9] on icon "undo" at bounding box center [162, 12] width 11 height 11
click at [163, 11] on icon "undo" at bounding box center [162, 12] width 11 height 11
click at [160, 13] on icon "undo" at bounding box center [162, 12] width 11 height 11
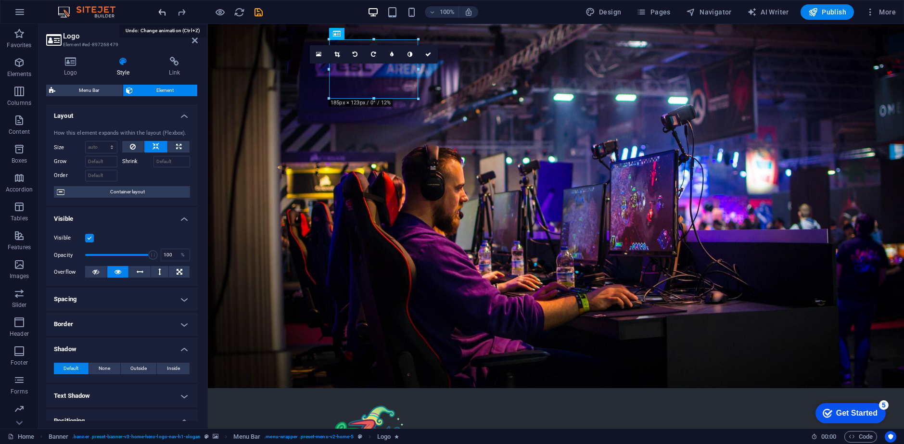
click at [160, 14] on icon "undo" at bounding box center [162, 12] width 11 height 11
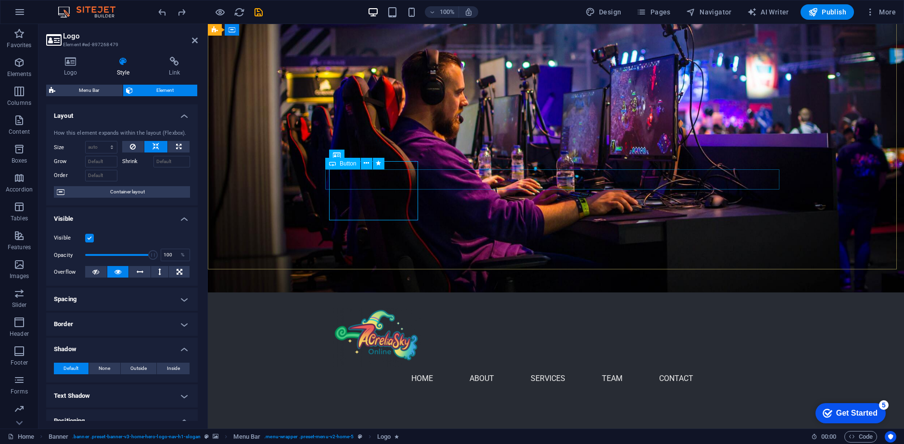
scroll to position [48, 0]
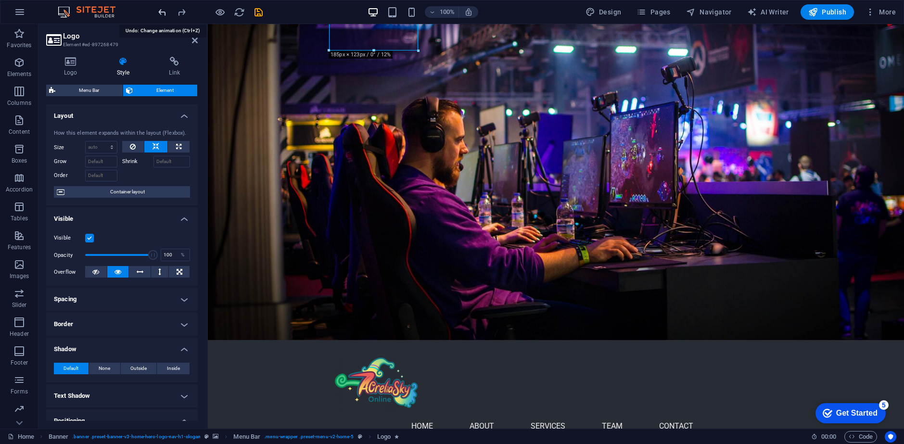
click at [163, 13] on icon "undo" at bounding box center [162, 12] width 11 height 11
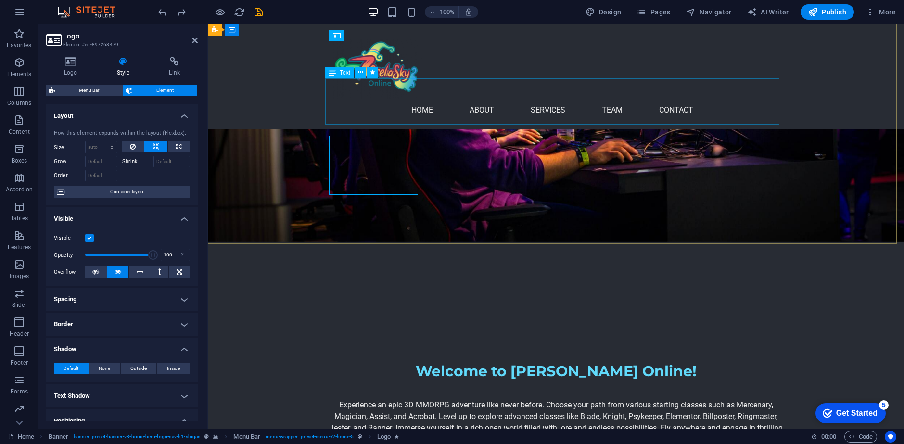
scroll to position [144, 0]
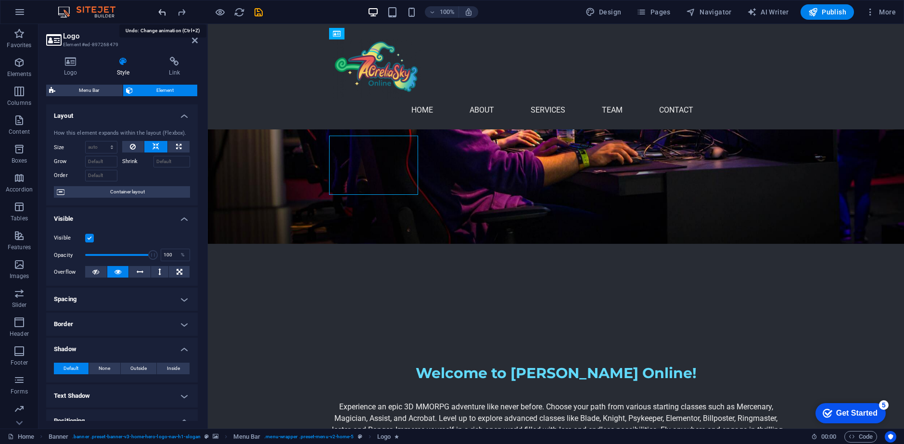
click at [162, 13] on icon "undo" at bounding box center [162, 12] width 11 height 11
select select "none"
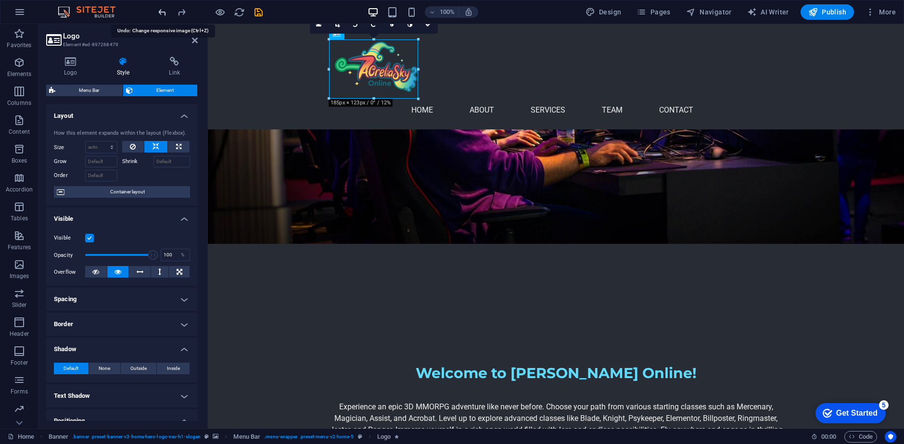
click at [162, 13] on icon "undo" at bounding box center [162, 12] width 11 height 11
click at [167, 16] on icon "undo" at bounding box center [162, 12] width 11 height 11
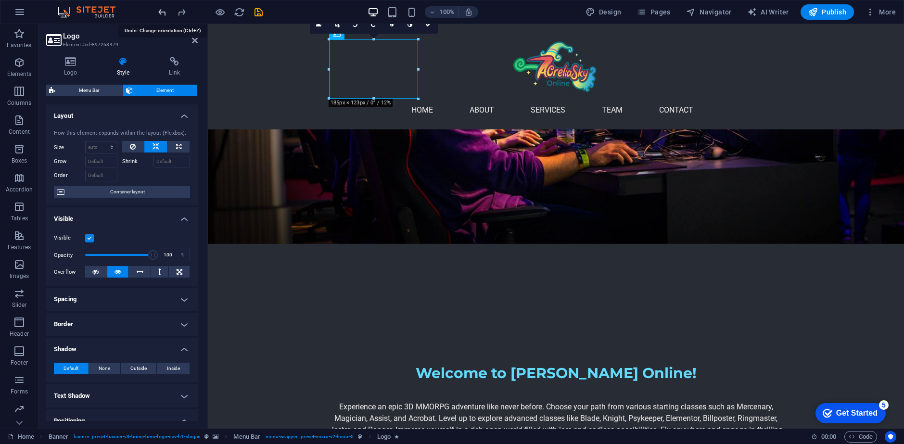
click at [165, 16] on icon "undo" at bounding box center [162, 12] width 11 height 11
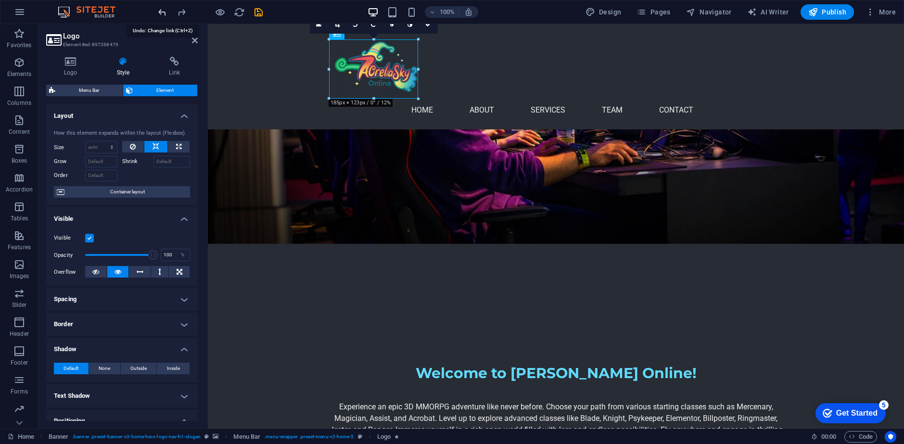
click at [164, 16] on icon "undo" at bounding box center [162, 12] width 11 height 11
click at [164, 15] on icon "undo" at bounding box center [162, 12] width 11 height 11
click at [162, 15] on icon "undo" at bounding box center [162, 12] width 11 height 11
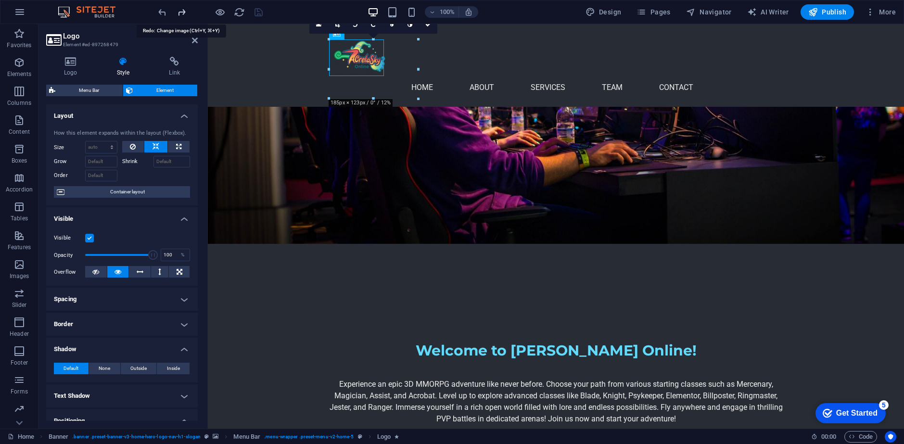
click at [179, 16] on icon "redo" at bounding box center [181, 12] width 11 height 11
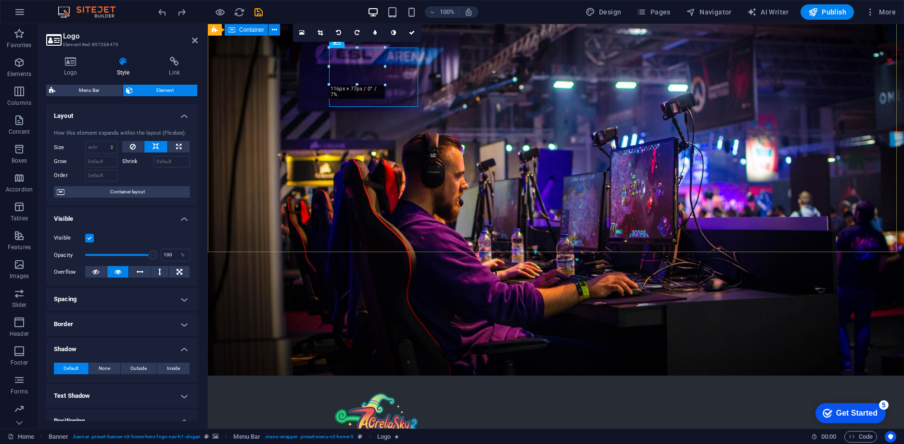
scroll to position [0, 0]
